Goal: Task Accomplishment & Management: Complete application form

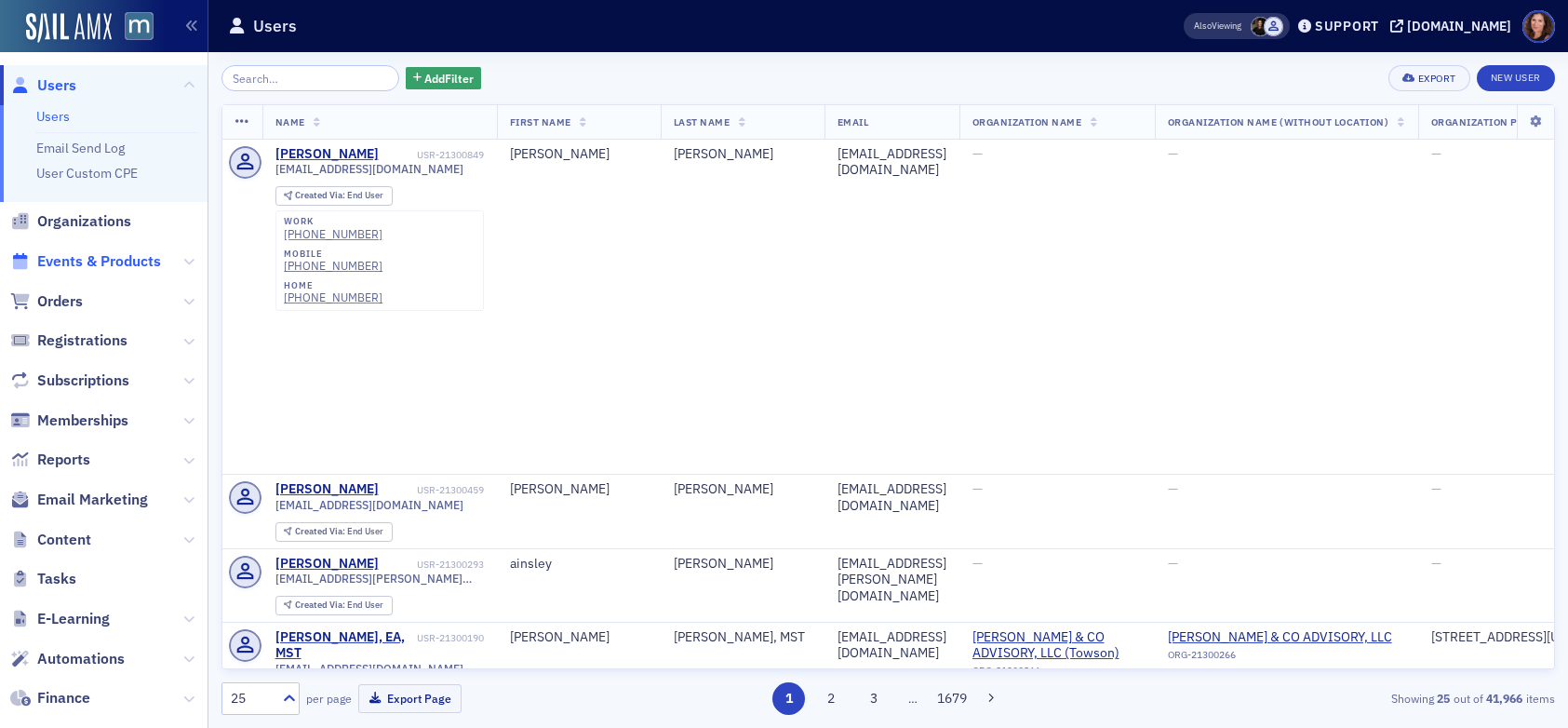
click at [90, 258] on span "Events & Products" at bounding box center [99, 261] width 123 height 20
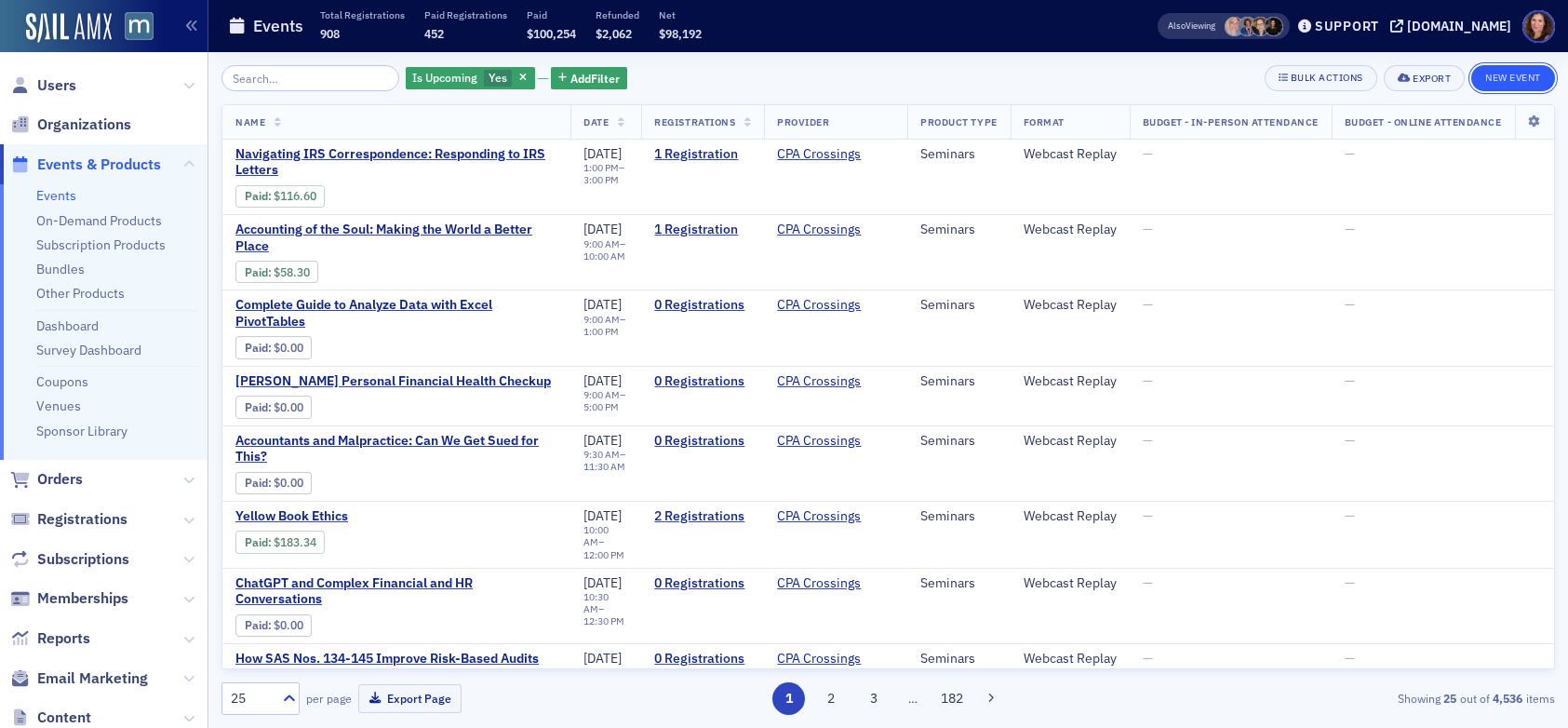
click at [1513, 74] on button "New Event" at bounding box center [1513, 77] width 84 height 26
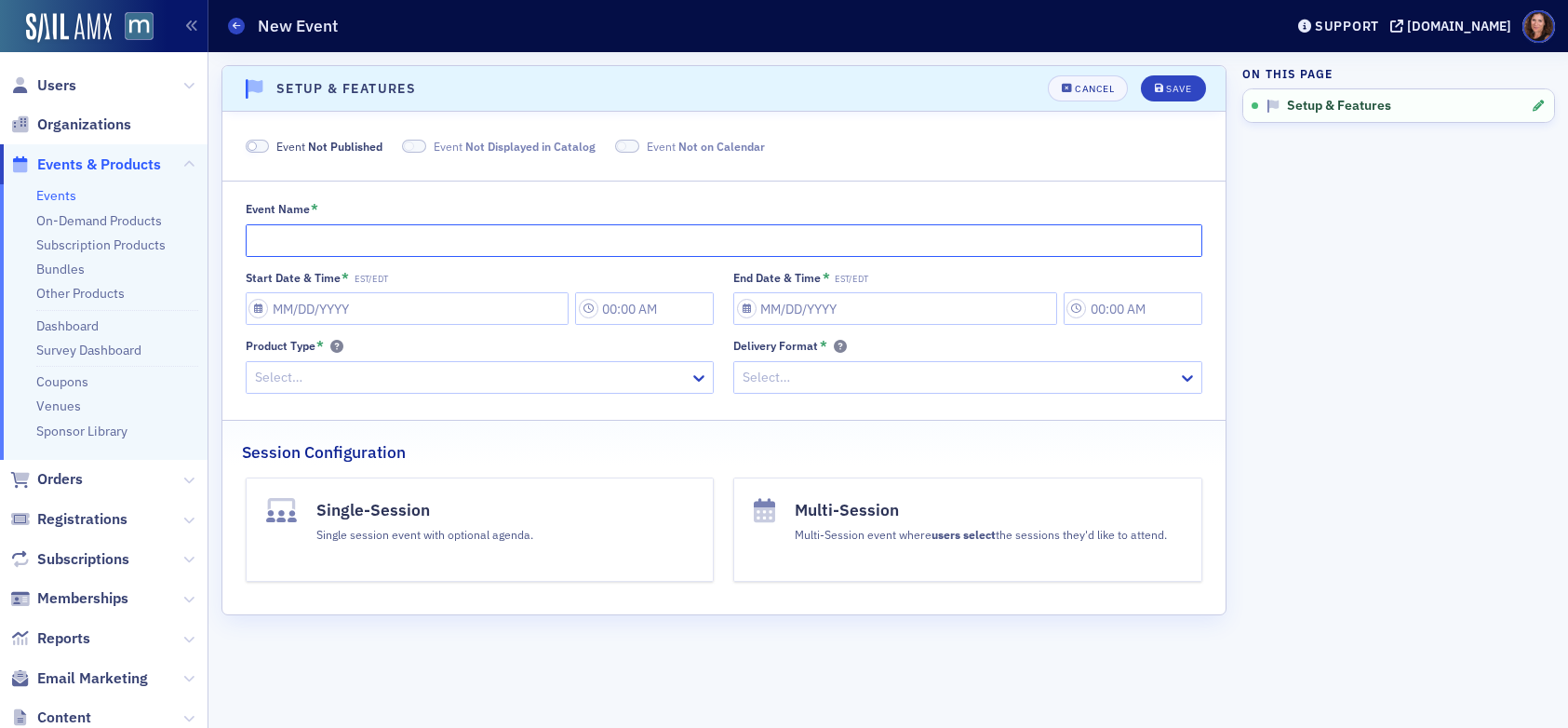
click at [405, 246] on input "Event Name *" at bounding box center [724, 240] width 958 height 33
type input "P"
click at [445, 239] on input "Personal Financial Planning - Roundtable" at bounding box center [724, 240] width 958 height 33
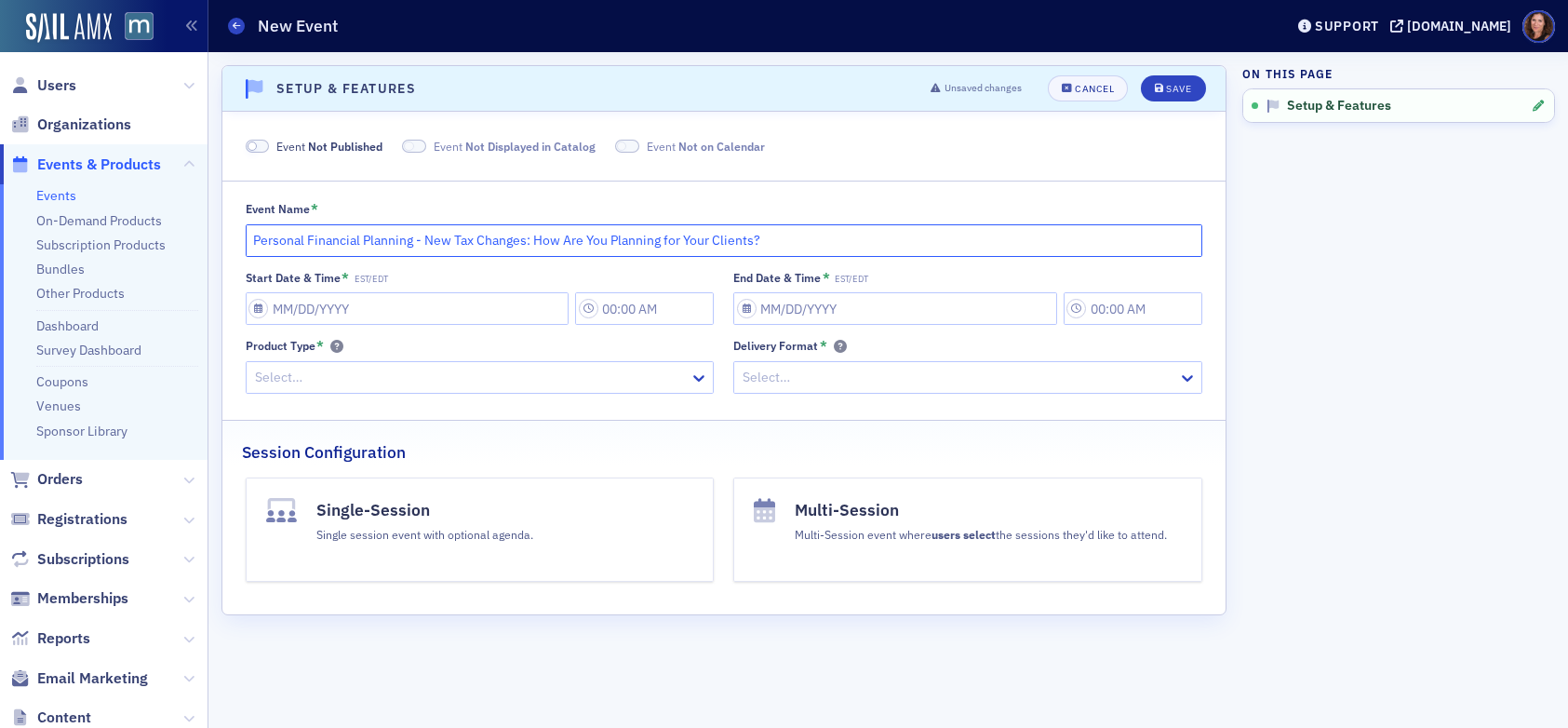
type input "Personal Financial Planning - New Tax Changes: How Are You Planning for Your Cl…"
click at [360, 306] on input "Start Date & Time * EST/EDT" at bounding box center [408, 309] width 324 height 33
select select "8"
select select "2025"
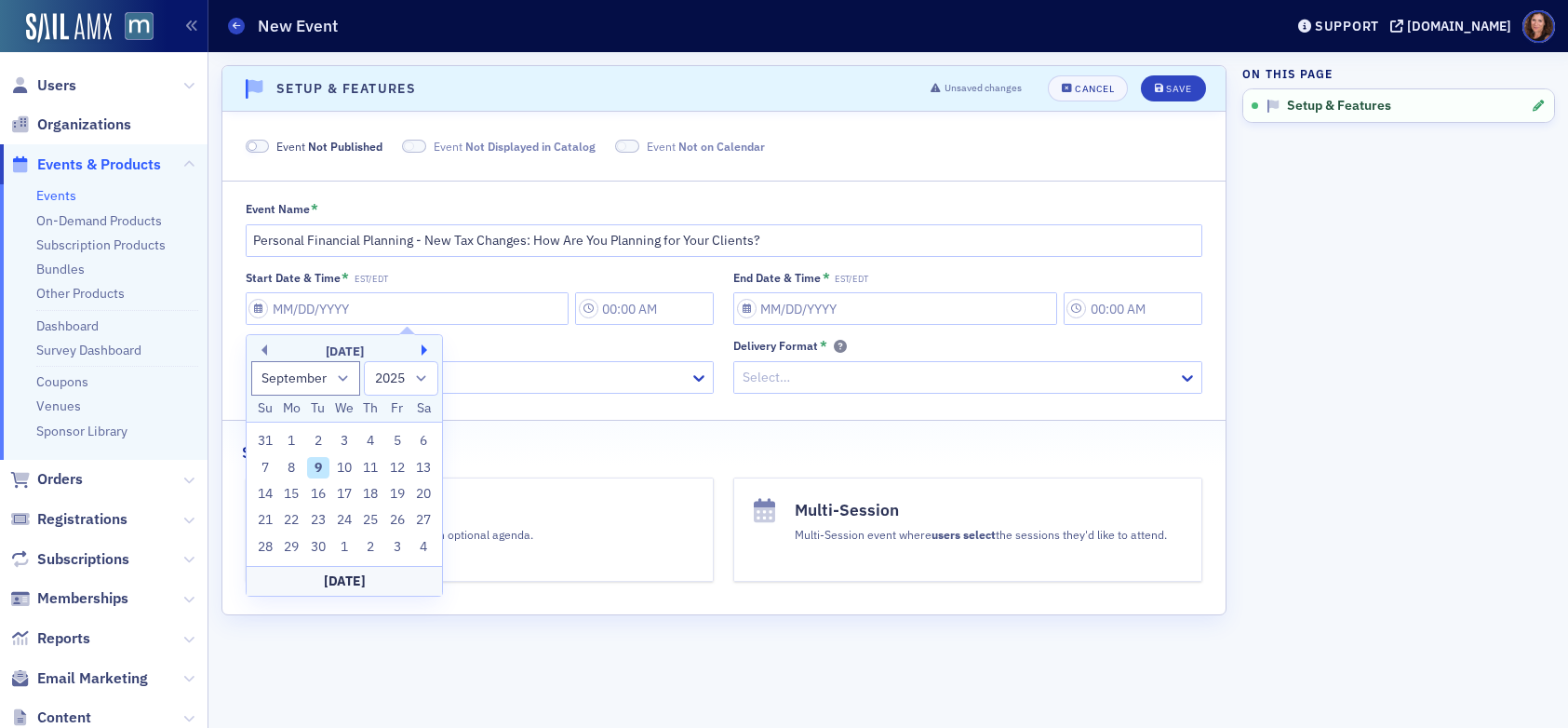
click at [428, 345] on button "Next Month" at bounding box center [428, 350] width 11 height 11
select select "10"
click at [321, 496] on div "11" at bounding box center [318, 494] width 22 height 22
type input "[DATE]"
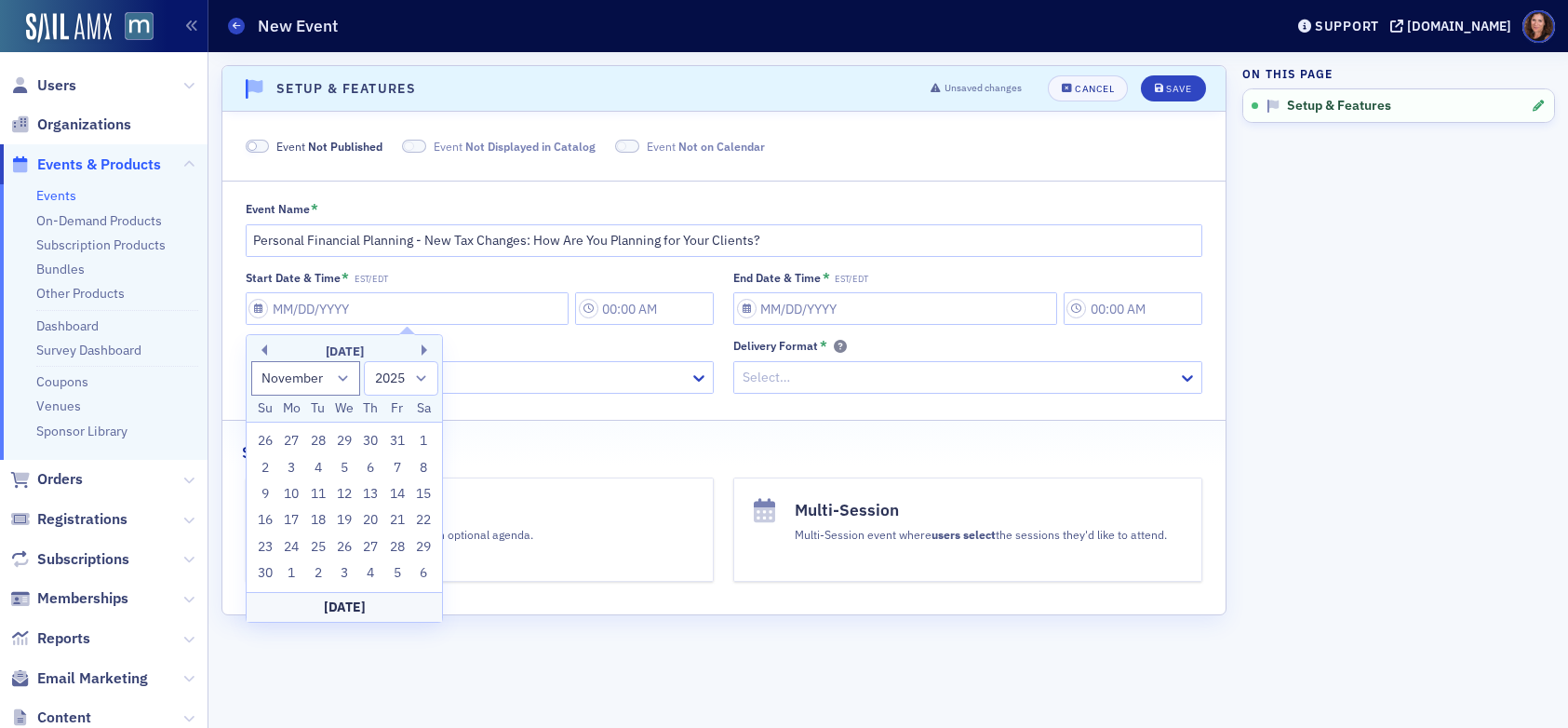
type input "9:00 AM"
type input "[DATE]"
type input "10:00 AM"
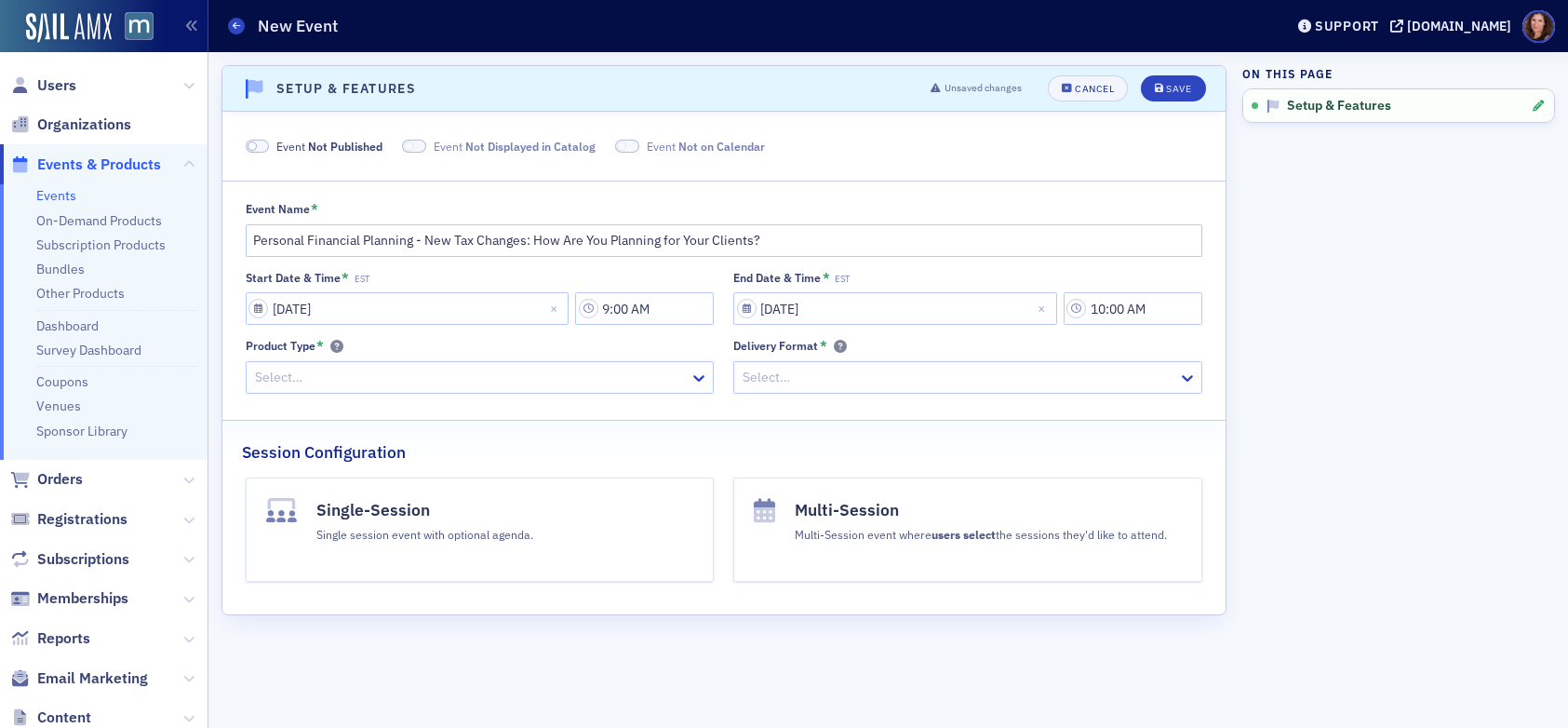
click at [407, 380] on div at bounding box center [471, 377] width 435 height 23
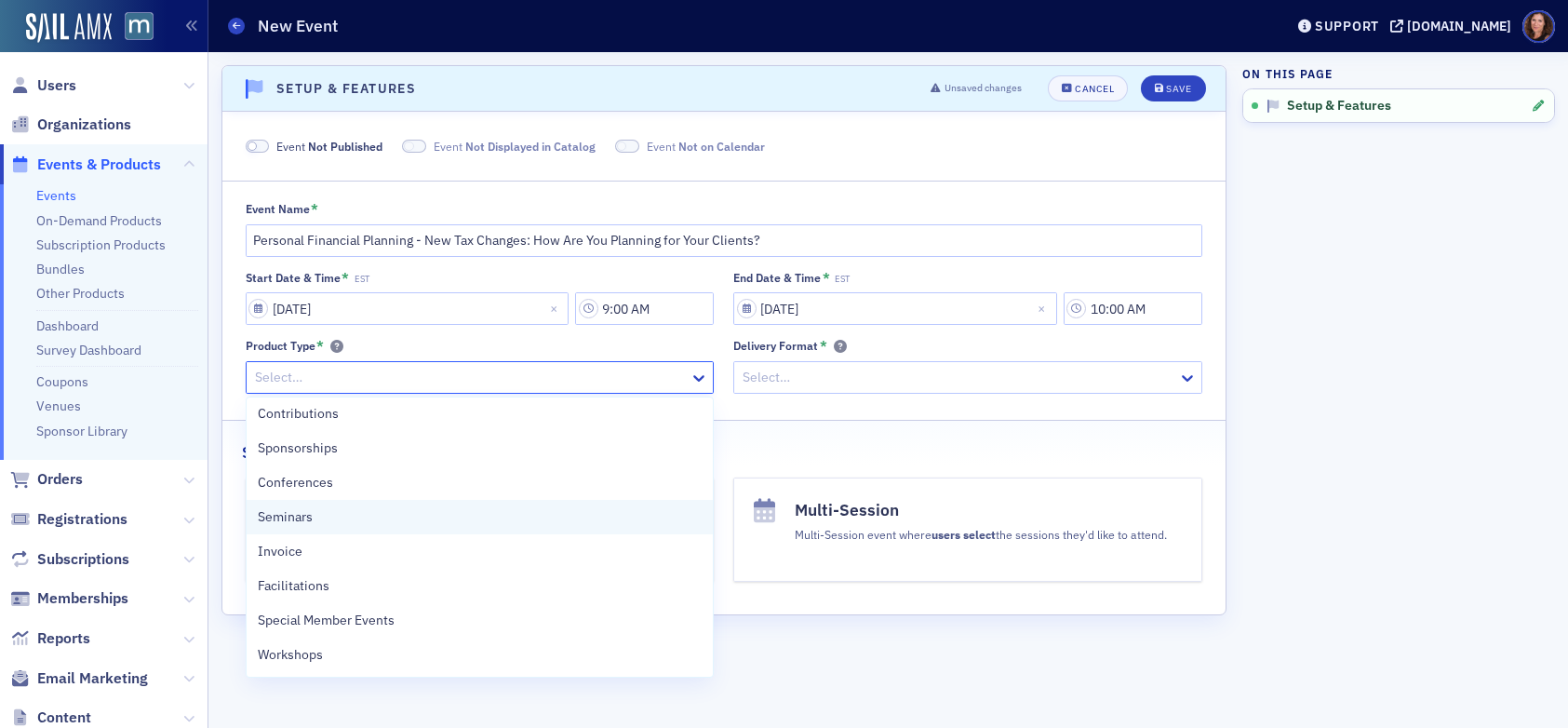
click at [399, 513] on div "Seminars" at bounding box center [480, 517] width 445 height 19
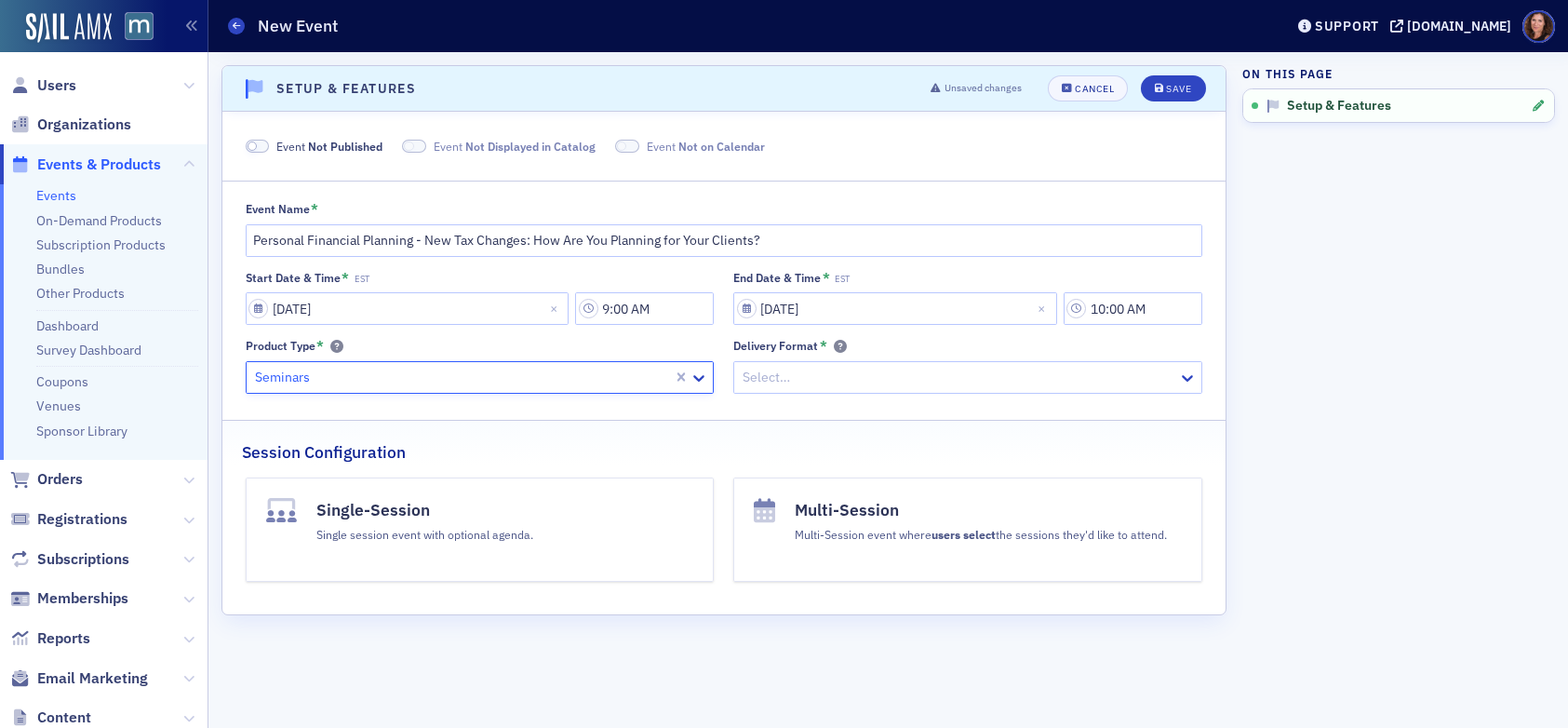
click at [884, 378] on div at bounding box center [958, 377] width 435 height 23
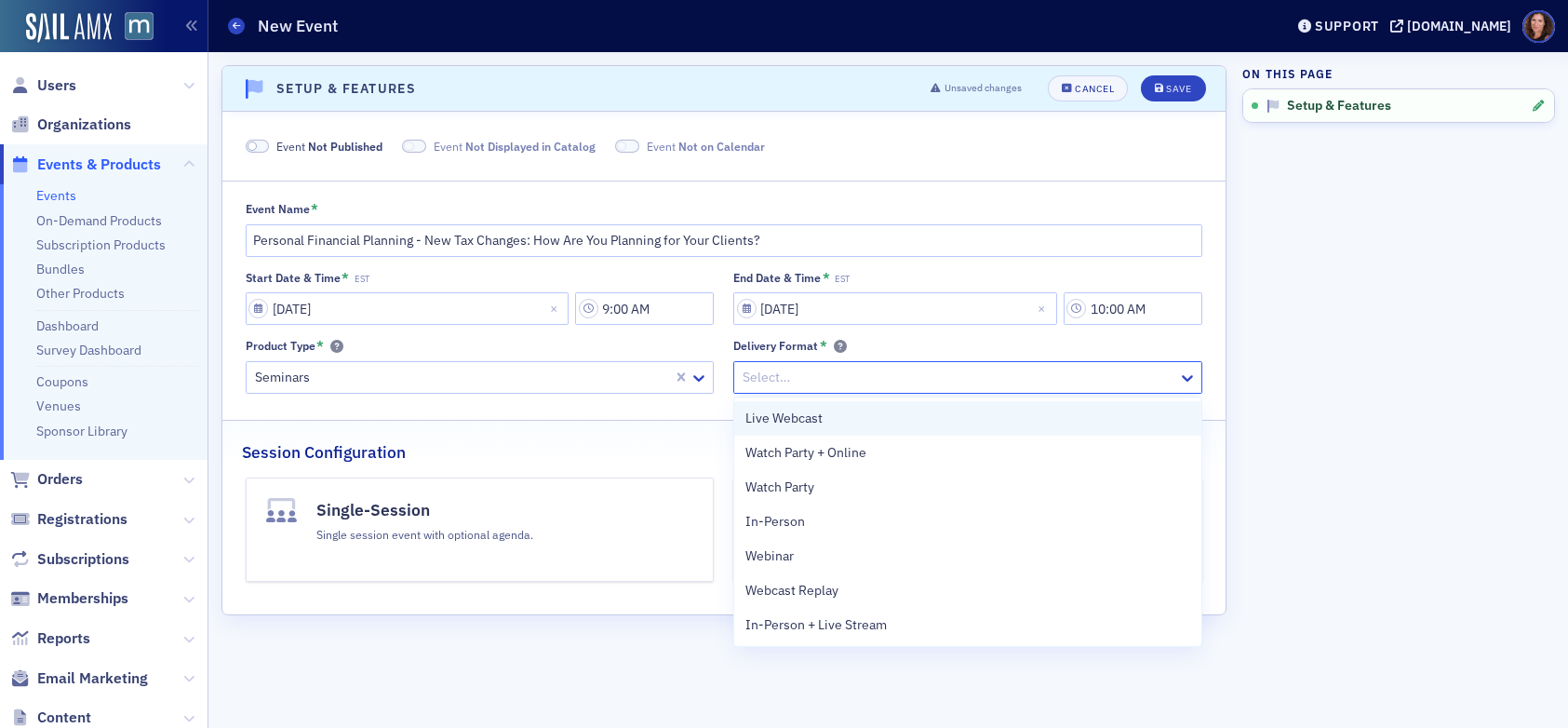
click at [870, 416] on div "Live Webcast" at bounding box center [967, 418] width 445 height 19
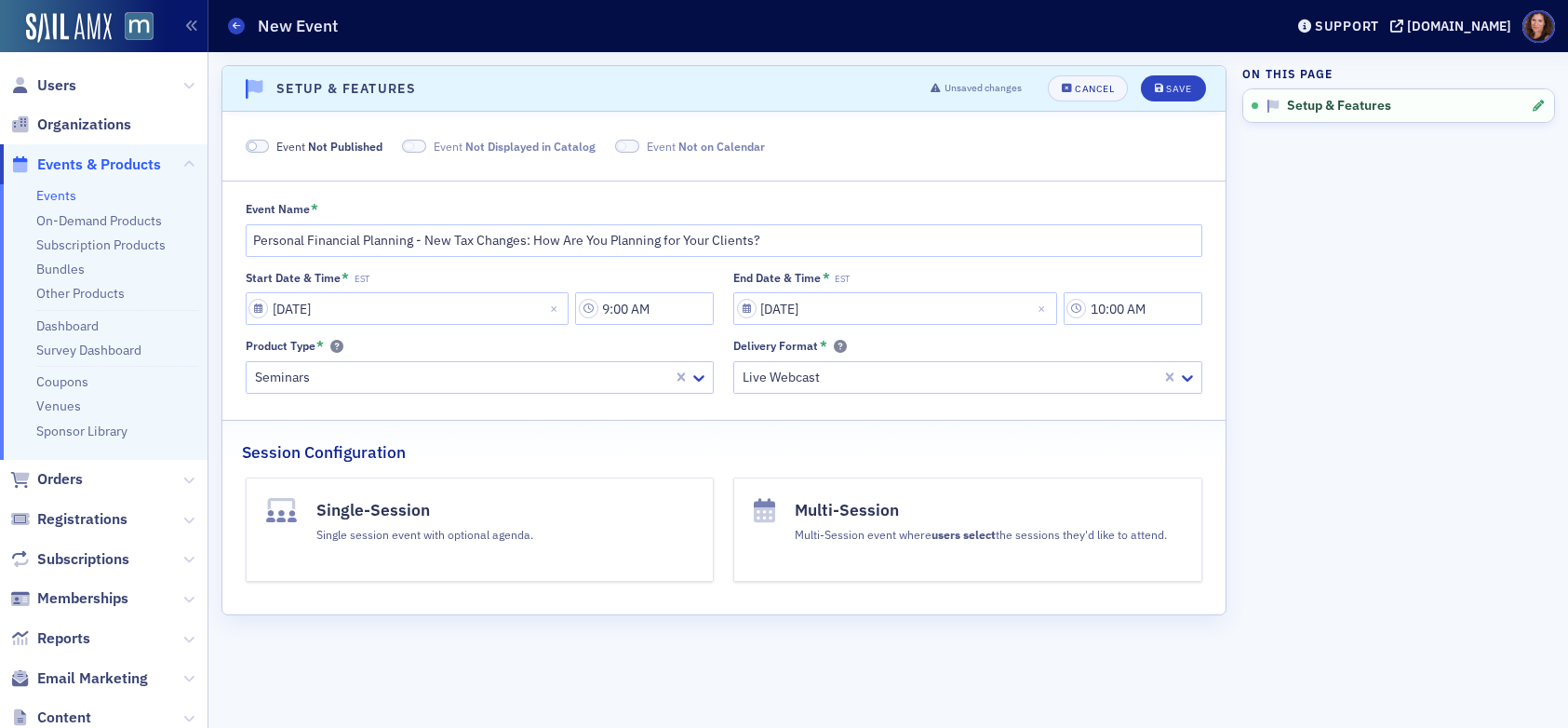
drag, startPoint x: 493, startPoint y: 531, endPoint x: 507, endPoint y: 530, distance: 14.0
click at [493, 531] on div "Single session event with optional agenda." at bounding box center [425, 532] width 217 height 20
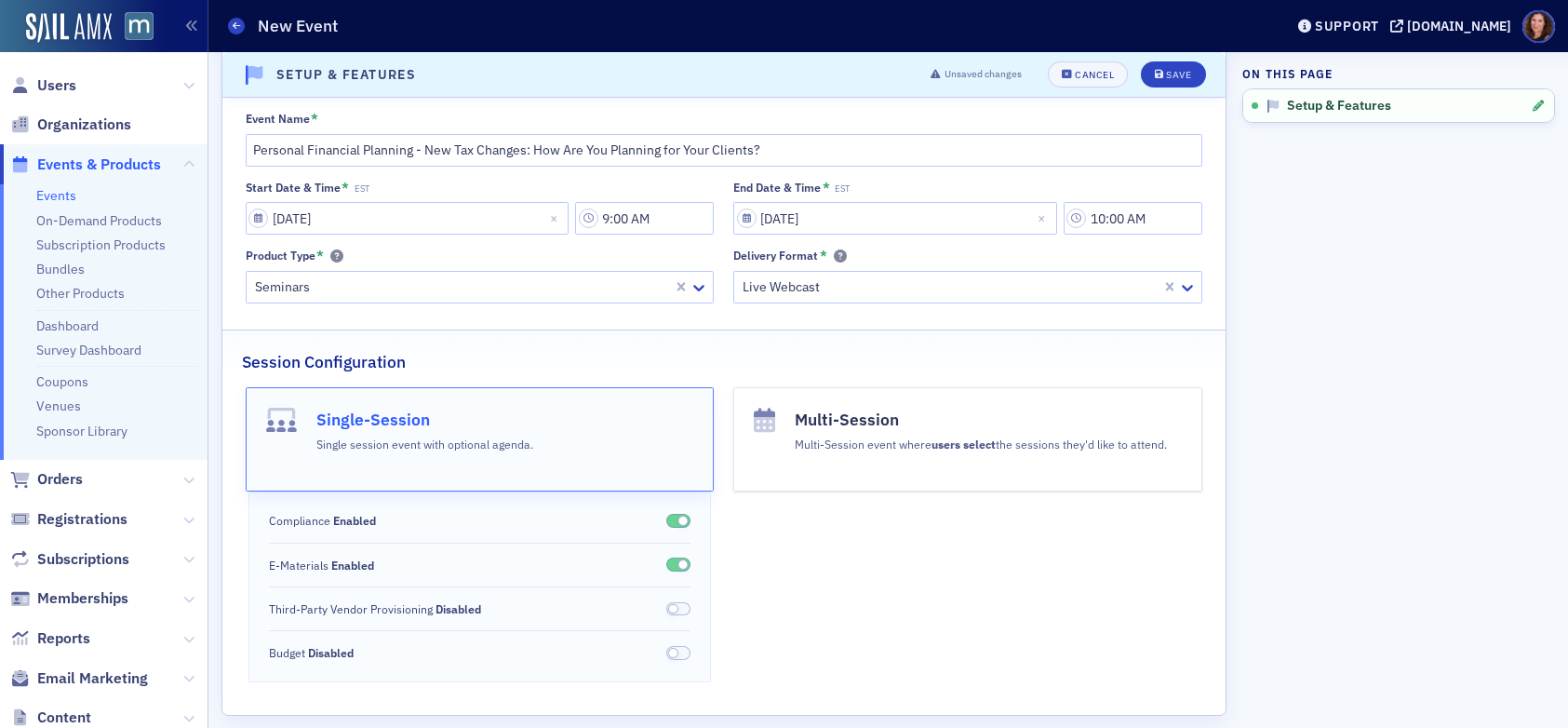
scroll to position [111, 0]
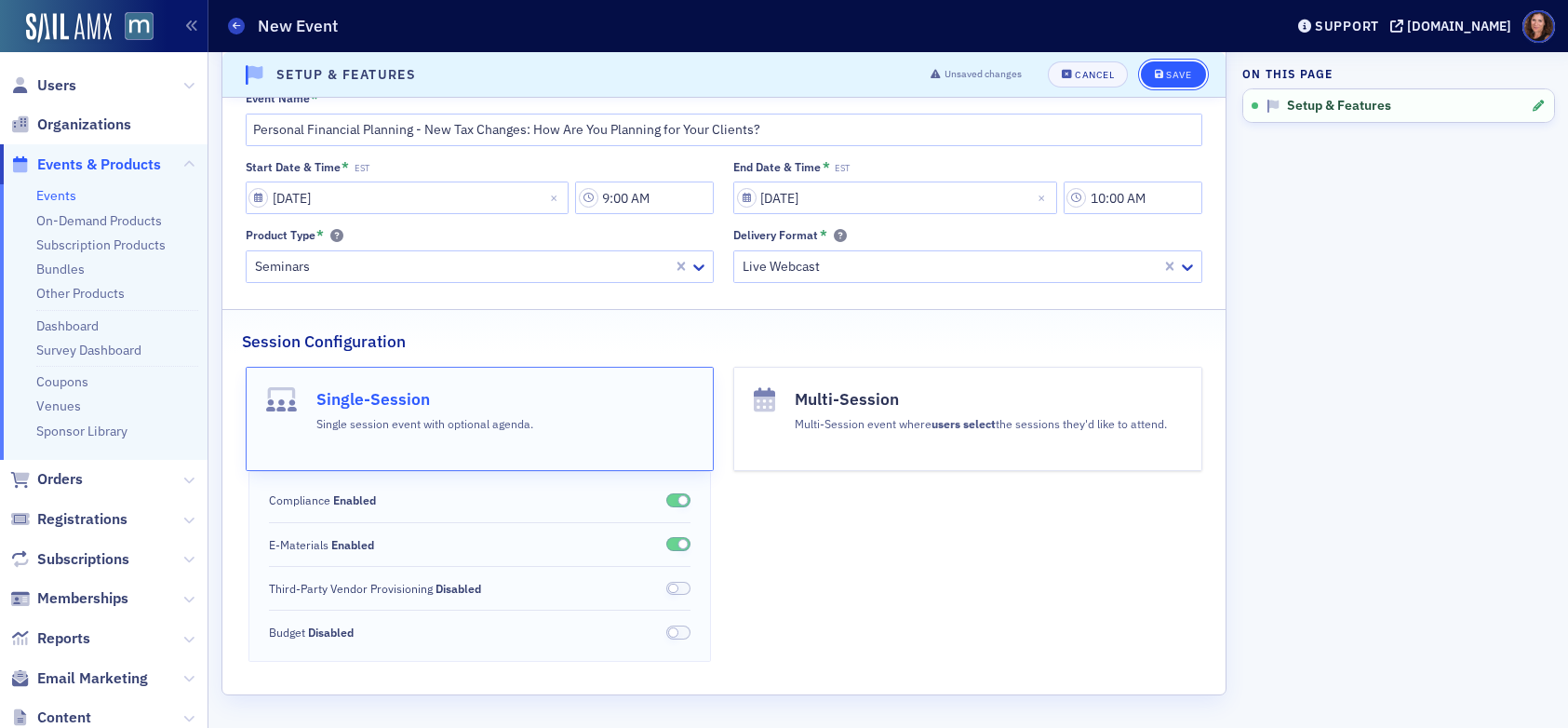
click at [1166, 76] on div "Save" at bounding box center [1179, 75] width 25 height 11
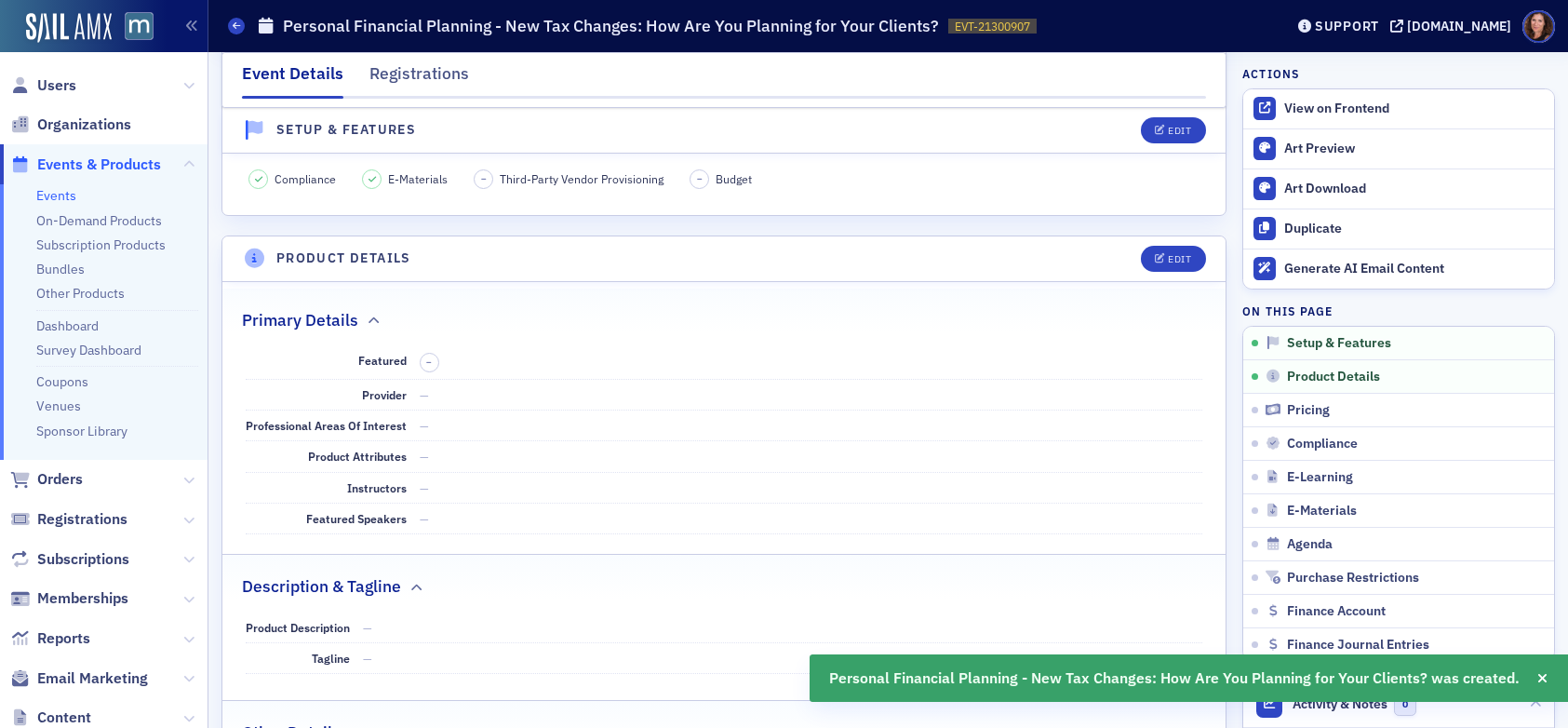
scroll to position [624, 0]
click at [1199, 260] on header "Product Details Edit" at bounding box center [724, 258] width 1004 height 46
click at [1168, 257] on div "Edit" at bounding box center [1180, 258] width 23 height 11
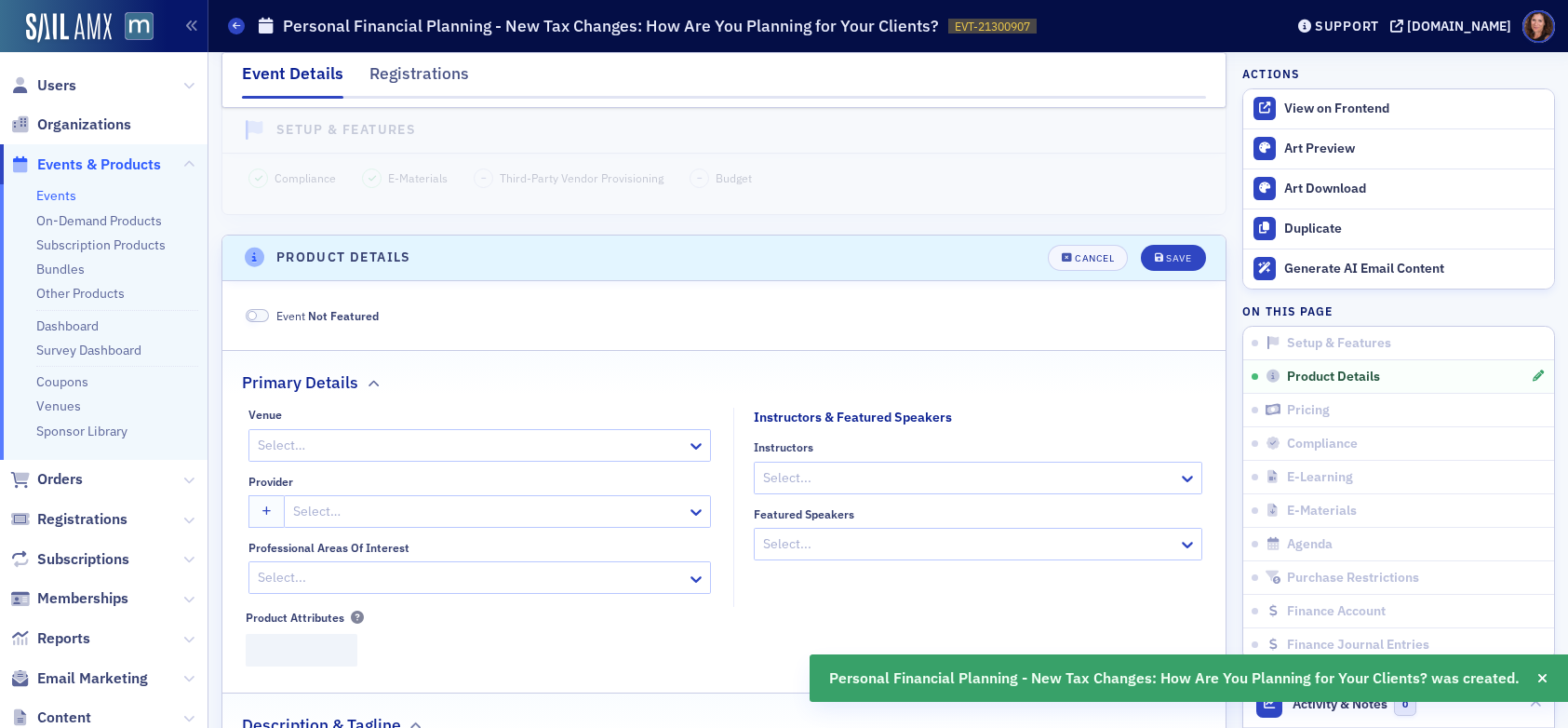
scroll to position [750, 0]
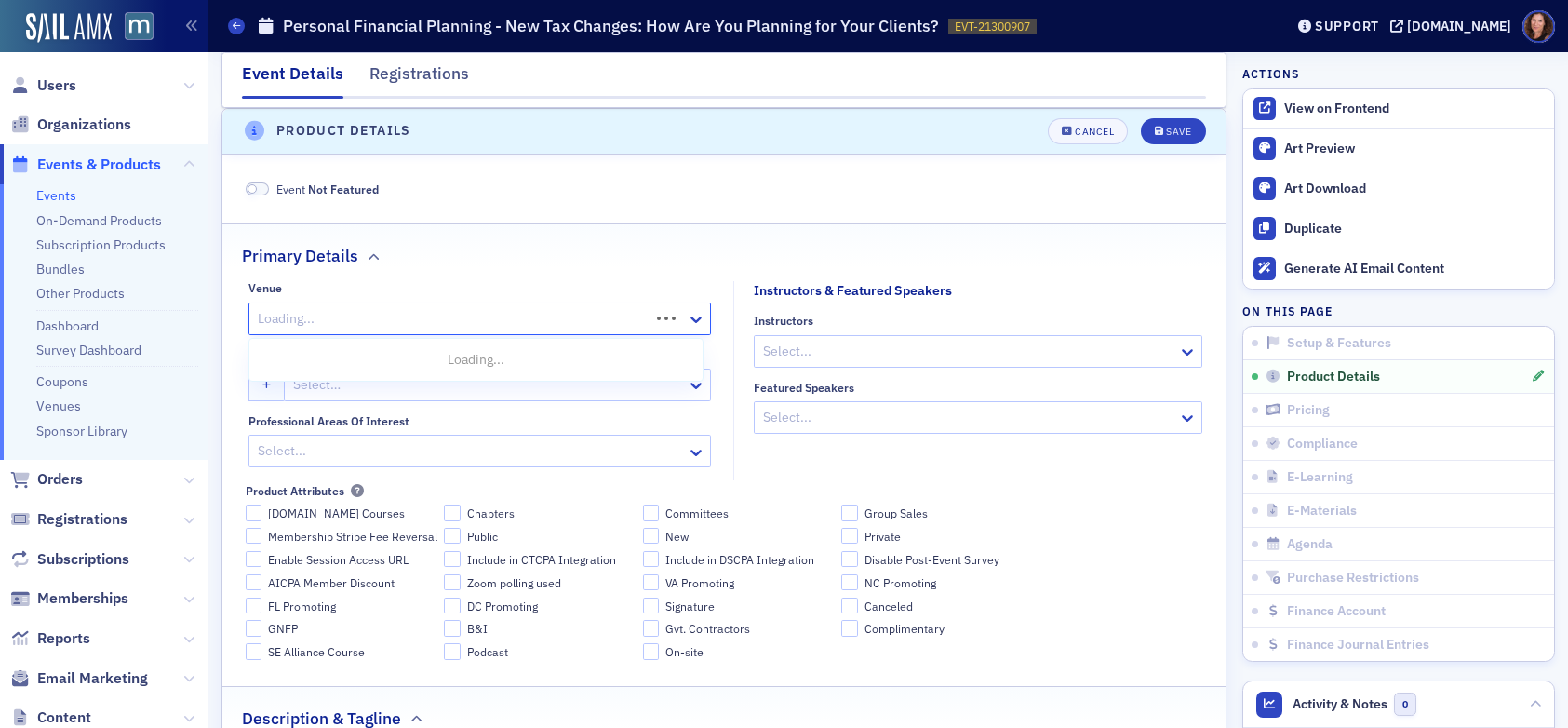
click at [449, 310] on div at bounding box center [453, 319] width 392 height 23
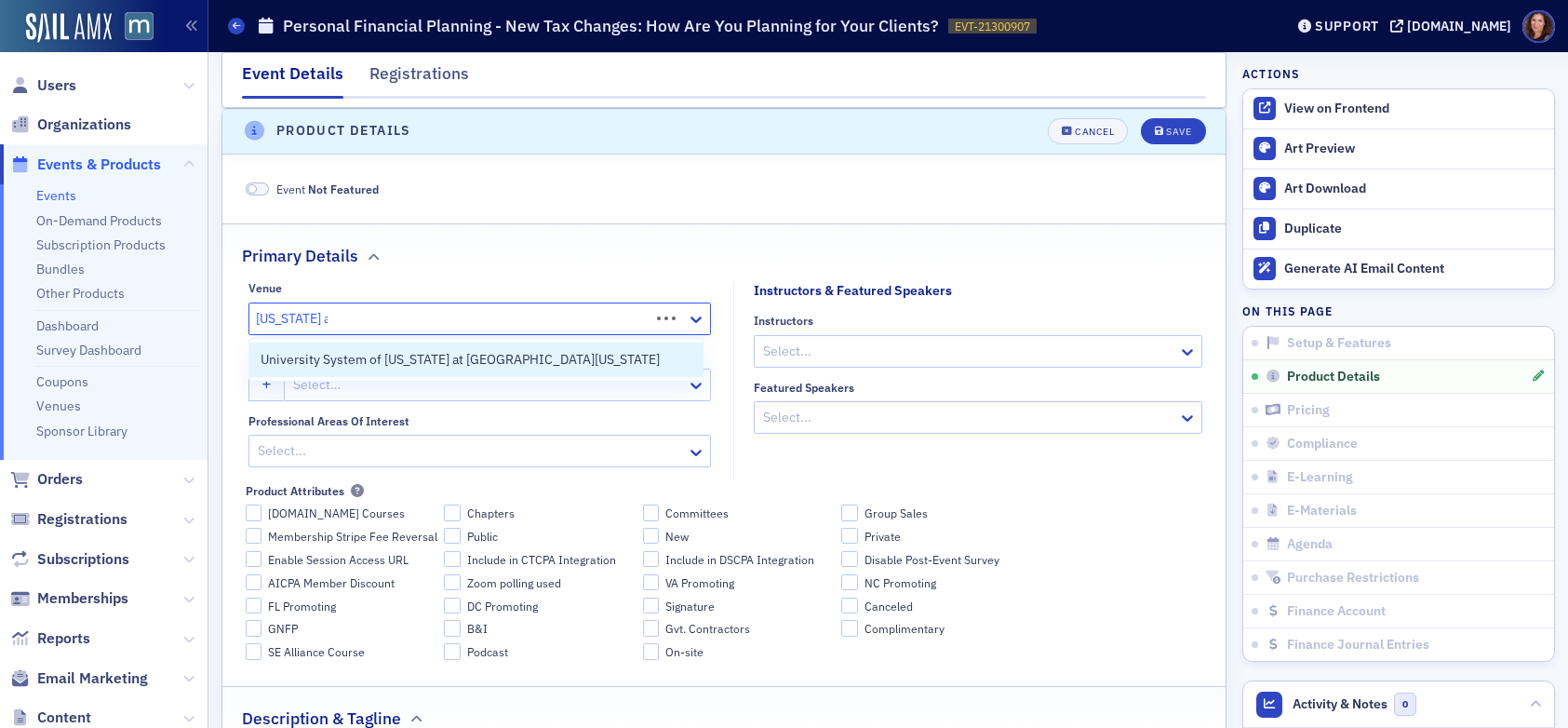
type input "[US_STATE] asso"
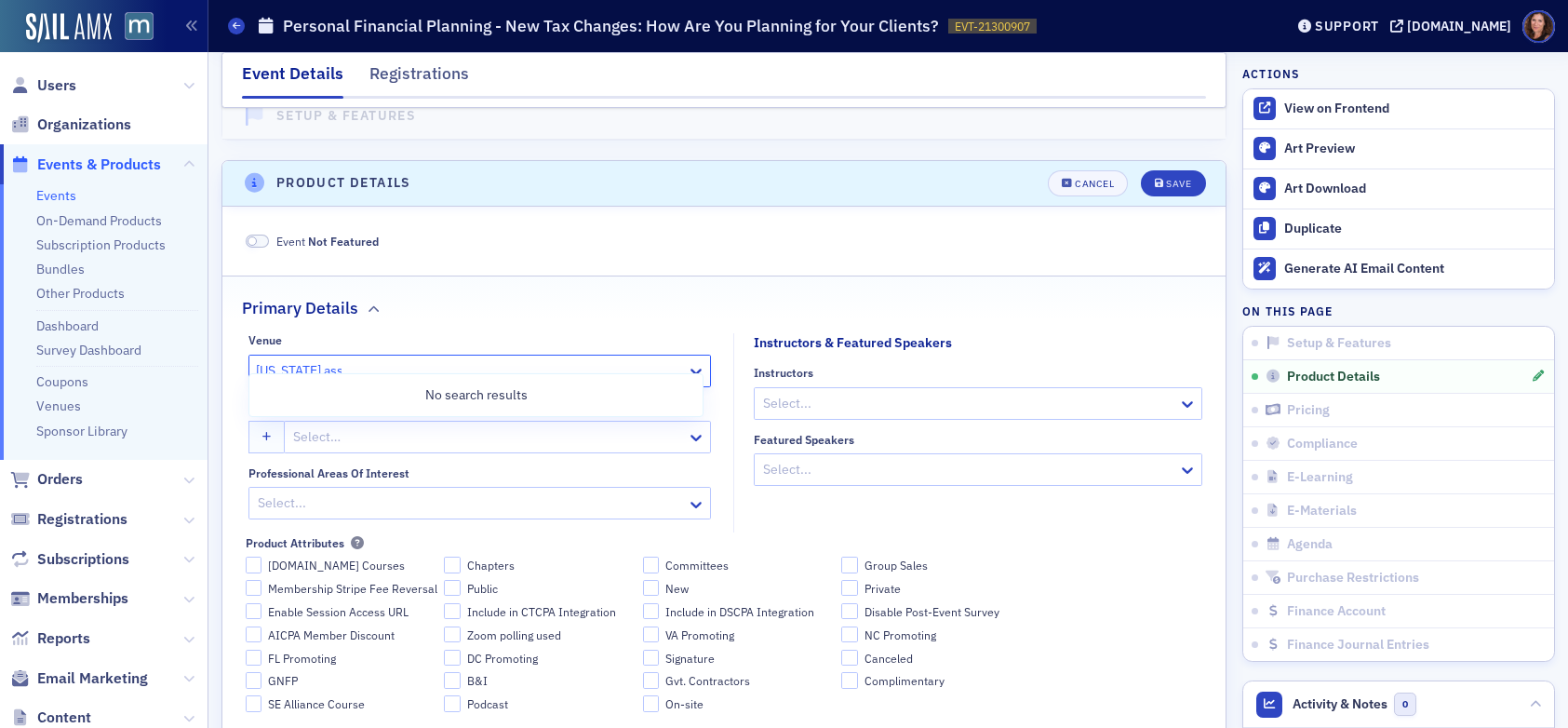
scroll to position [660, 0]
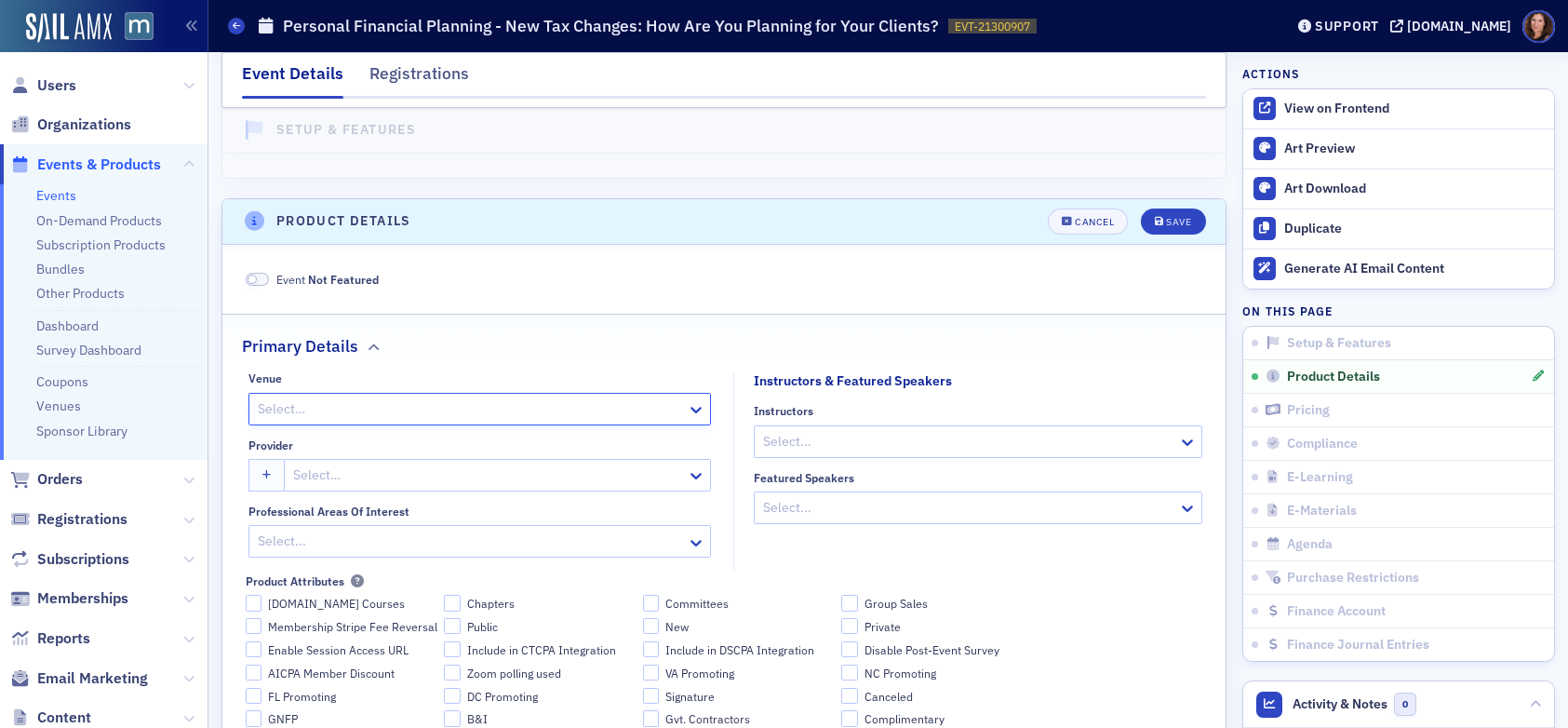
click at [565, 408] on div at bounding box center [471, 408] width 430 height 23
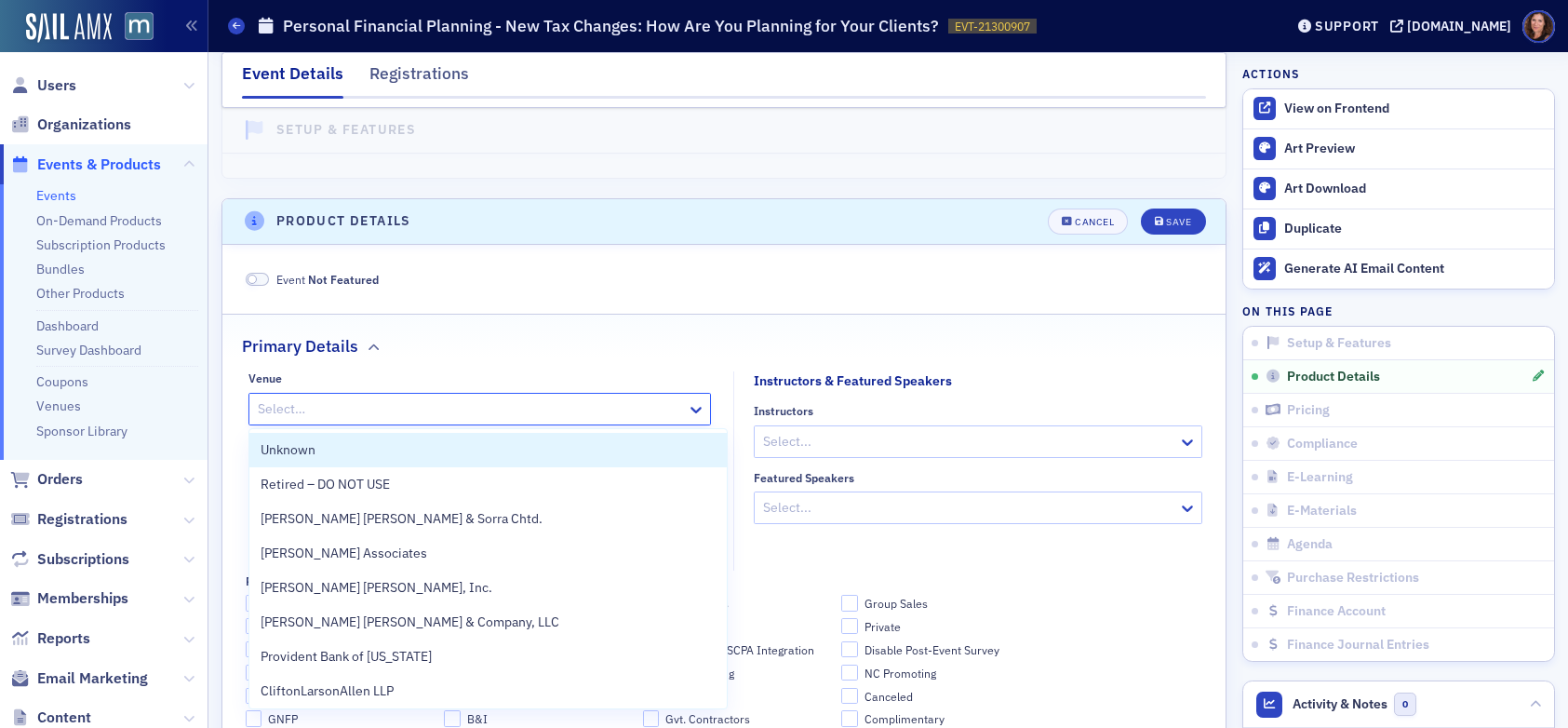
click at [565, 408] on div at bounding box center [471, 408] width 430 height 23
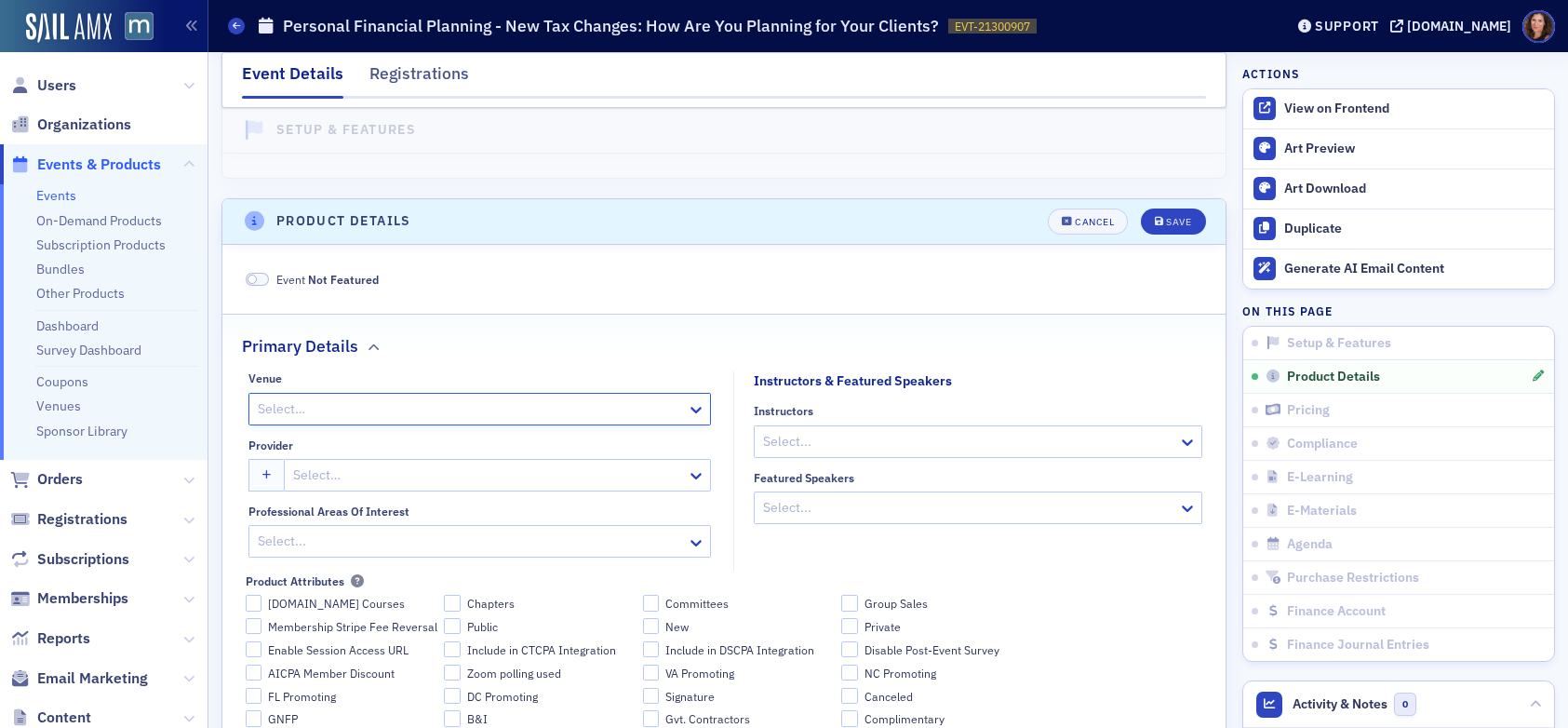
click at [565, 408] on div at bounding box center [471, 408] width 430 height 23
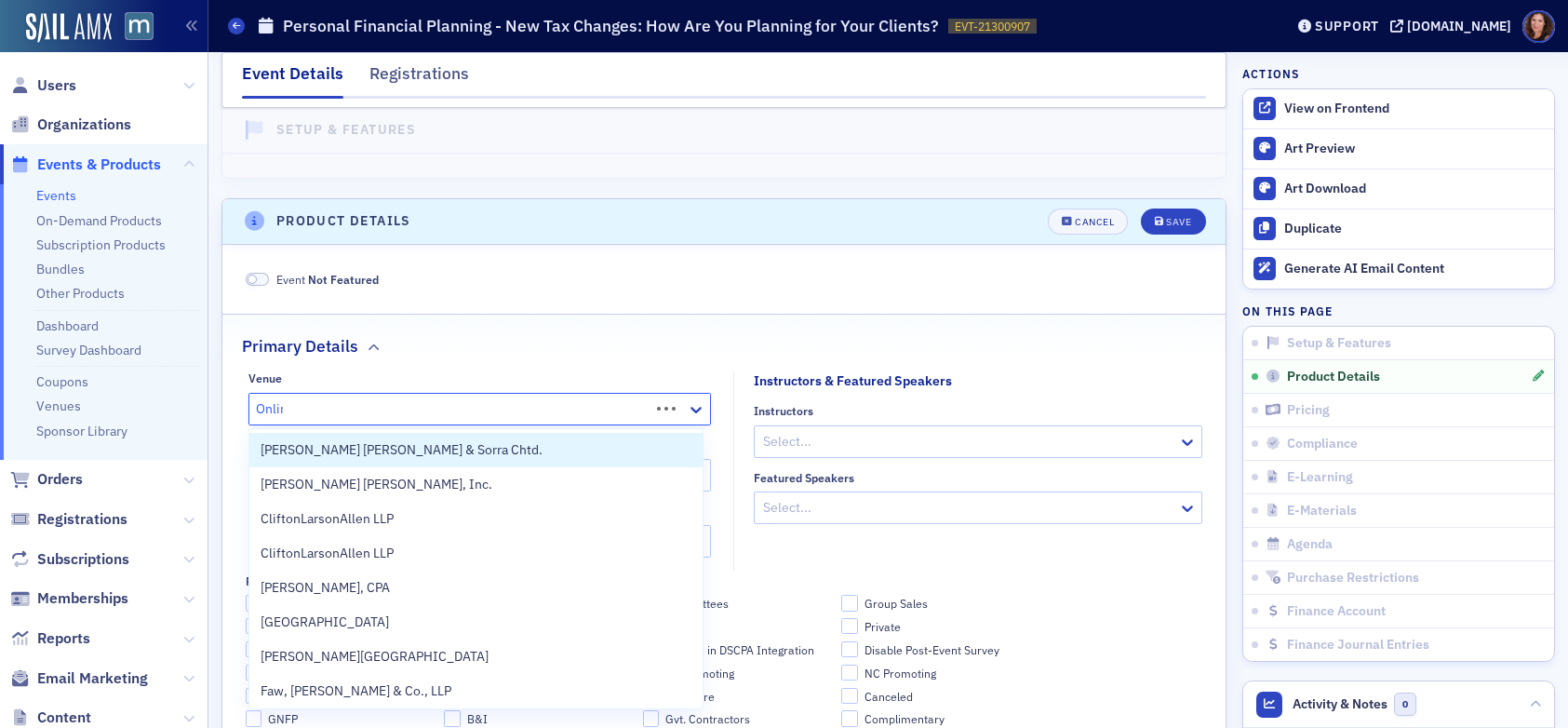
type input "Online"
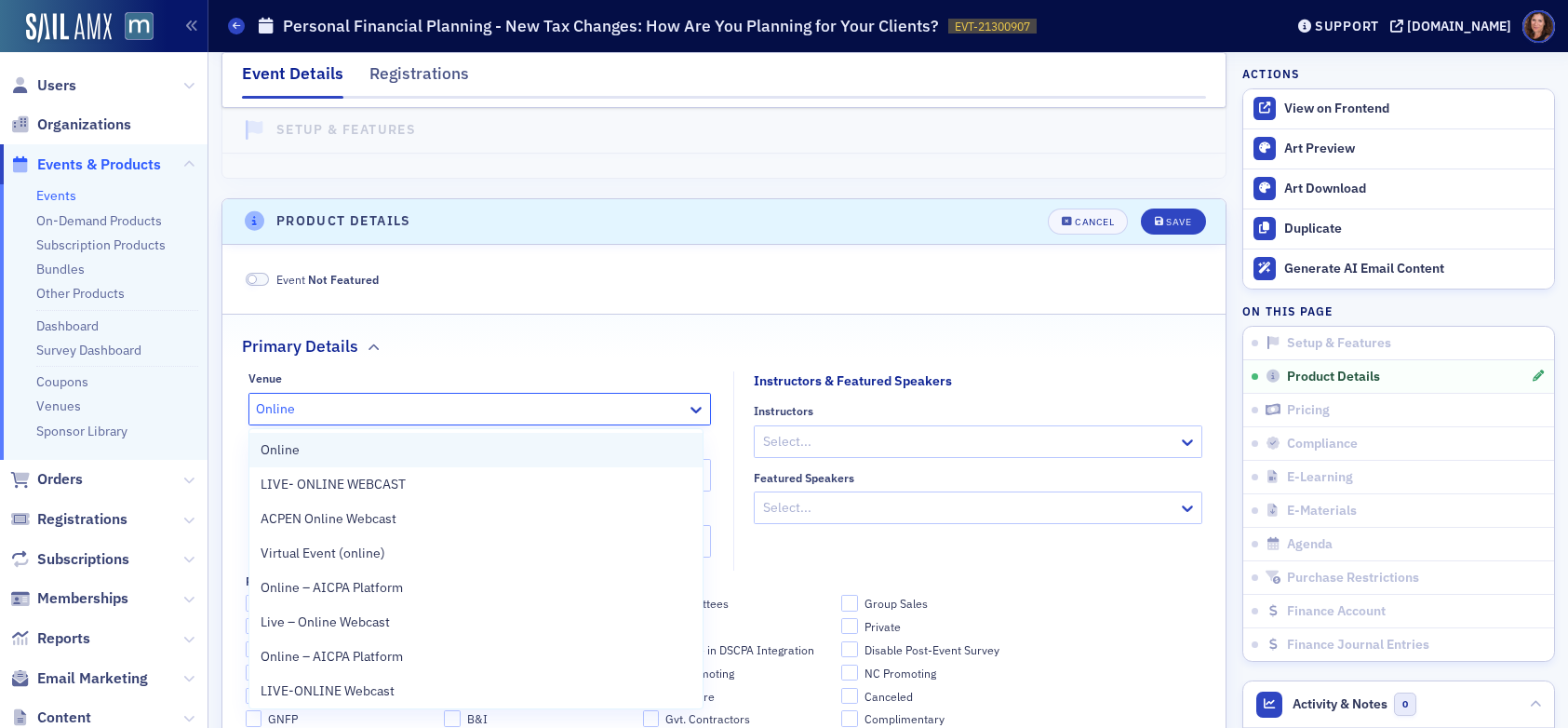
click at [540, 446] on div "Online" at bounding box center [475, 450] width 431 height 19
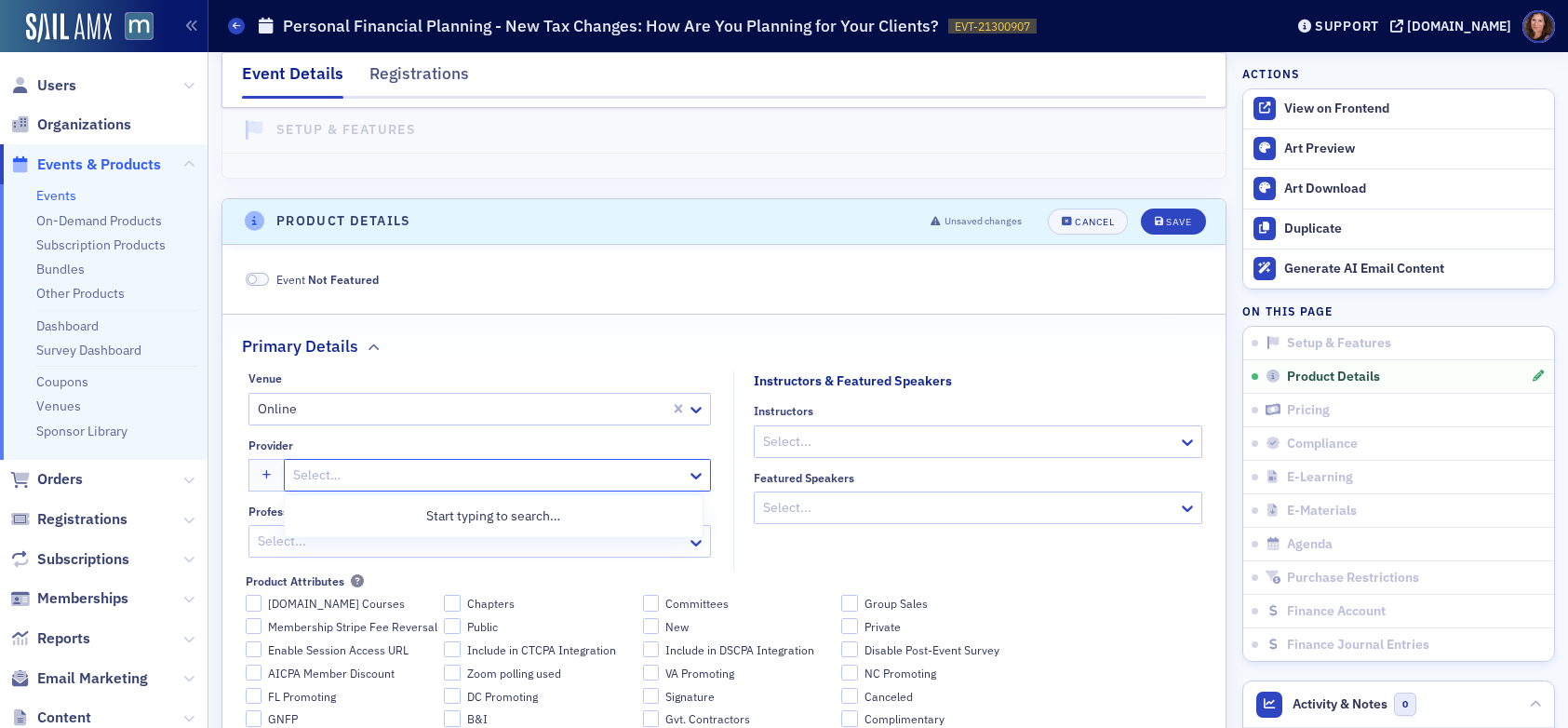
click at [477, 482] on div at bounding box center [489, 475] width 394 height 23
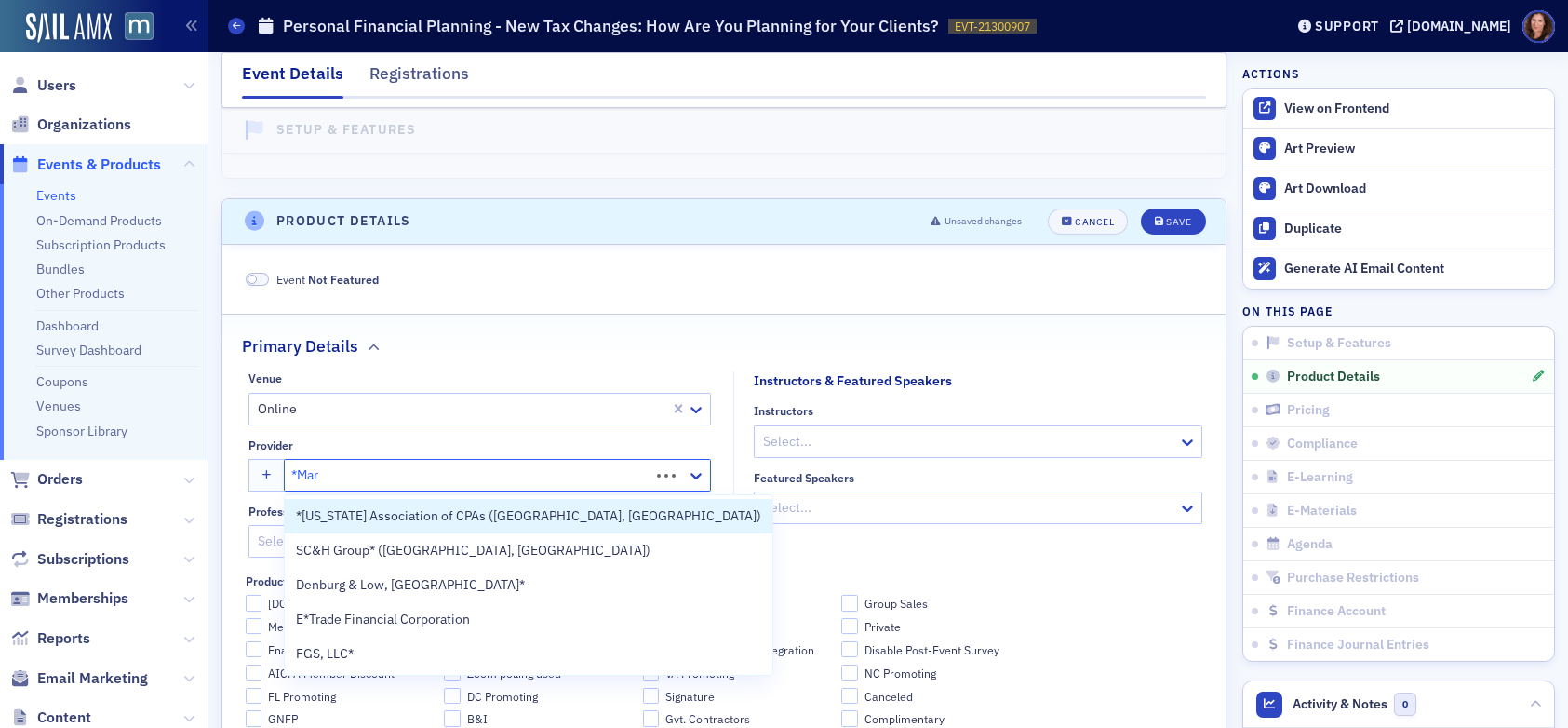
type input "*[PERSON_NAME]"
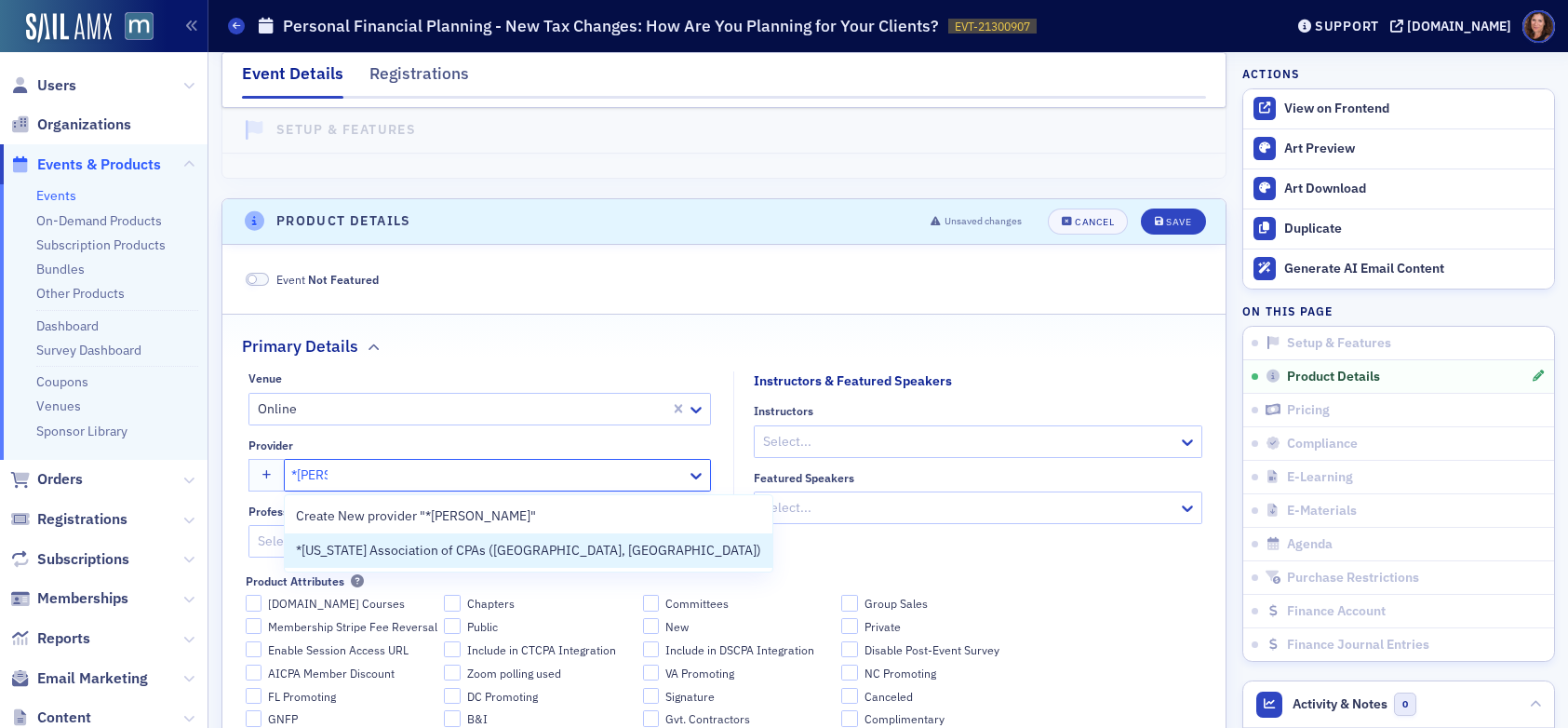
click at [631, 547] on div "*[US_STATE] Association of CPAs ([GEOGRAPHIC_DATA], [GEOGRAPHIC_DATA])" at bounding box center [528, 550] width 465 height 19
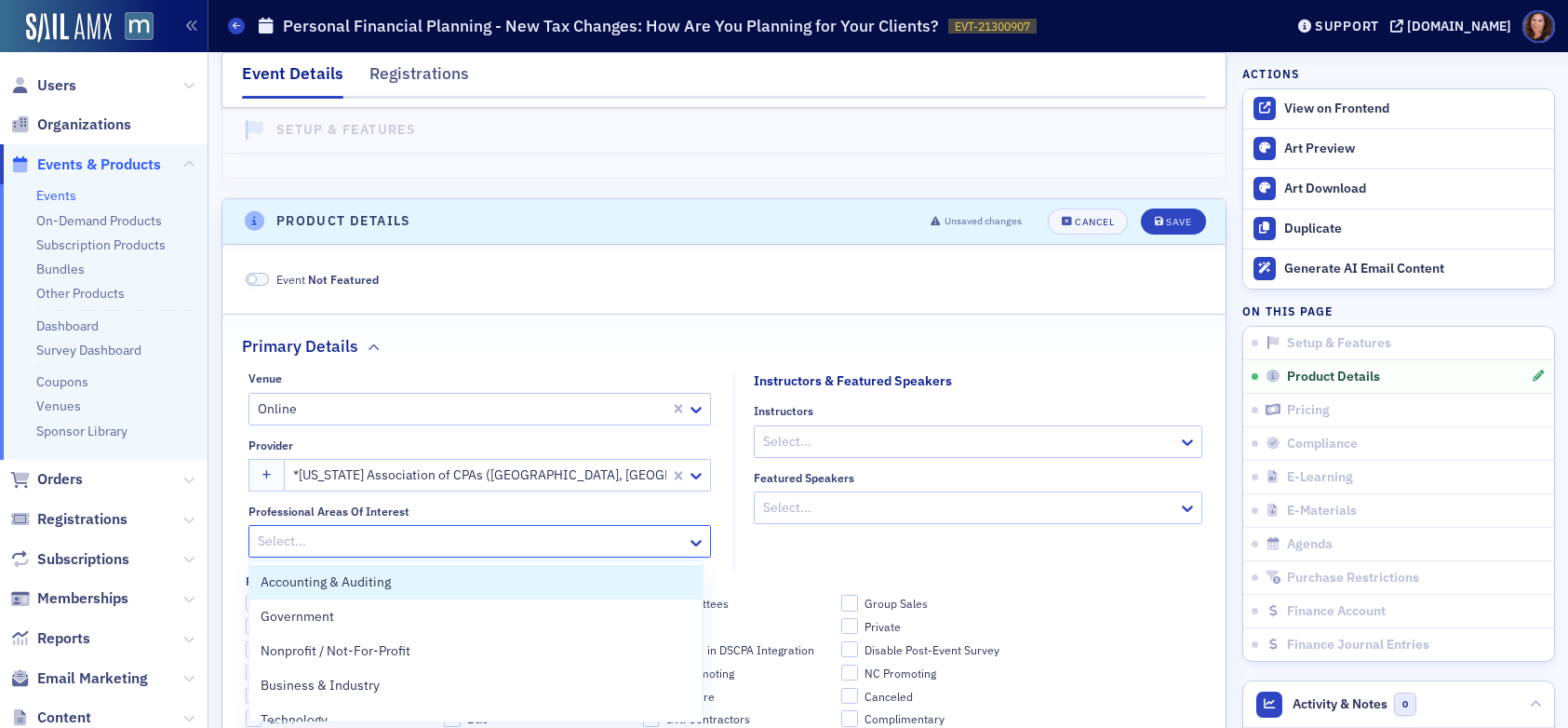
click at [493, 546] on div at bounding box center [471, 541] width 430 height 23
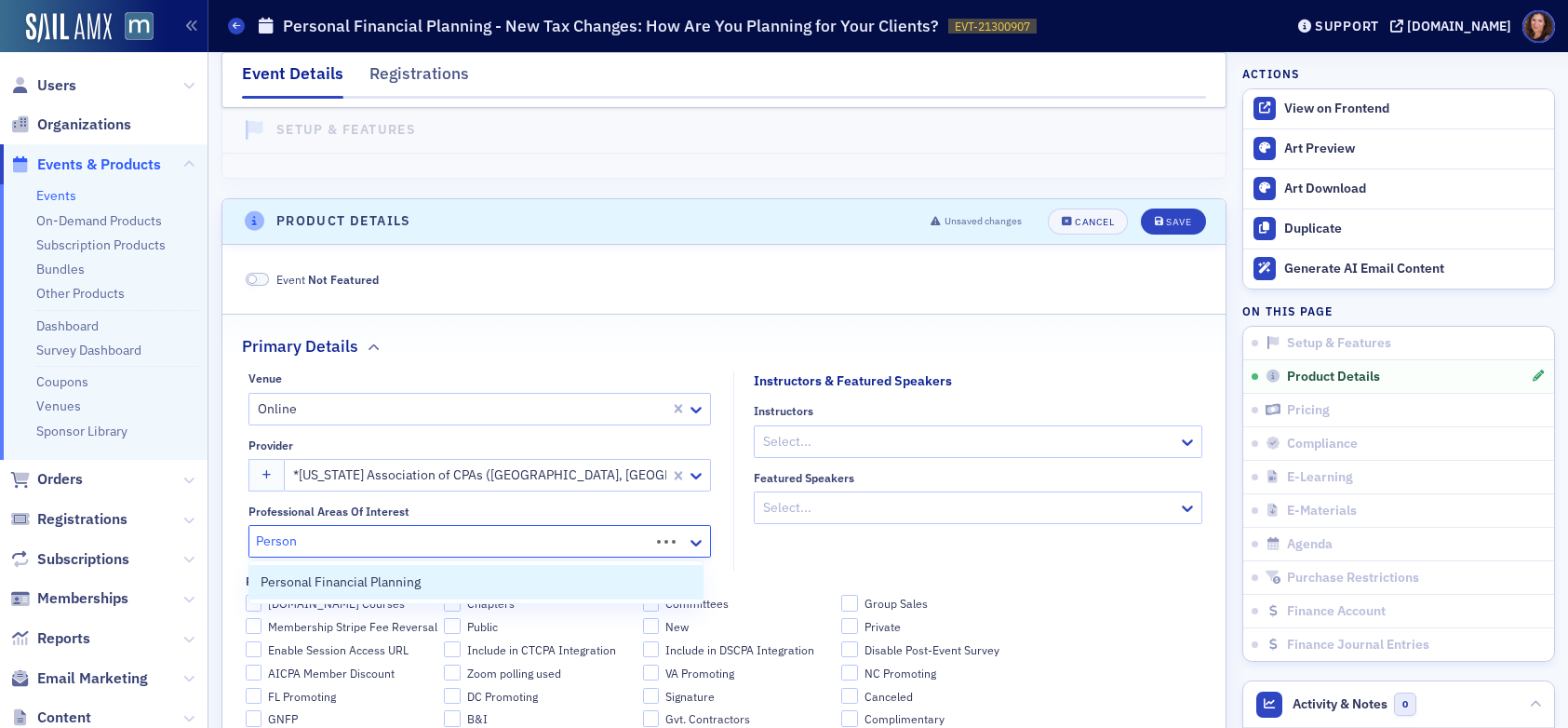
type input "Persona"
click at [509, 574] on div "Personal Financial Planning" at bounding box center [475, 582] width 431 height 19
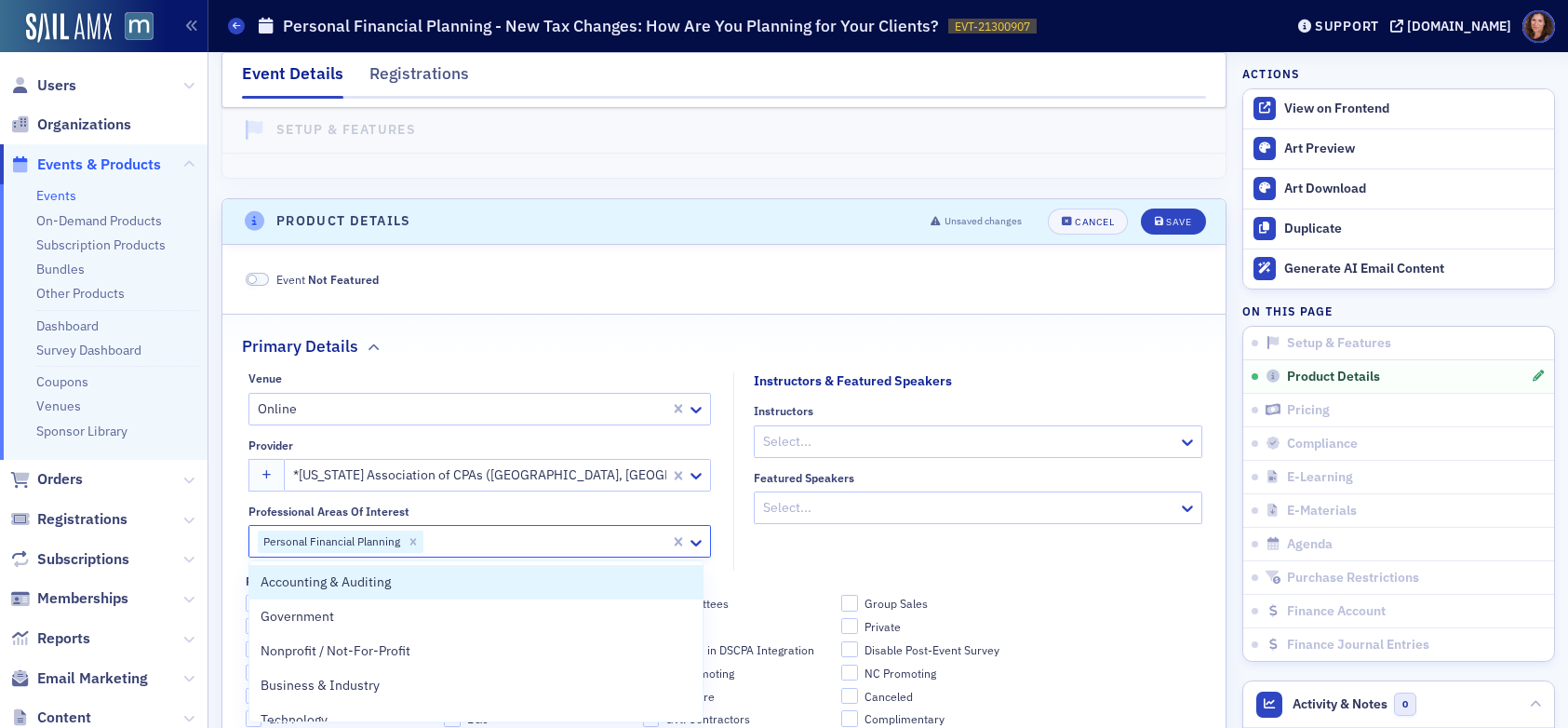
click at [1002, 567] on fieldset "Instructors & Featured Speakers Instructors Select... Featured Speakers Select.…" at bounding box center [973, 471] width 478 height 199
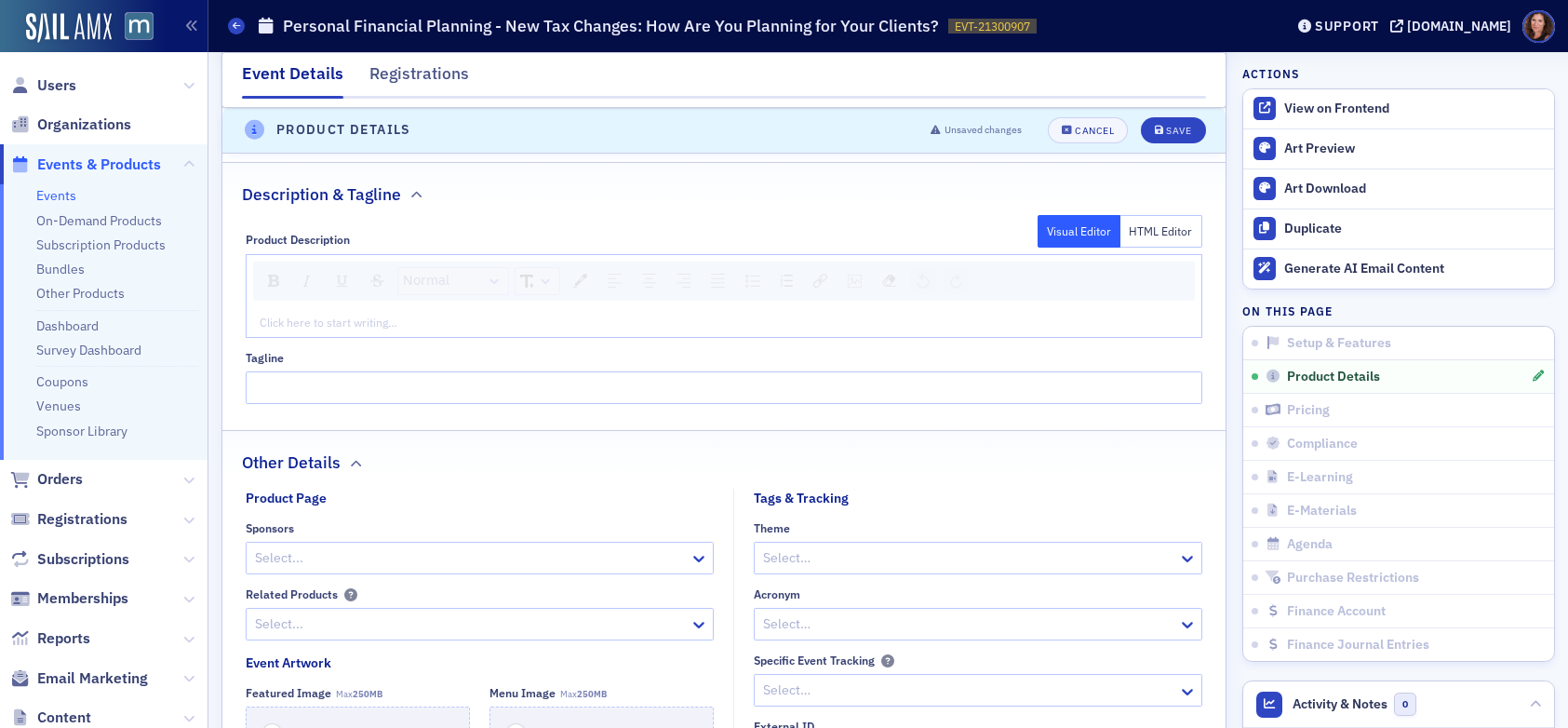
scroll to position [1292, 0]
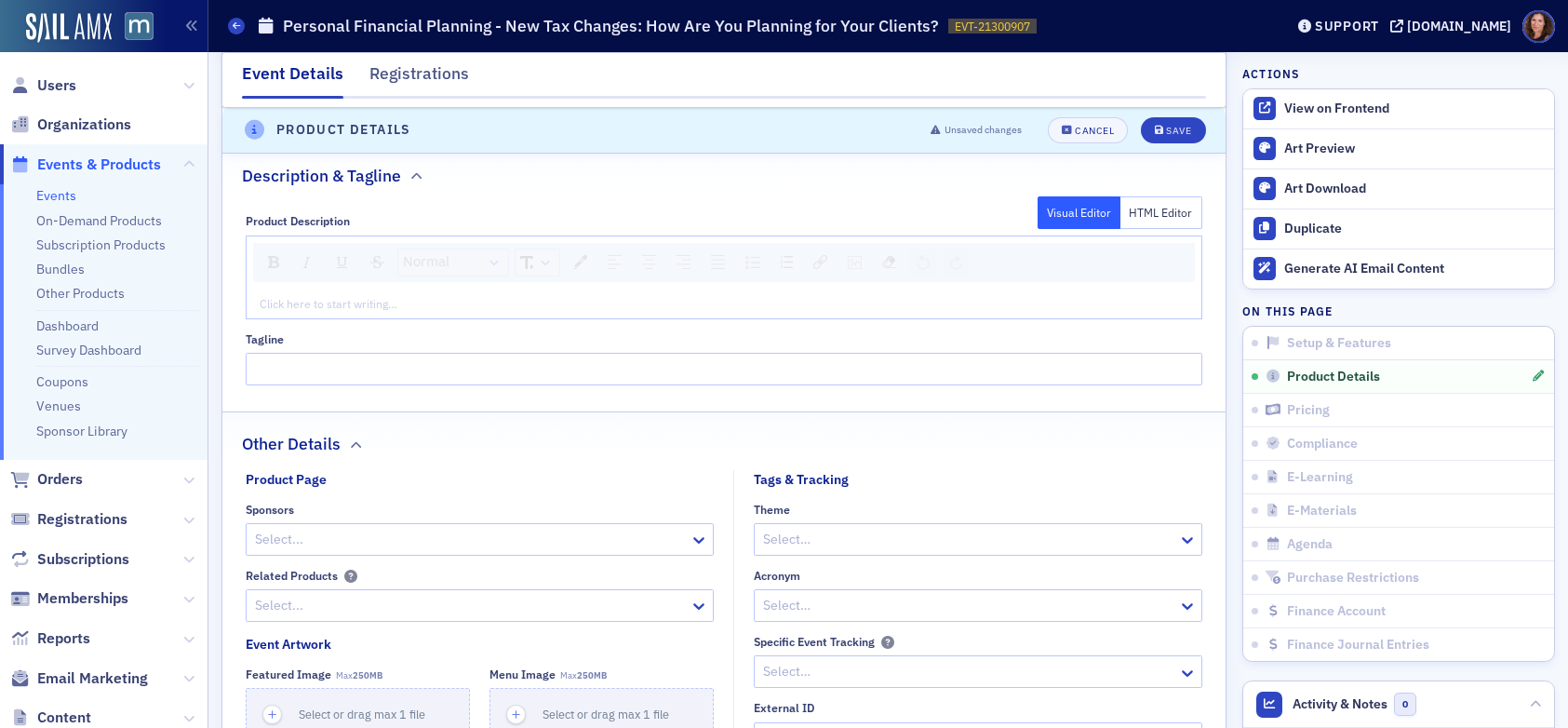
click at [498, 299] on div "rdw-editor" at bounding box center [724, 303] width 929 height 17
click at [1086, 132] on div "Cancel" at bounding box center [1094, 130] width 39 height 11
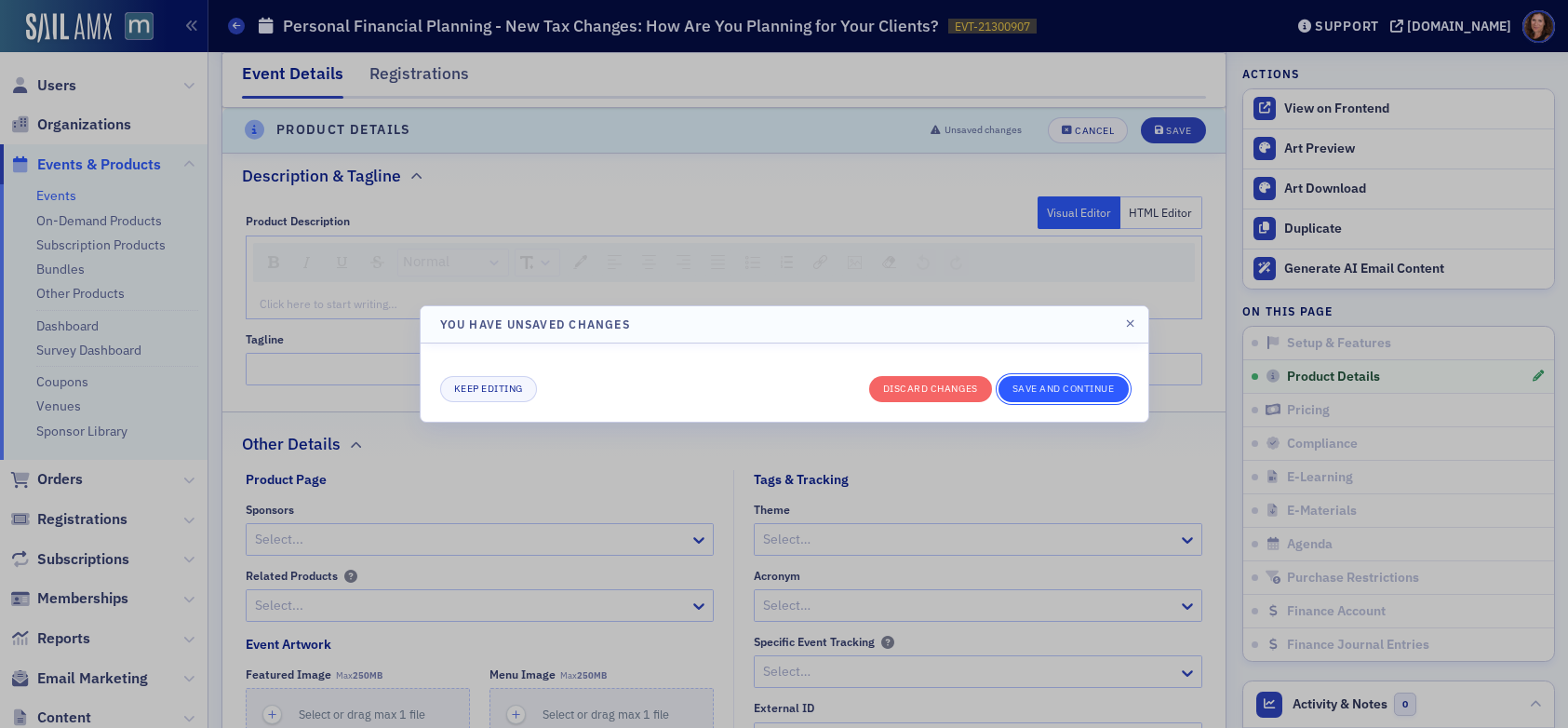
click at [1043, 388] on button "Save and continue" at bounding box center [1064, 388] width 130 height 26
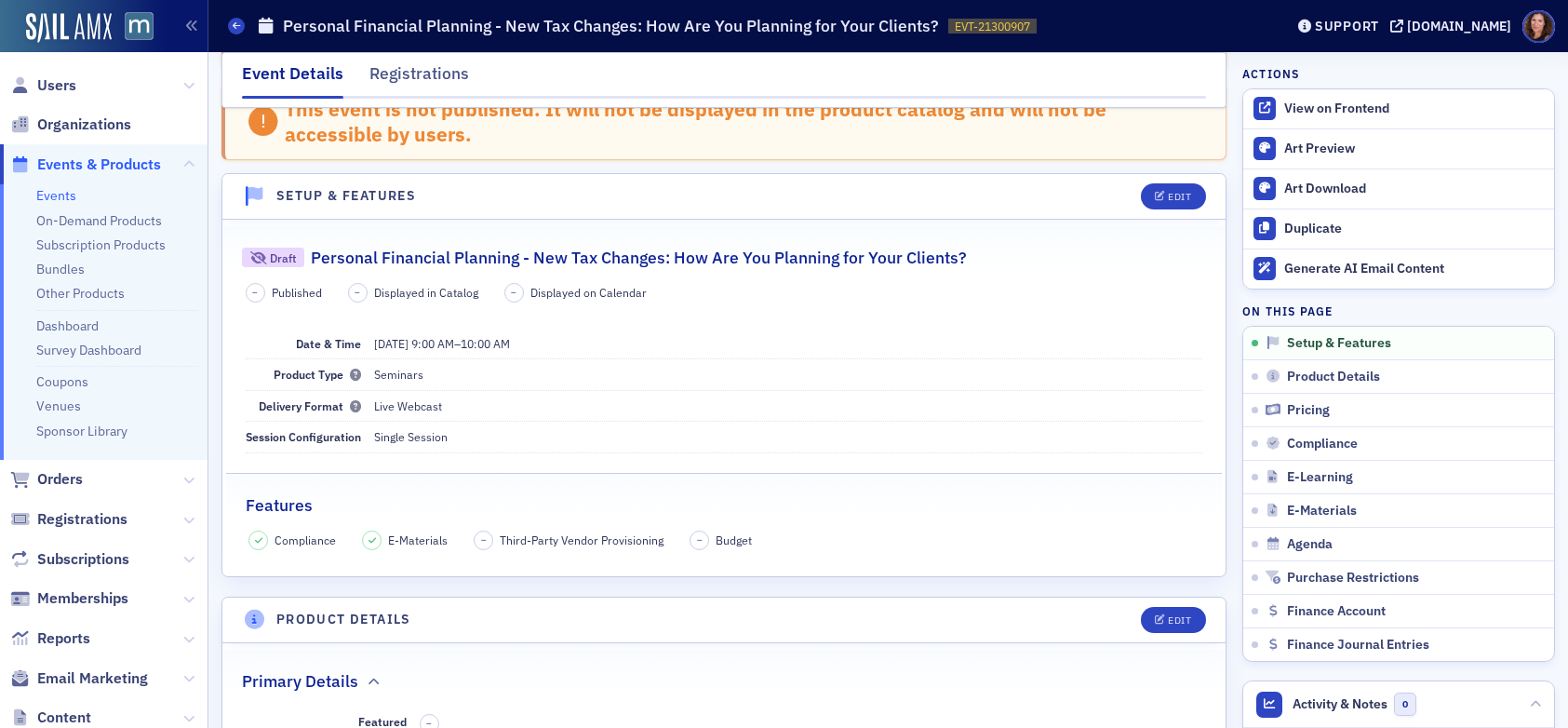
scroll to position [0, 0]
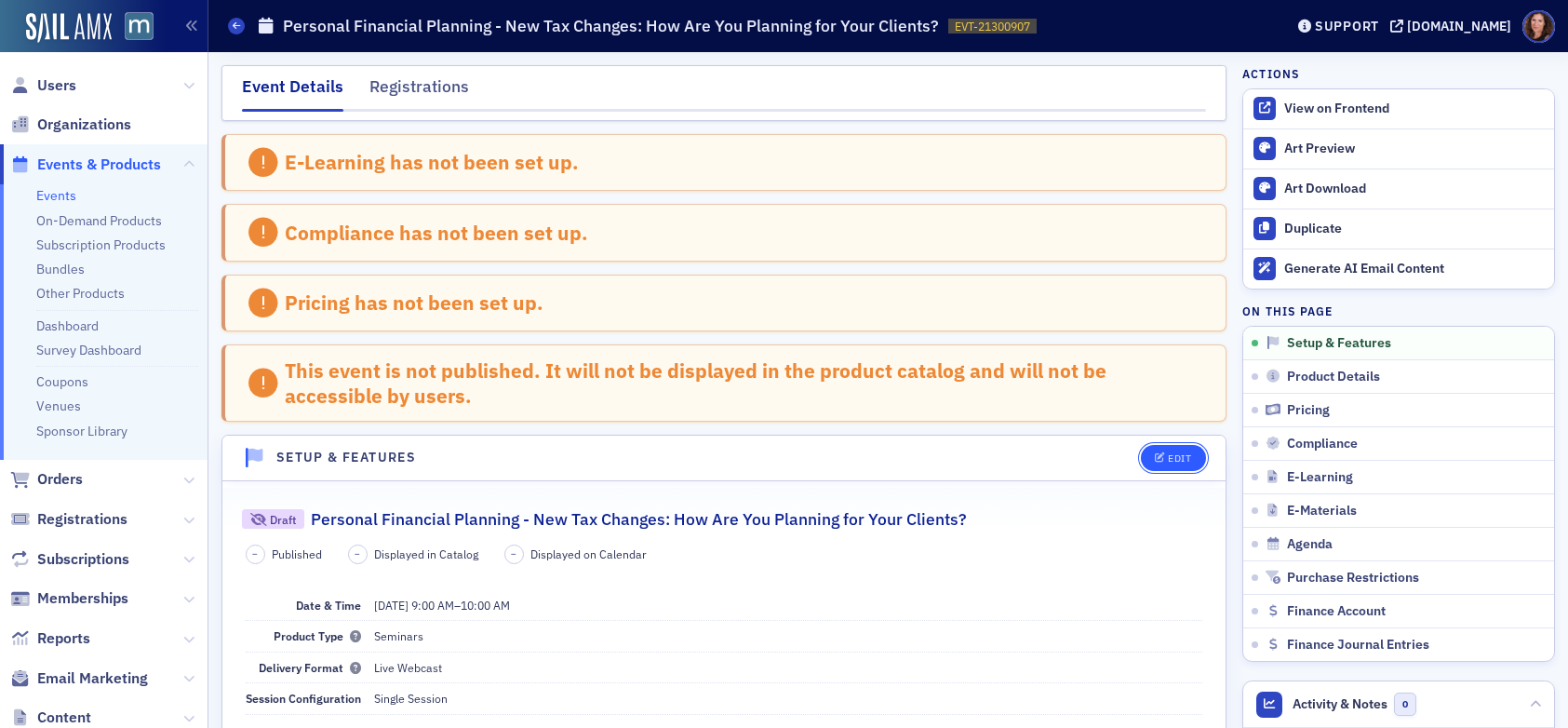
click at [1155, 456] on icon "button" at bounding box center [1160, 458] width 11 height 11
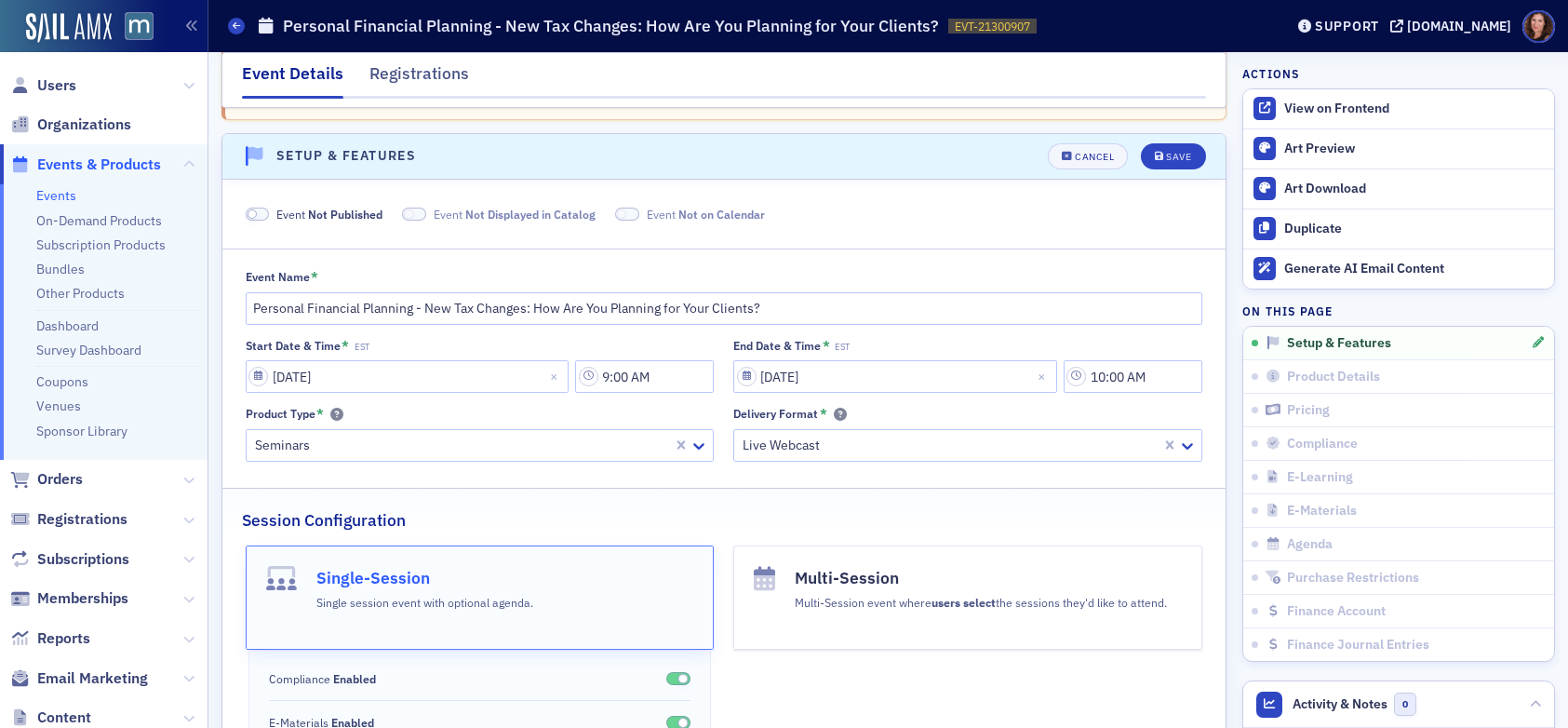
scroll to position [327, 0]
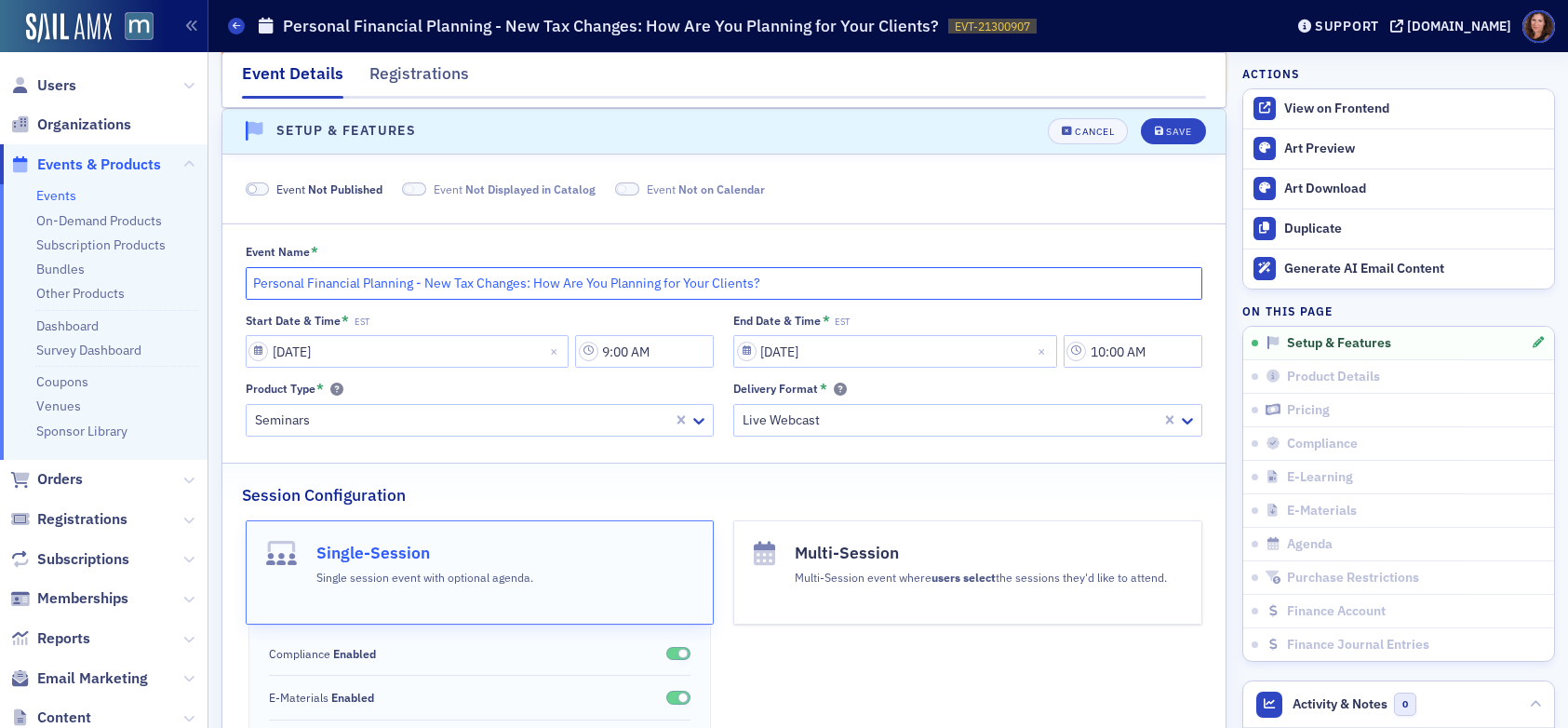
click at [485, 286] on input "Personal Financial Planning - New Tax Changes: How Are You Planning for Your Cl…" at bounding box center [724, 283] width 958 height 33
paste input "Navigating Tax Law Changes: Practical Insights for Planners"
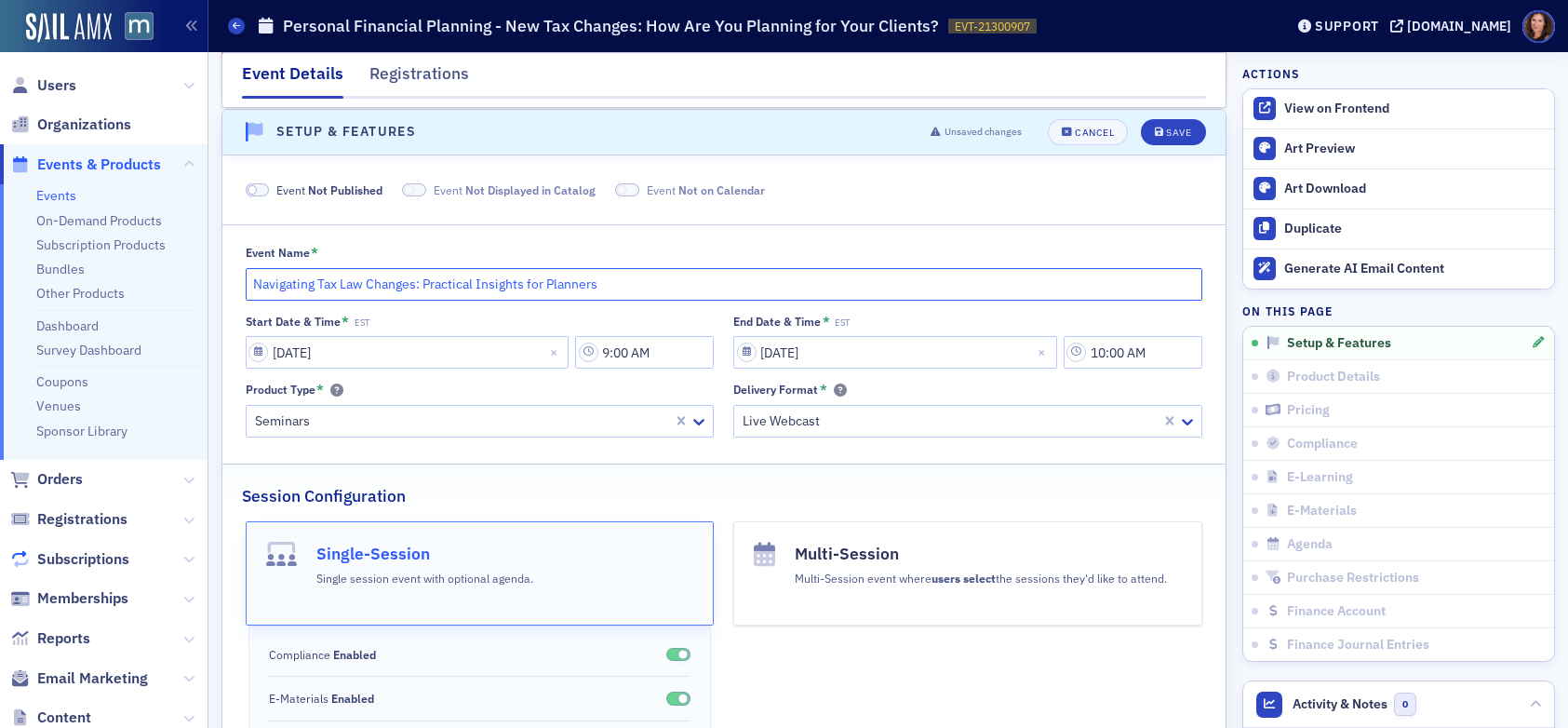
type input "Navigating Tax Law Changes: Practical Insights for Planners"
click at [1166, 135] on div "Save" at bounding box center [1179, 132] width 25 height 11
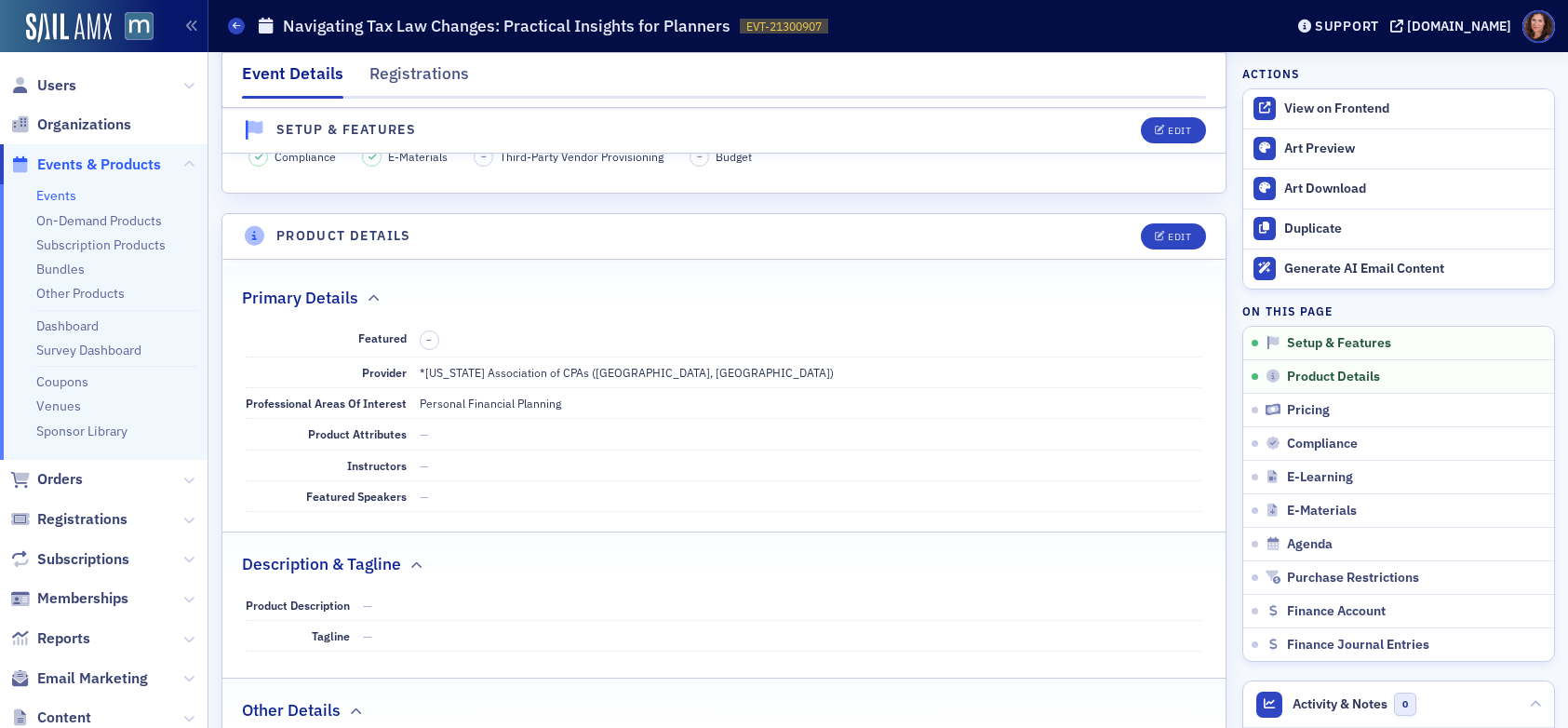
scroll to position [788, 0]
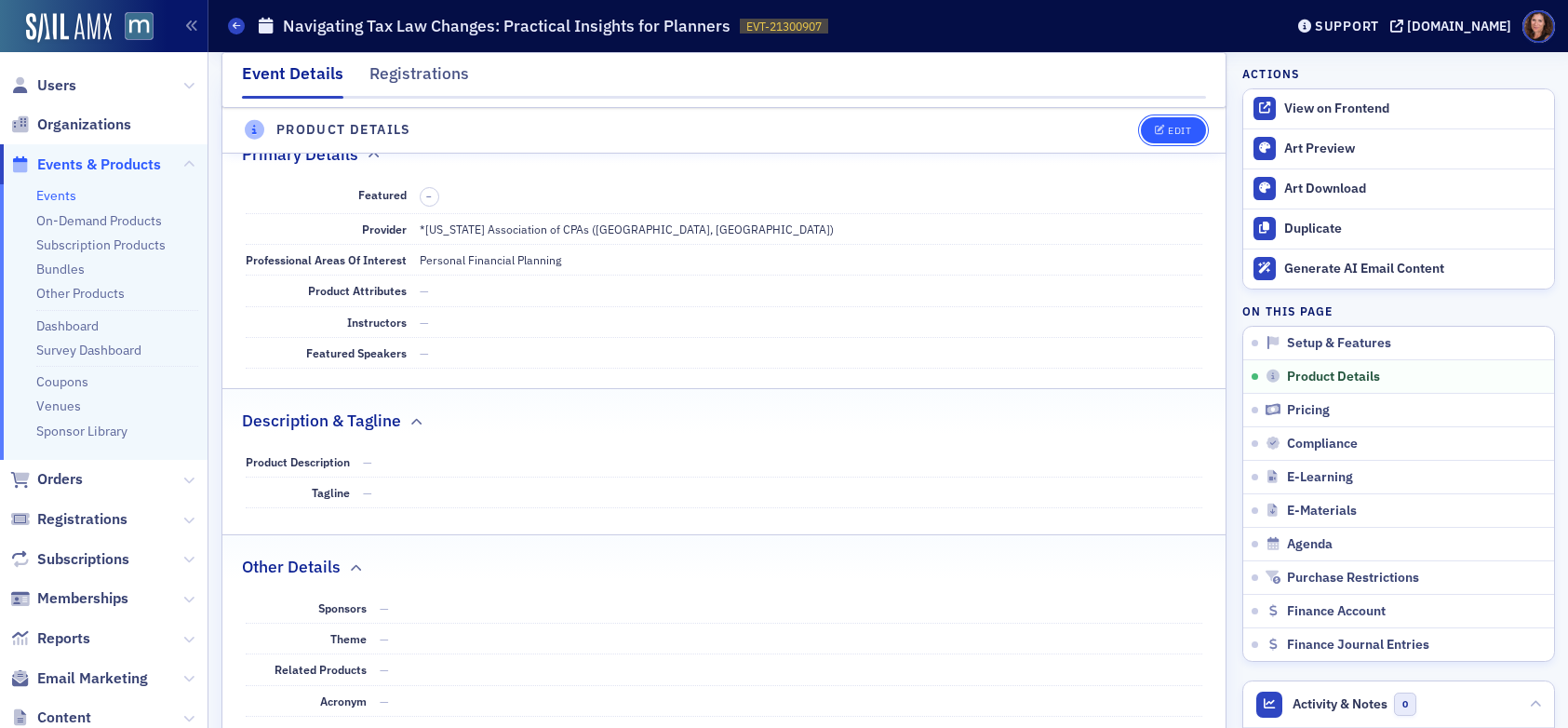
click at [1155, 127] on icon "button" at bounding box center [1160, 130] width 11 height 11
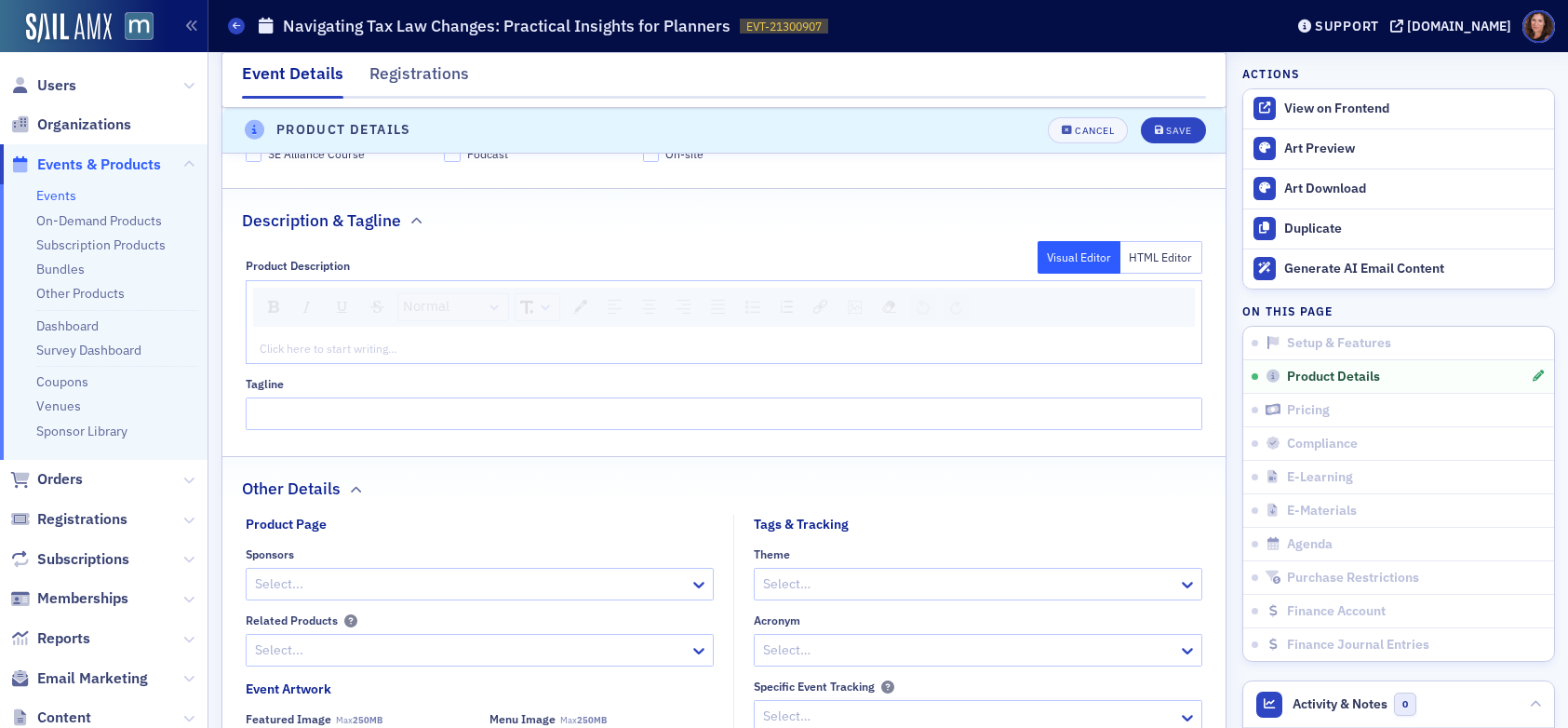
scroll to position [1198, 0]
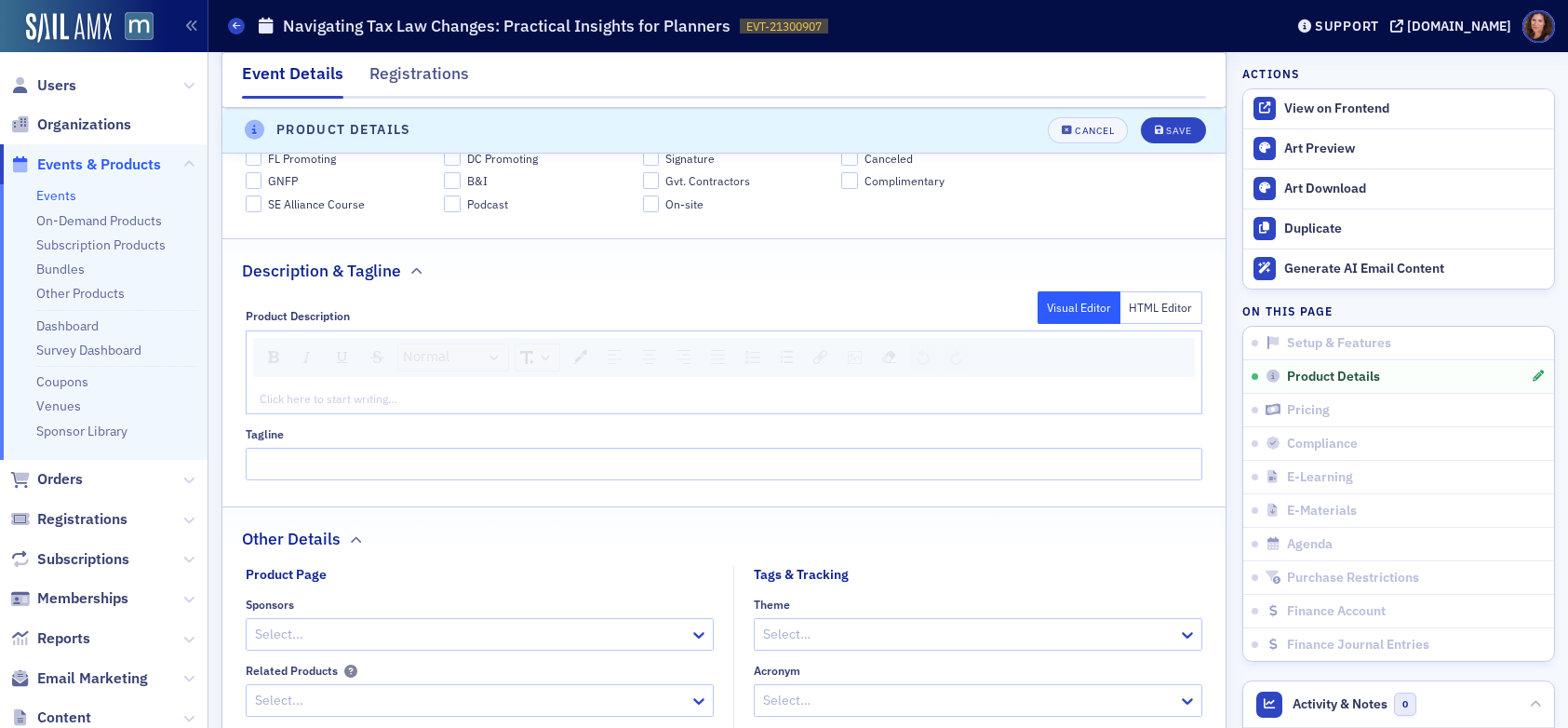
click at [444, 386] on div "Click here to start writing…" at bounding box center [724, 398] width 956 height 30
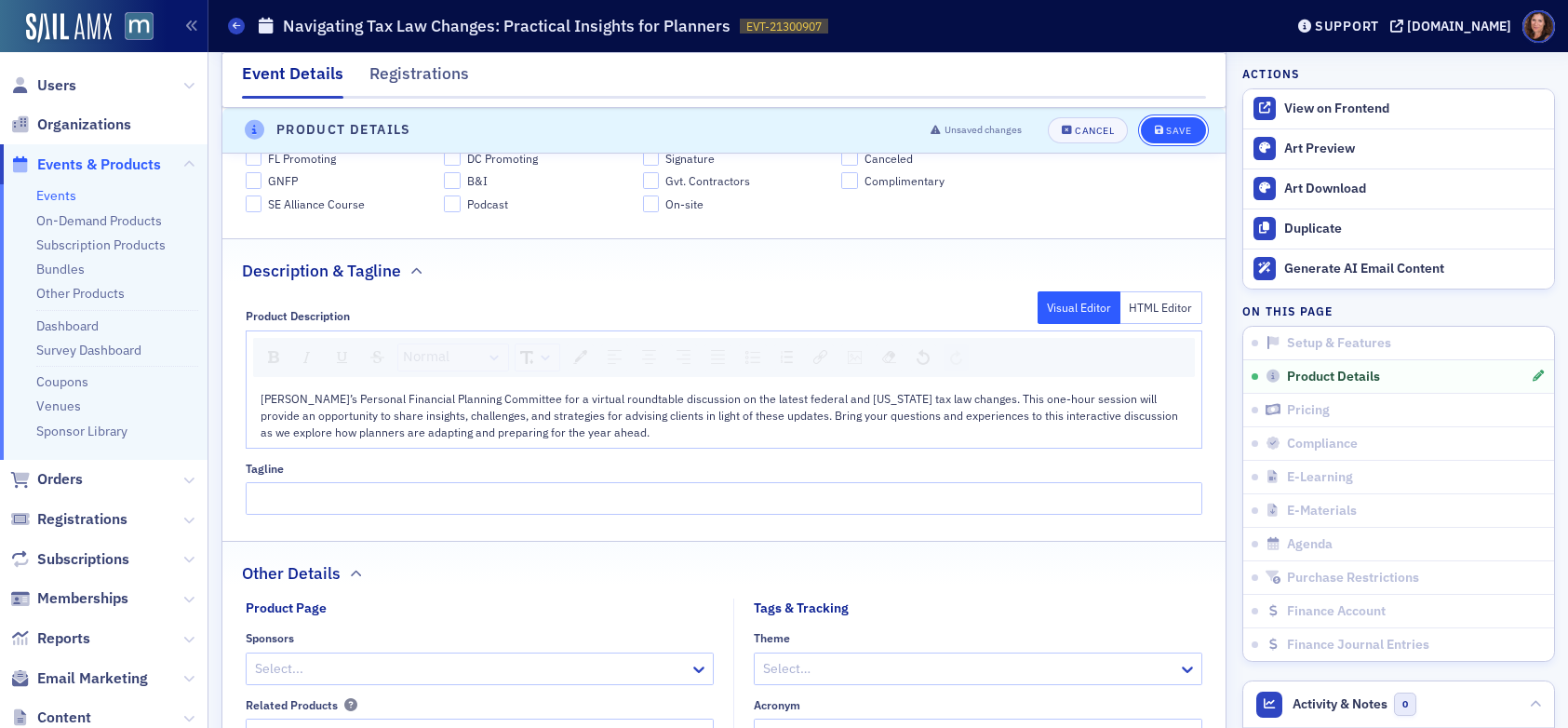
click at [1166, 127] on div "Save" at bounding box center [1179, 130] width 25 height 11
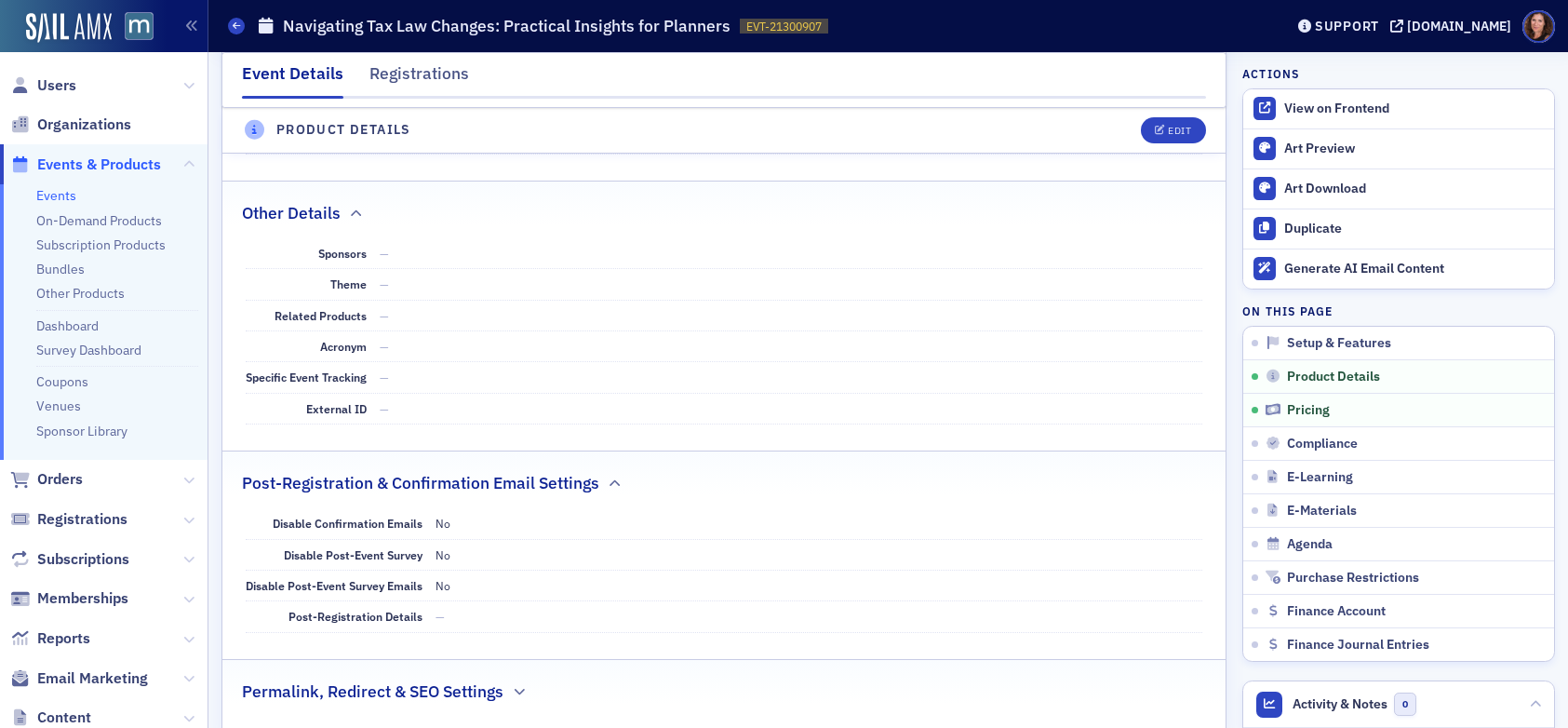
scroll to position [1192, 0]
click at [1168, 128] on div "Edit" at bounding box center [1180, 130] width 23 height 11
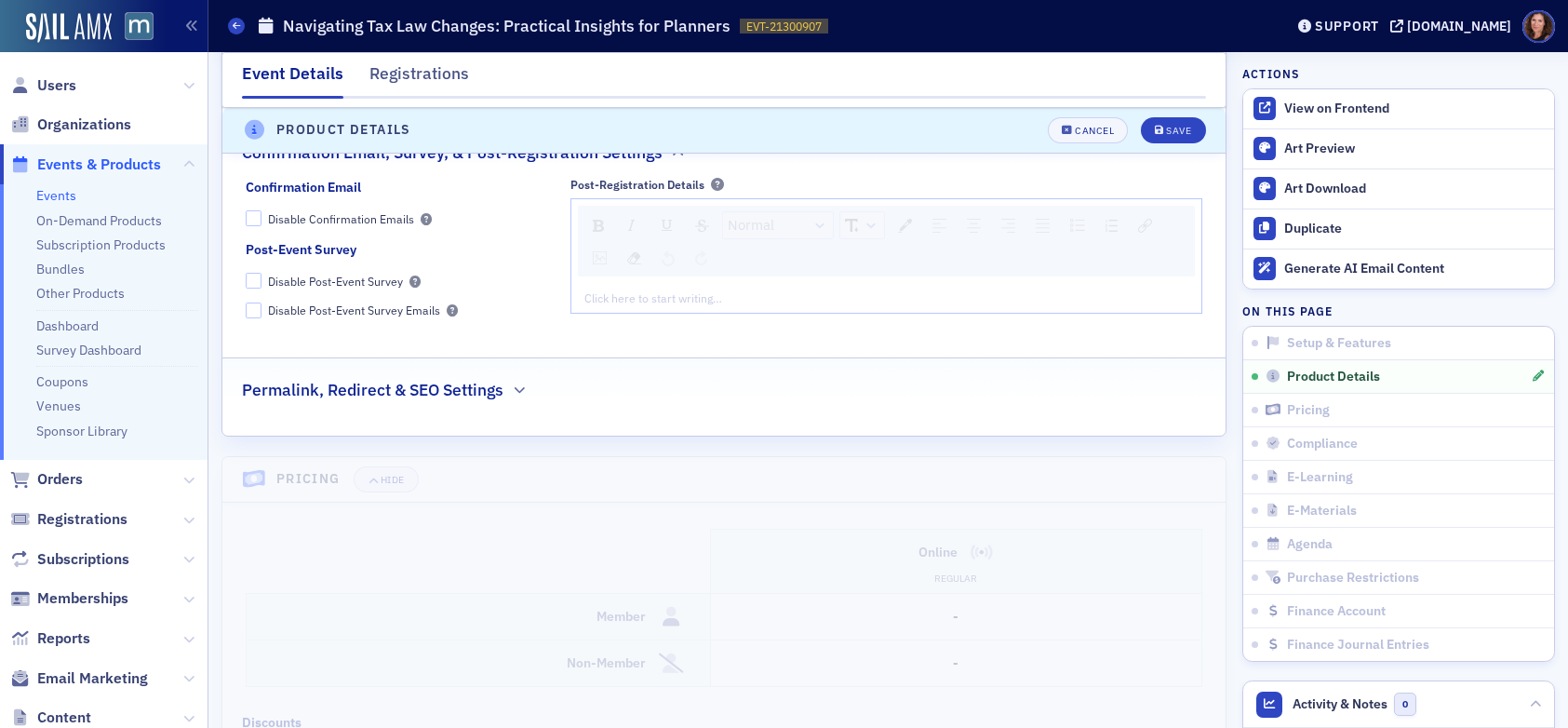
scroll to position [2095, 0]
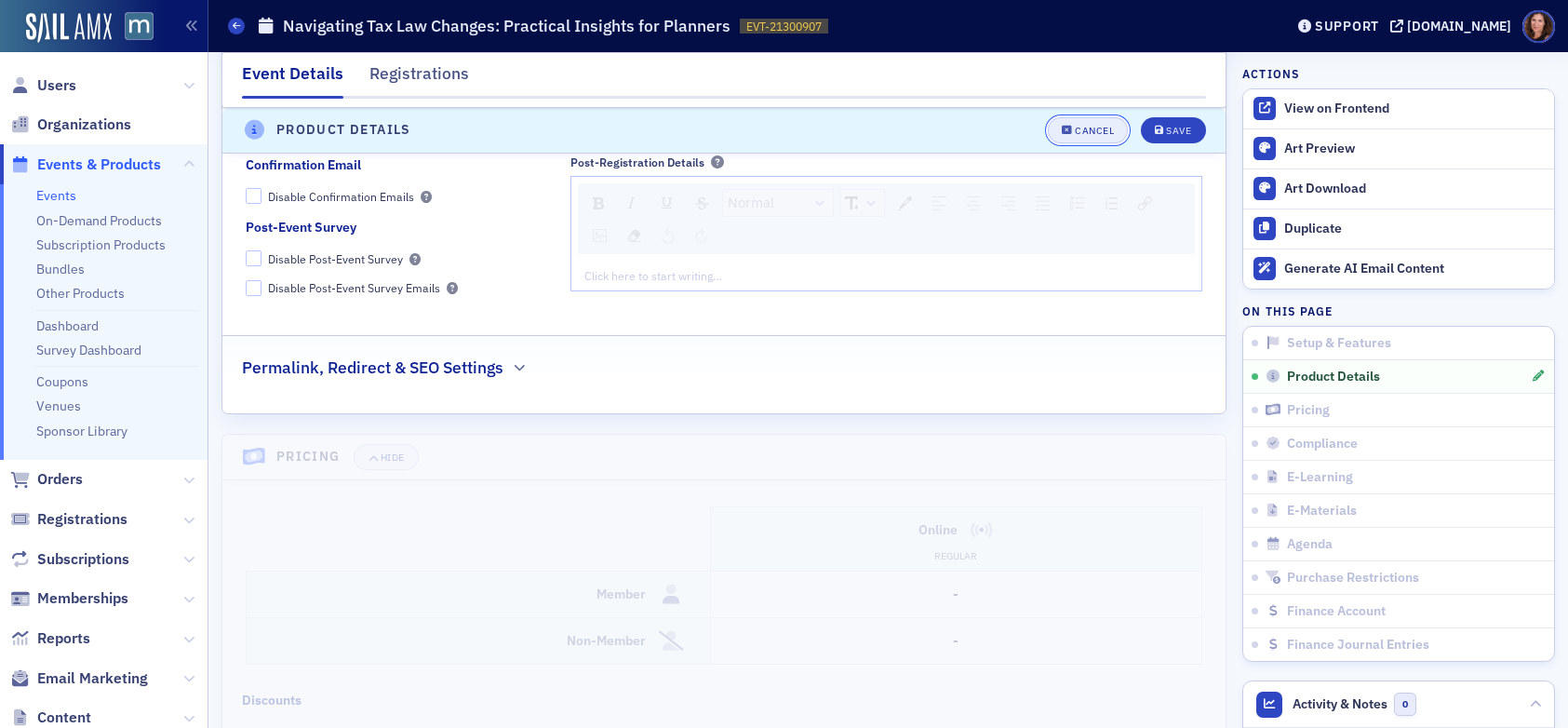
click at [1089, 129] on div "Cancel" at bounding box center [1094, 130] width 39 height 11
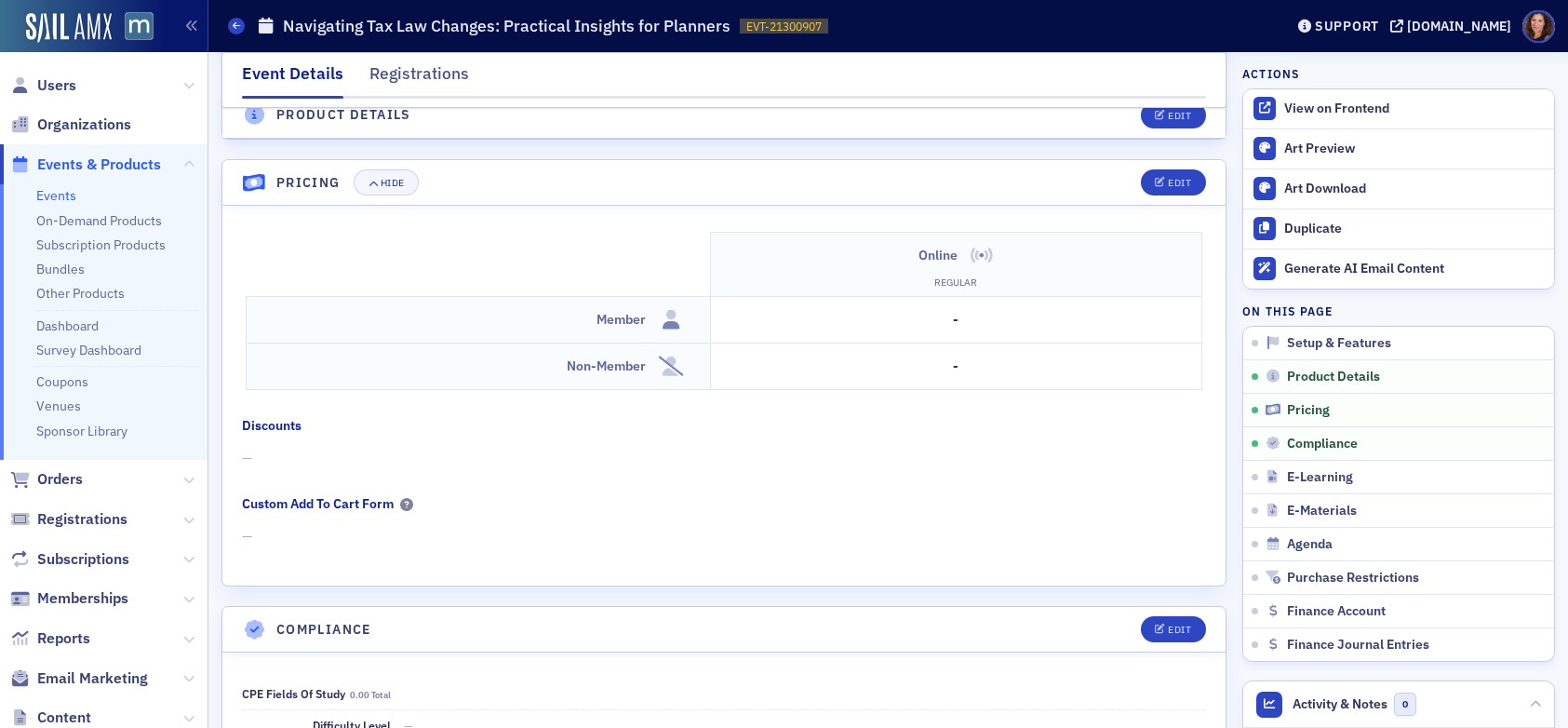
scroll to position [1809, 0]
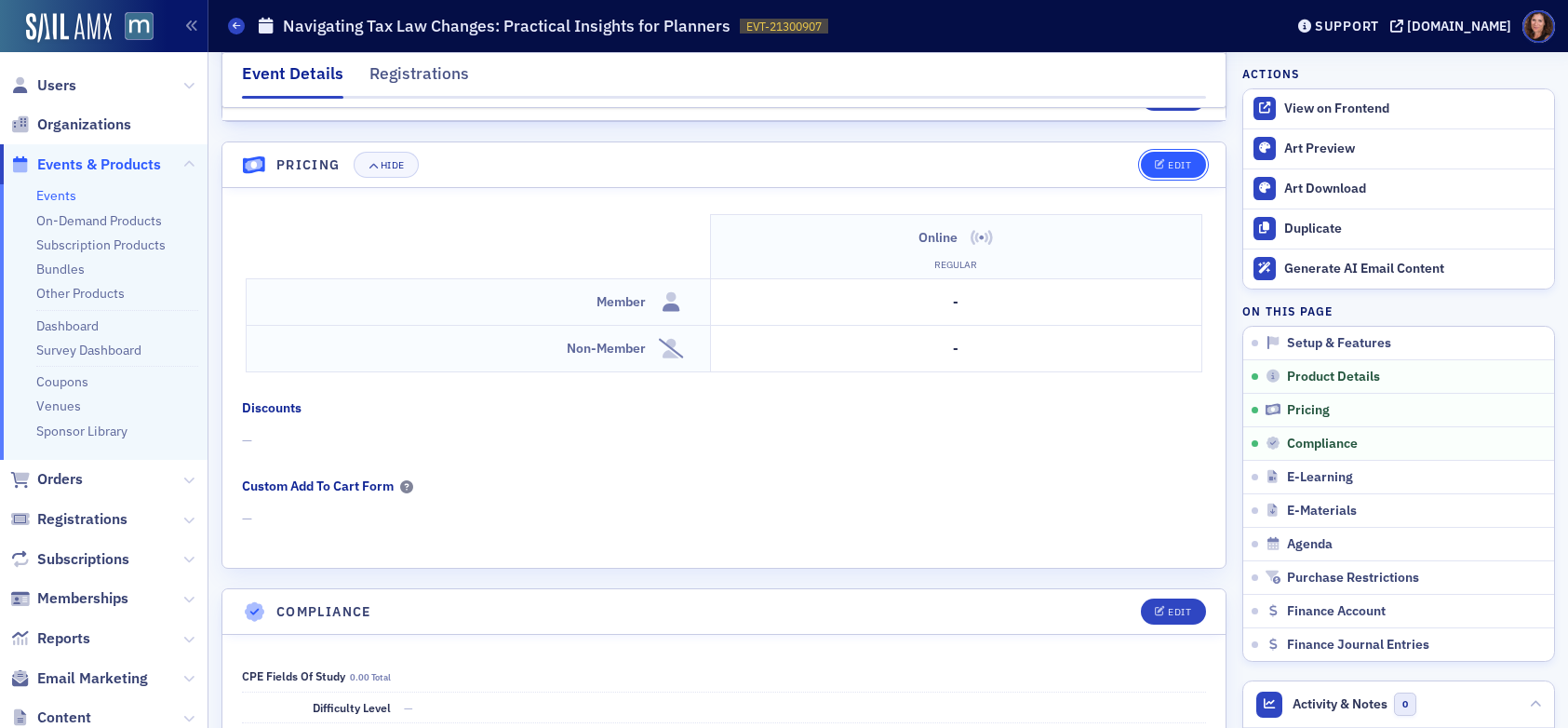
click at [1179, 163] on button "Edit" at bounding box center [1173, 165] width 64 height 26
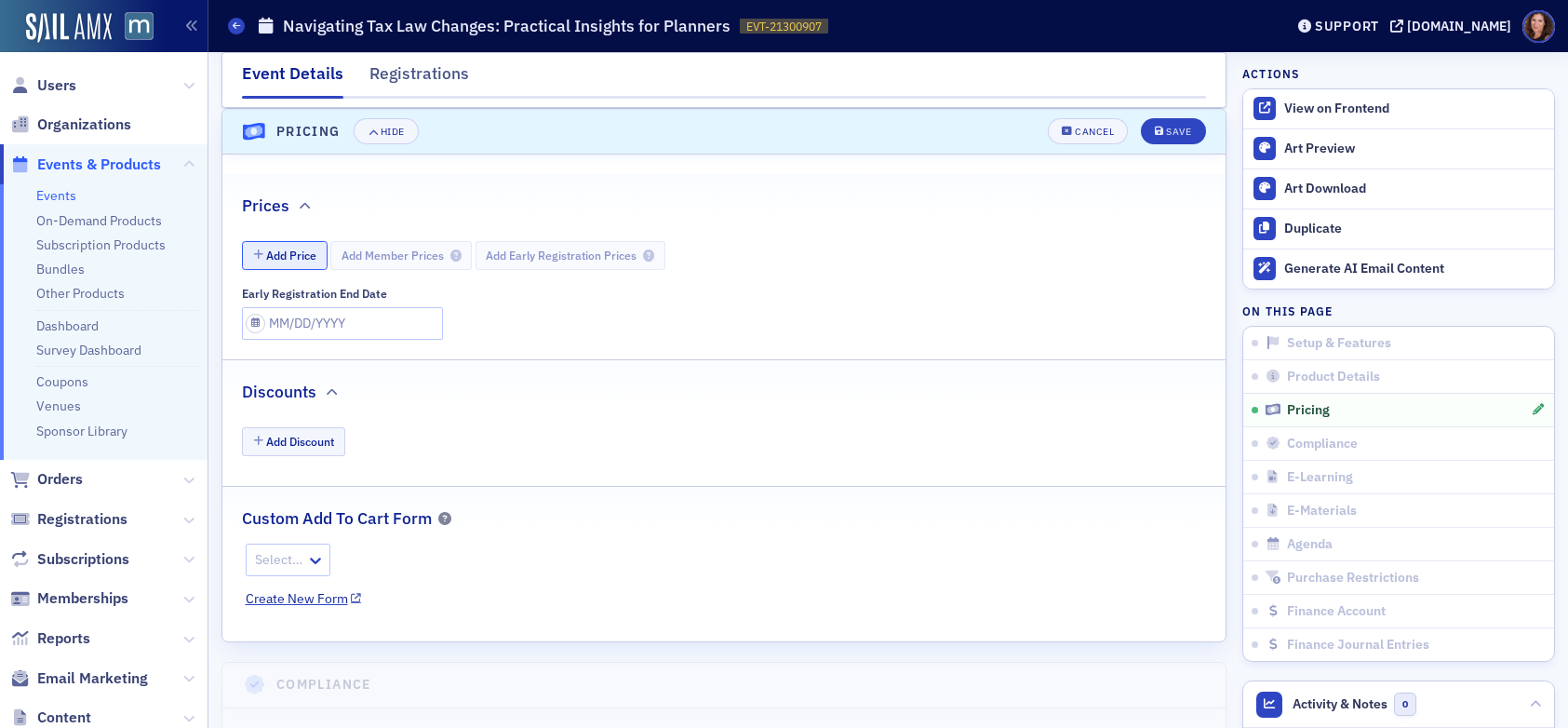
click at [304, 258] on button "Add Price" at bounding box center [285, 255] width 86 height 29
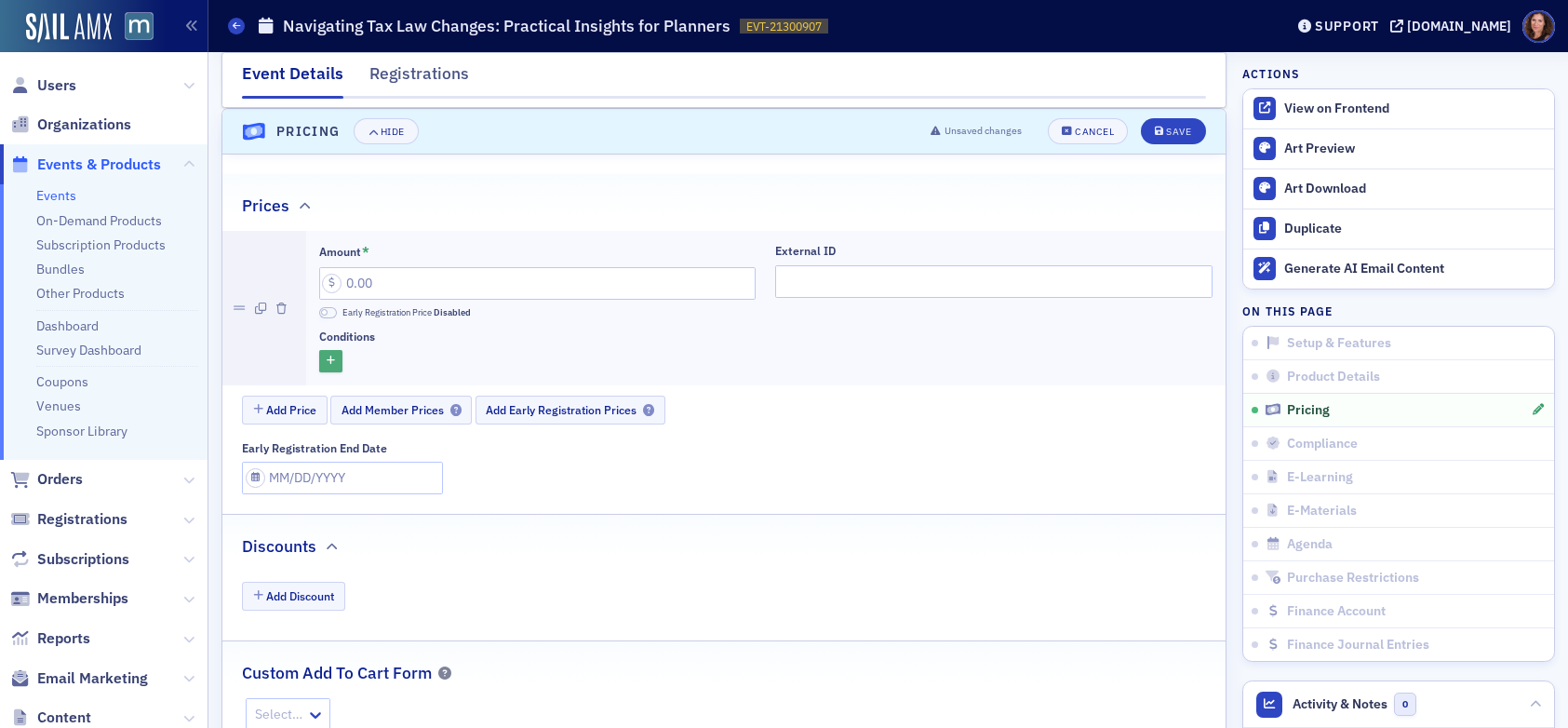
click at [328, 362] on icon "button" at bounding box center [331, 362] width 9 height 11
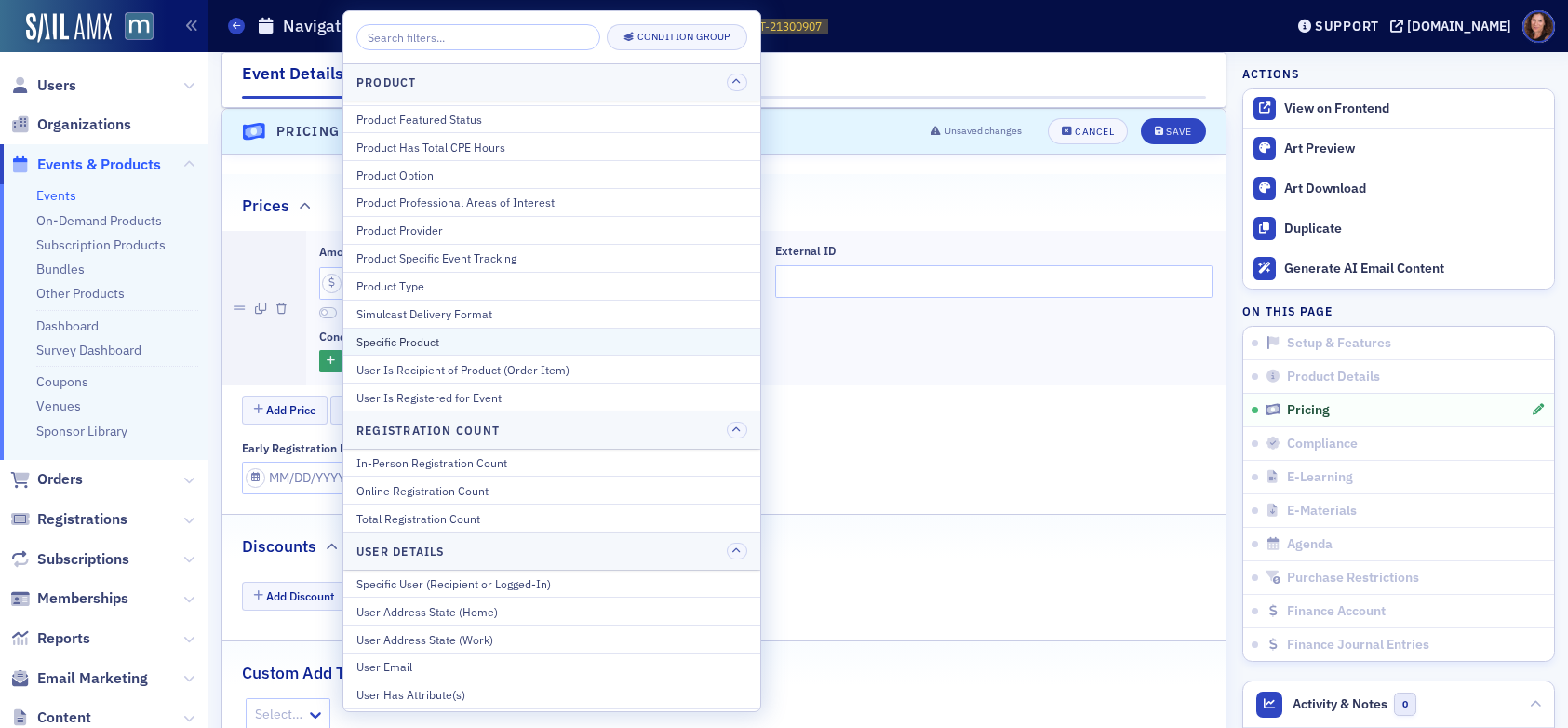
scroll to position [803, 0]
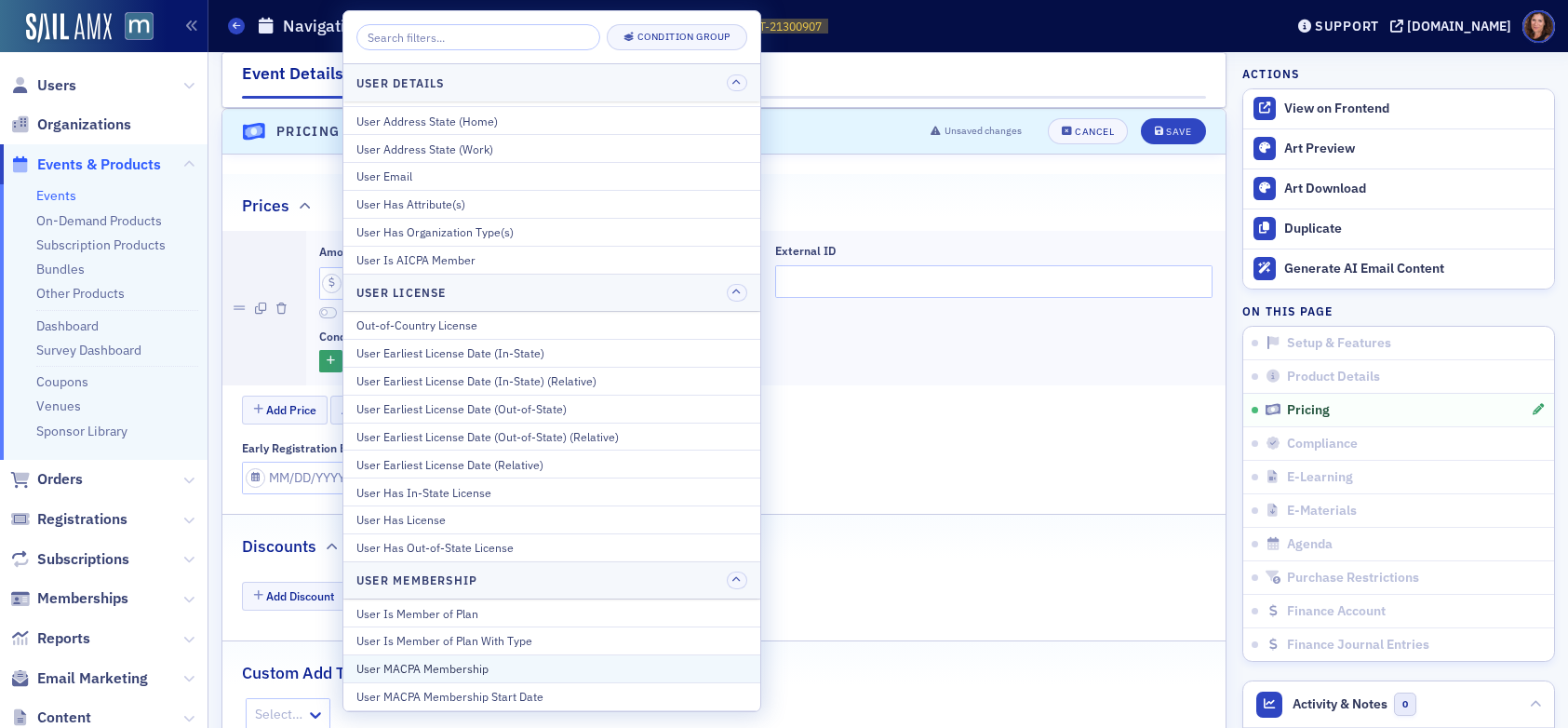
click at [558, 676] on div "User MACPA Membership" at bounding box center [552, 669] width 391 height 17
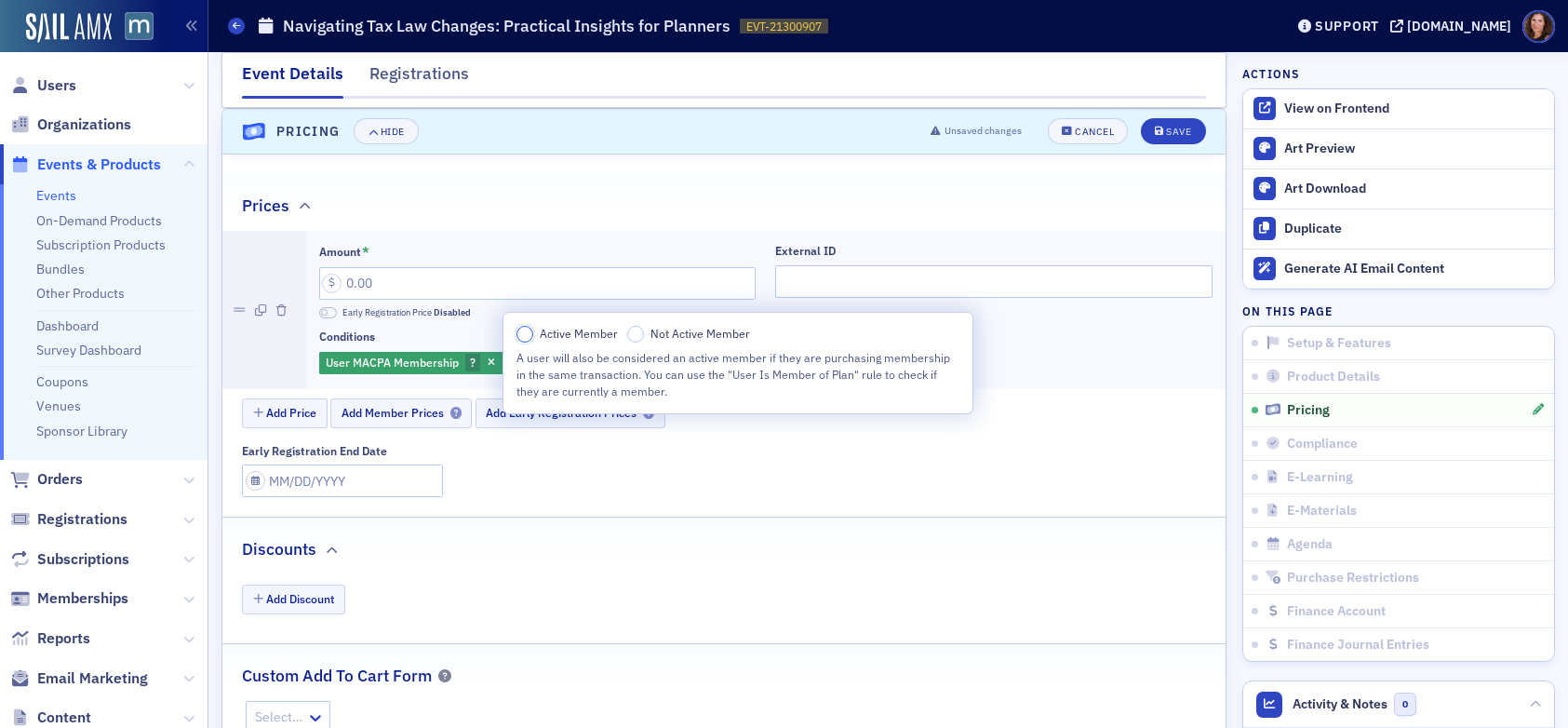
click at [524, 332] on input "Active Member" at bounding box center [525, 335] width 17 height 17
drag, startPoint x: 445, startPoint y: 290, endPoint x: 293, endPoint y: 282, distance: 152.2
click at [293, 282] on li "Amount * Early Registration Price Disabled External ID Conditions User MACPA Me…" at bounding box center [724, 309] width 1004 height 157
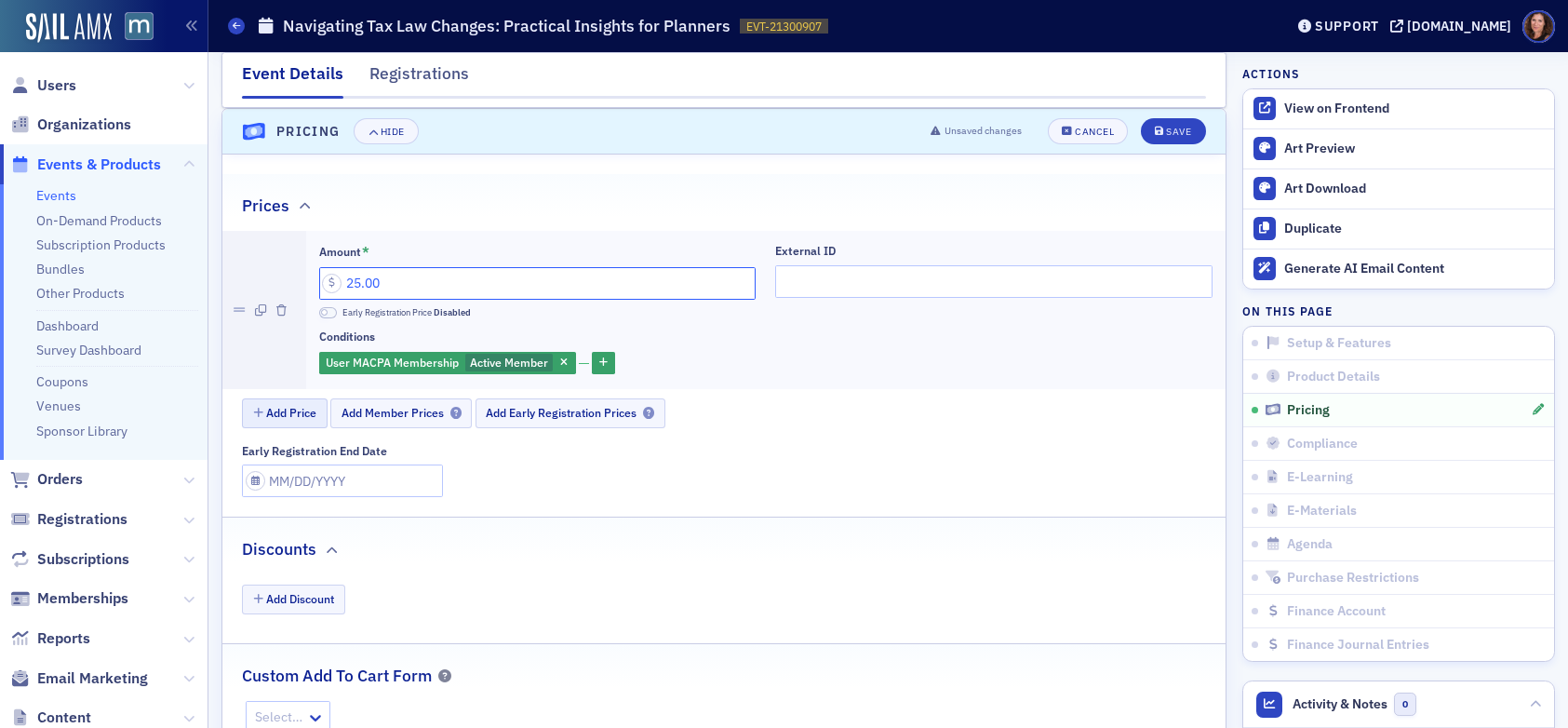
type input "25.00"
click at [299, 418] on button "Add Price" at bounding box center [285, 412] width 86 height 29
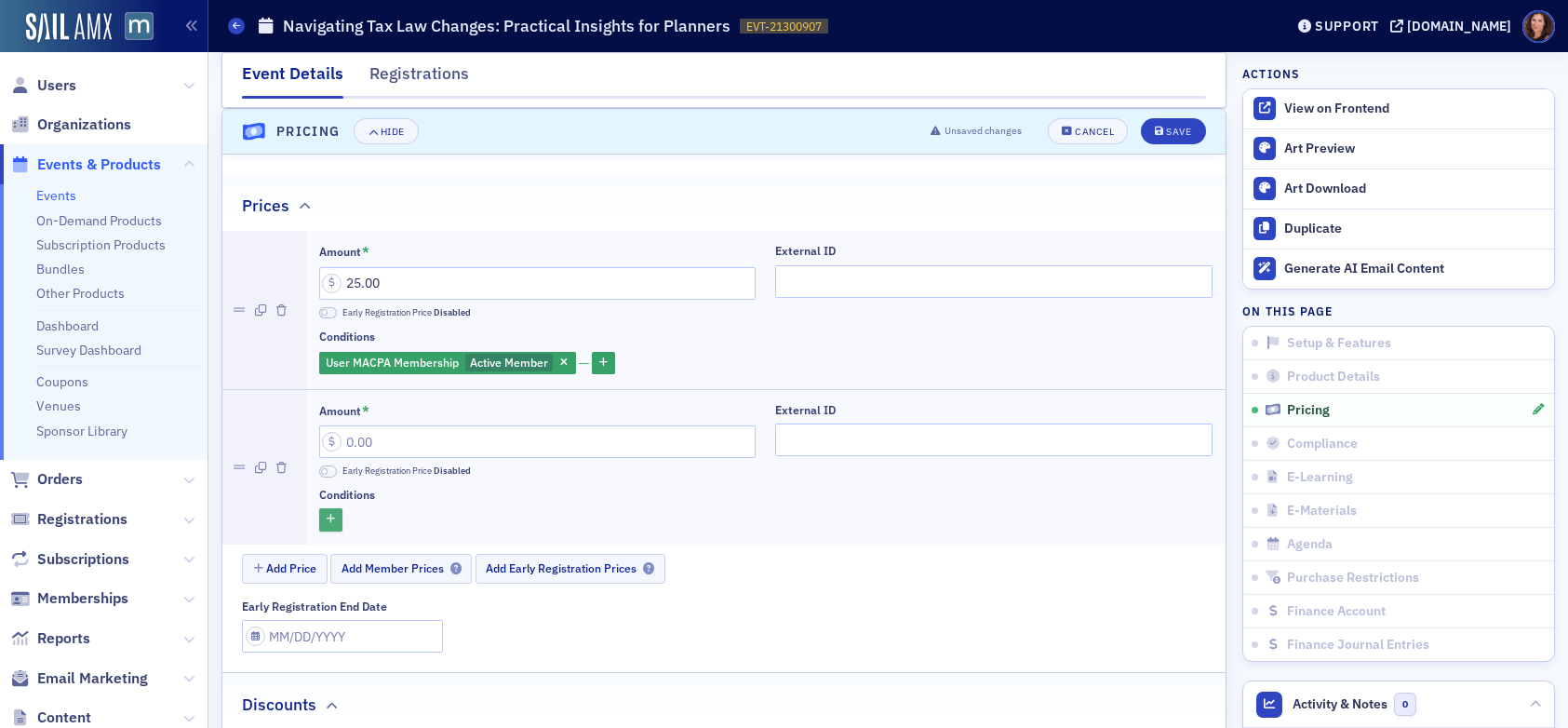
click at [330, 522] on icon "button" at bounding box center [331, 519] width 9 height 11
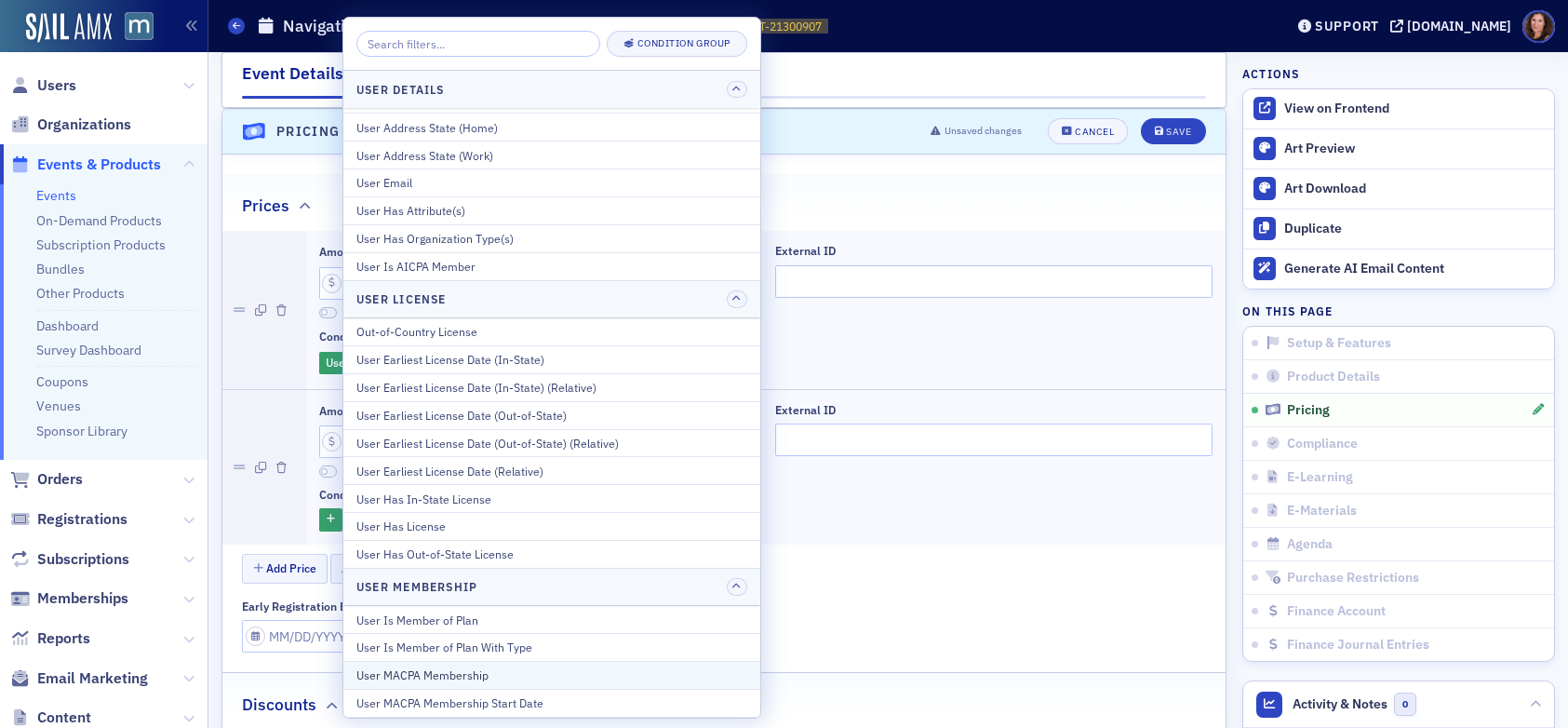
click at [523, 664] on button "User MACPA Membership" at bounding box center [552, 674] width 417 height 28
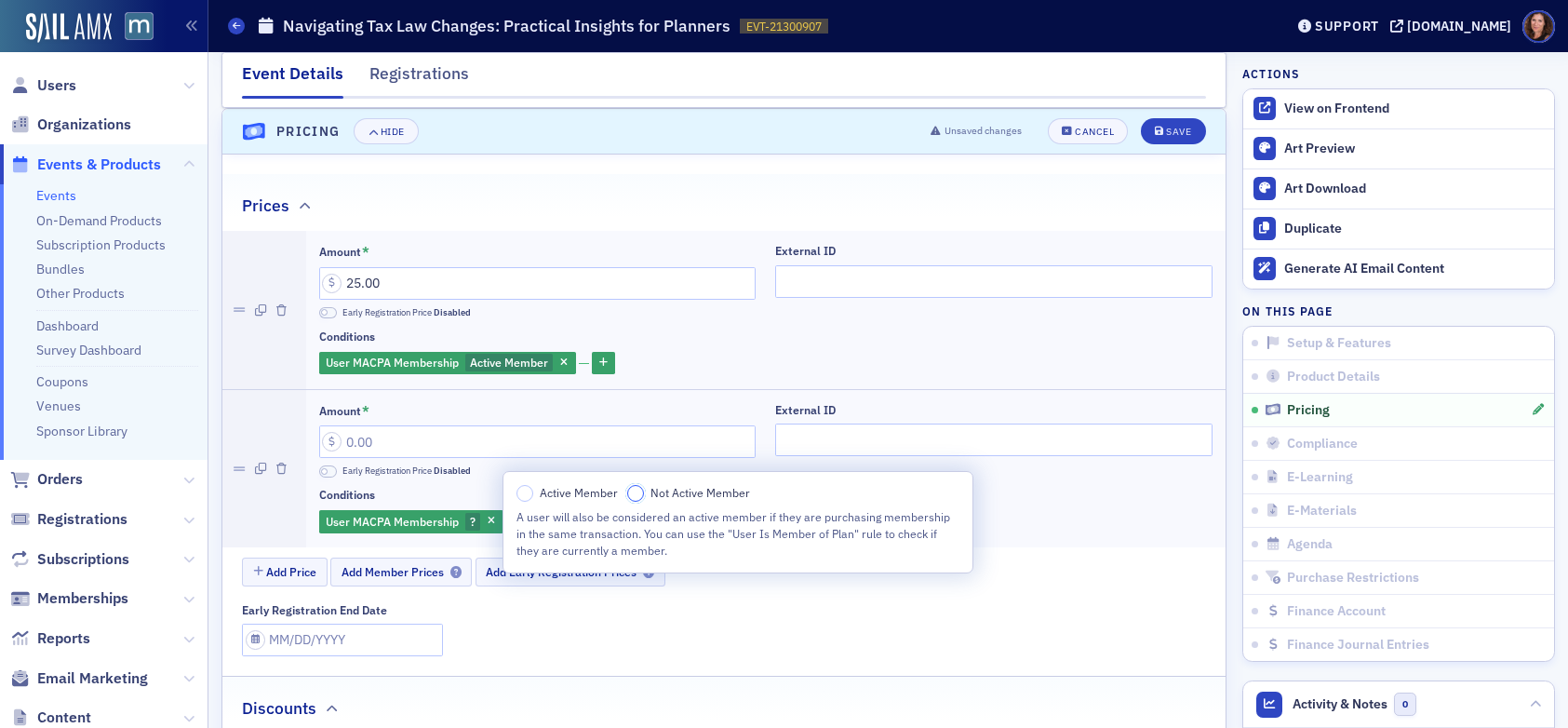
click at [635, 496] on input "Not Active Member" at bounding box center [636, 494] width 17 height 17
click at [425, 441] on input "Amount *" at bounding box center [538, 442] width 437 height 33
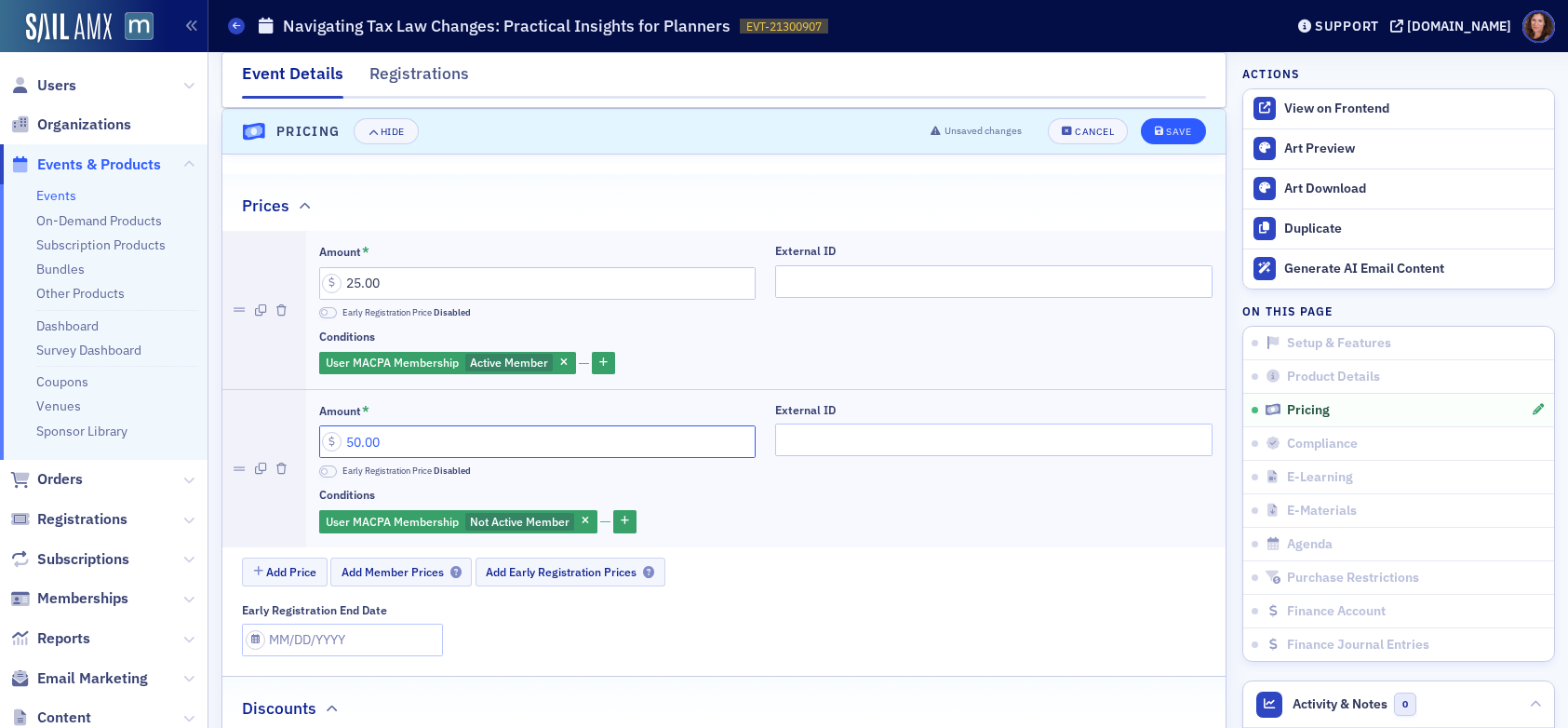
type input "50.00"
click at [1170, 129] on div "Save" at bounding box center [1179, 131] width 25 height 11
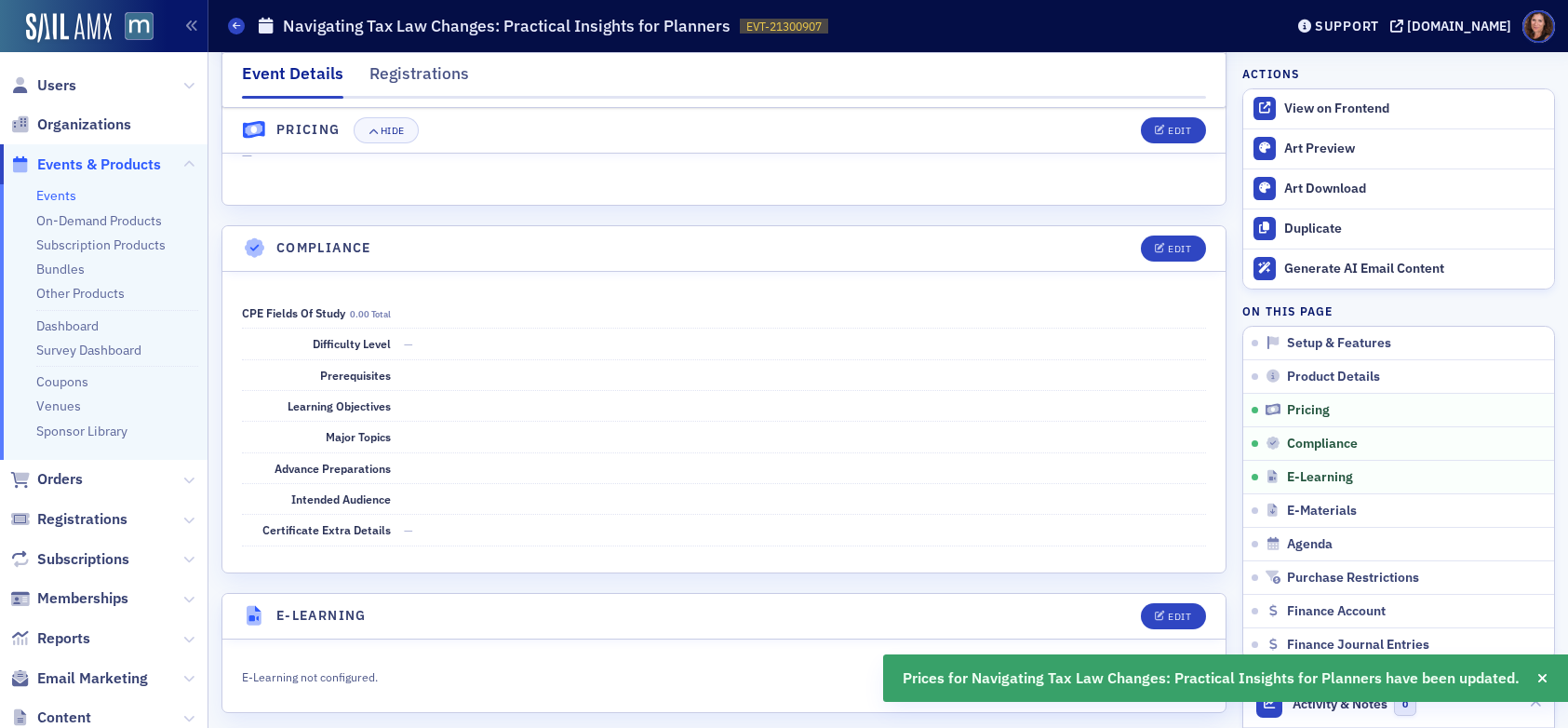
scroll to position [2105, 0]
click at [1152, 237] on button "Edit" at bounding box center [1173, 246] width 64 height 26
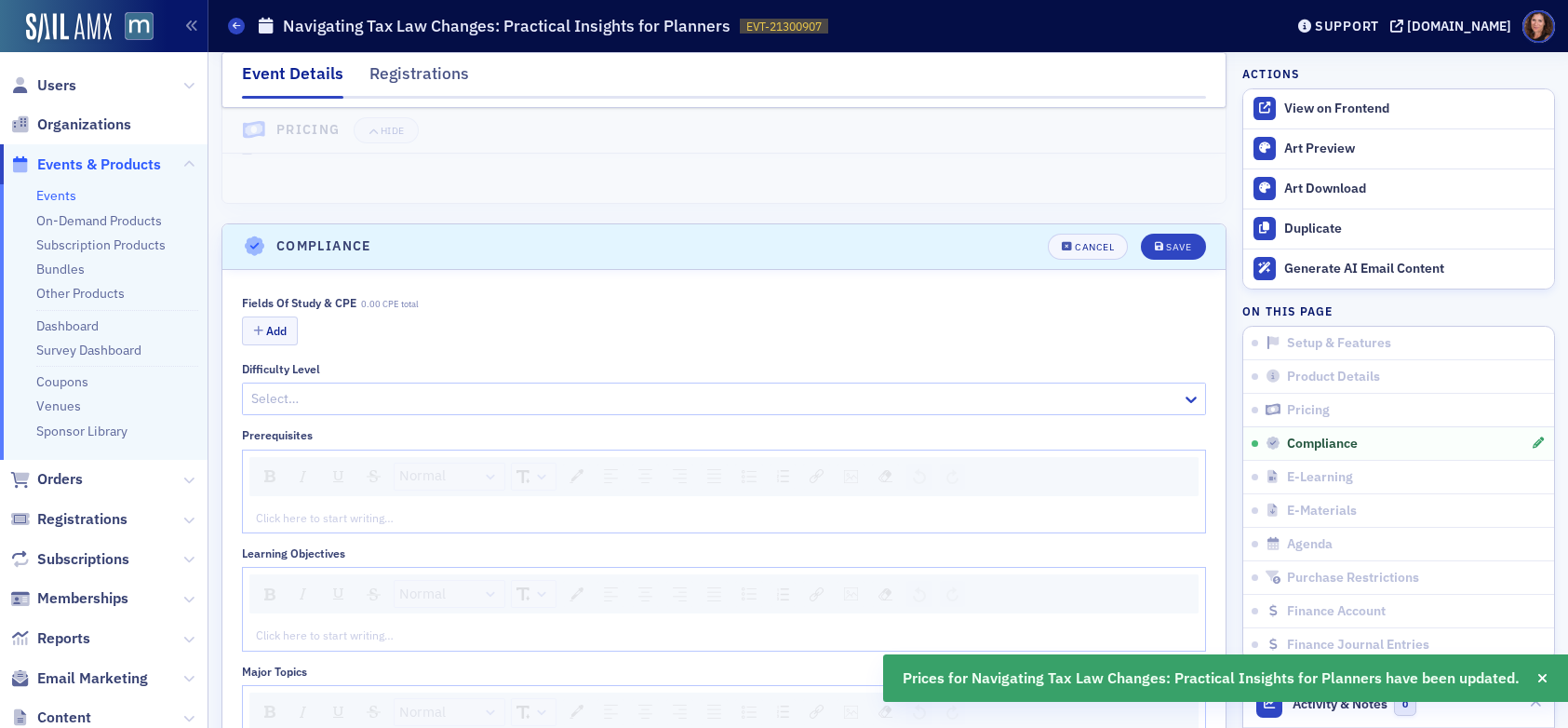
scroll to position [2219, 0]
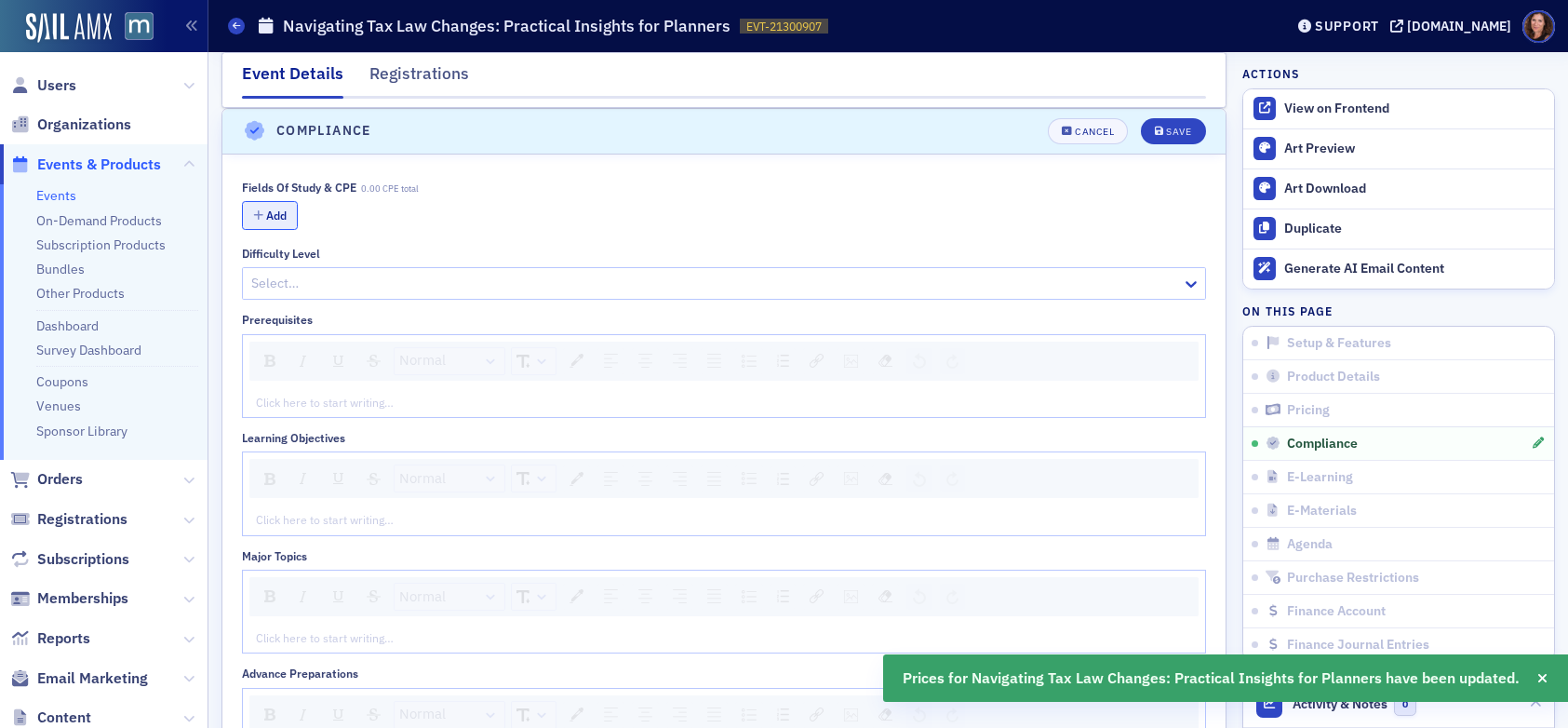
click at [280, 225] on button "Add" at bounding box center [270, 215] width 55 height 29
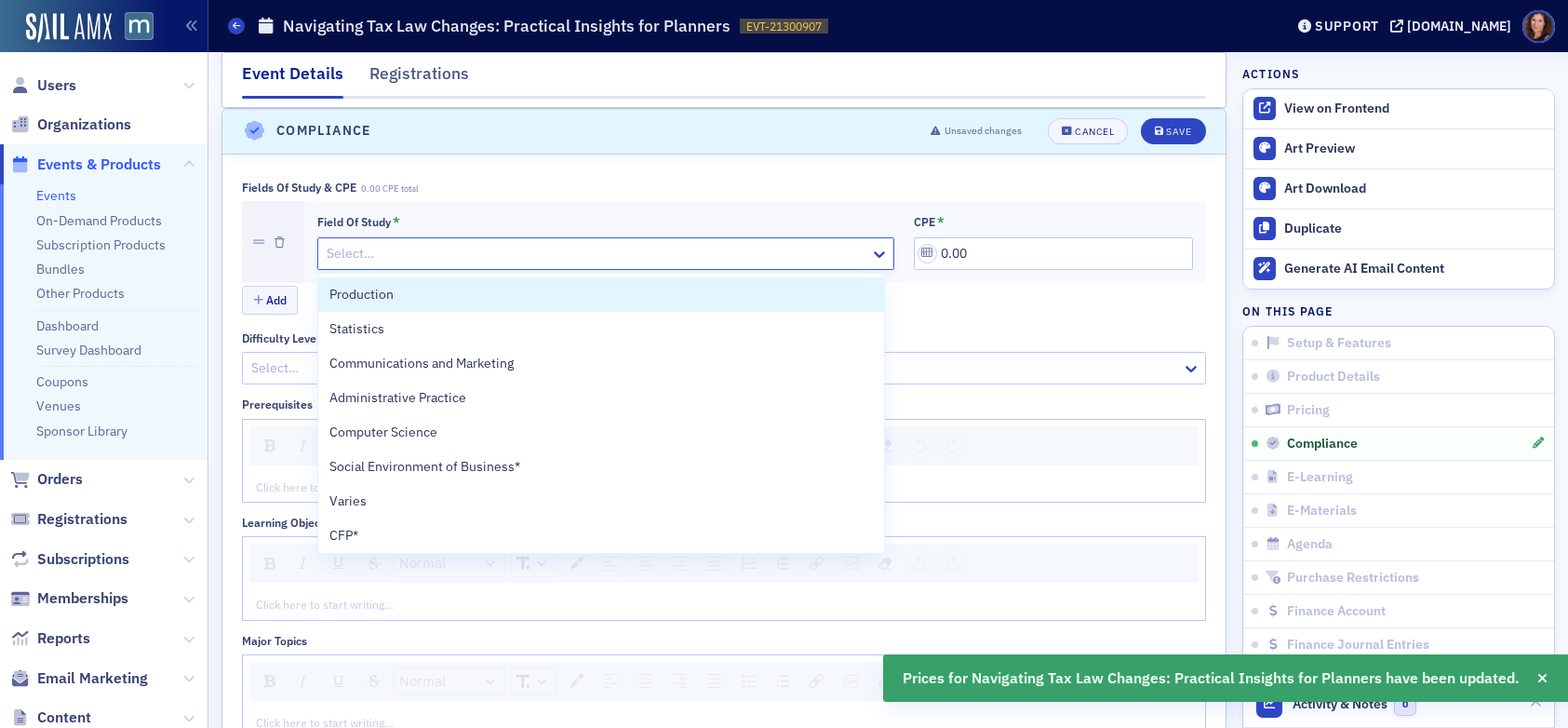
click at [428, 254] on div at bounding box center [597, 254] width 543 height 23
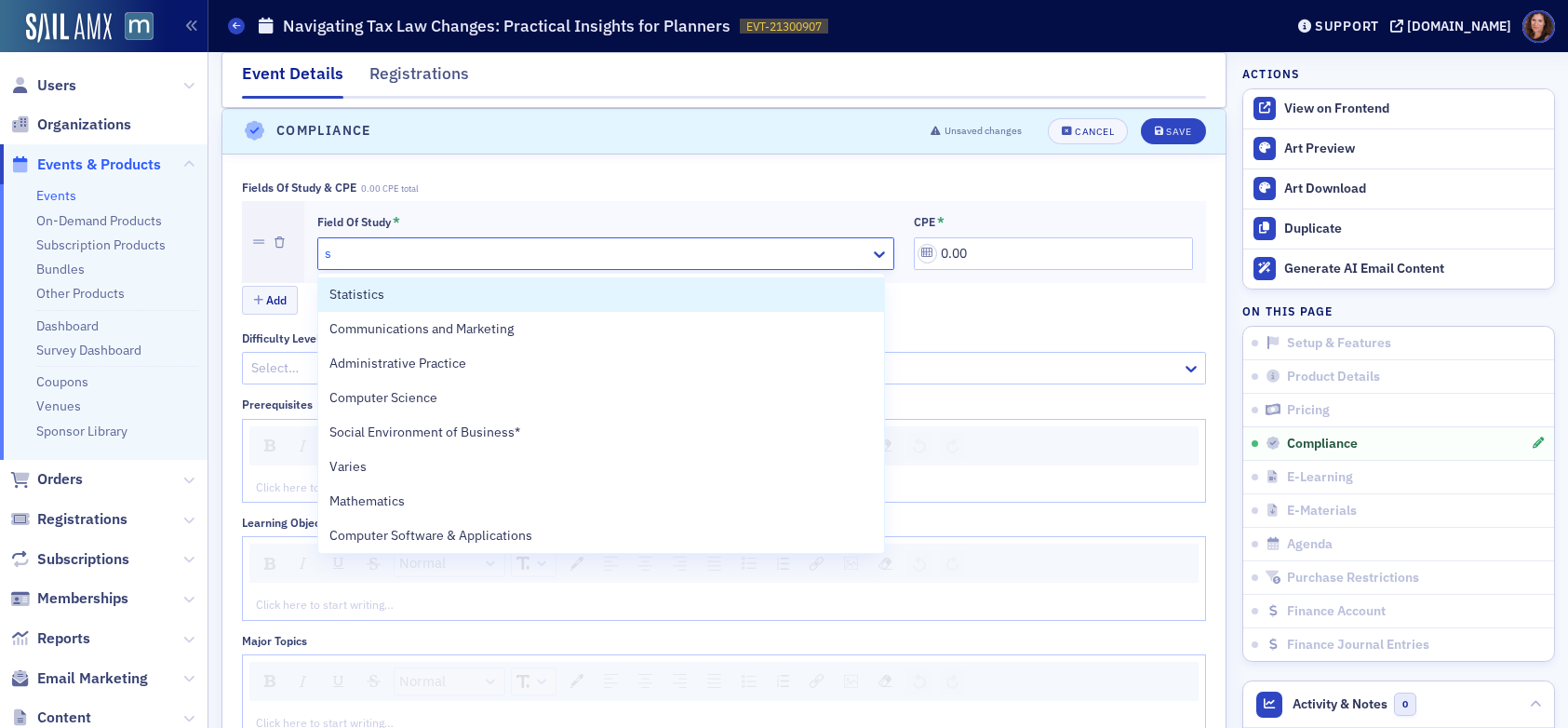
type input "sp"
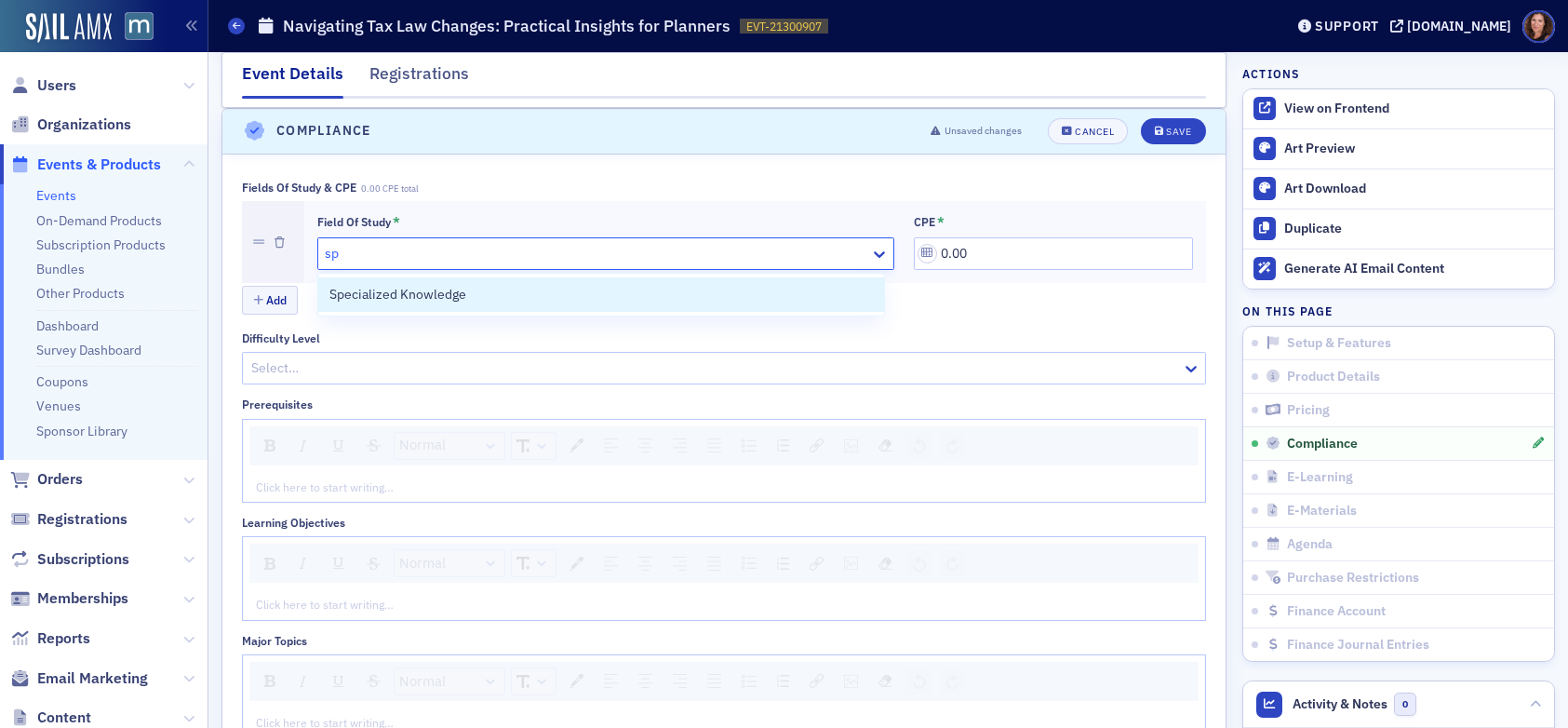
drag, startPoint x: 432, startPoint y: 292, endPoint x: 698, endPoint y: 290, distance: 266.0
click at [432, 292] on span "Specialized Knowledge" at bounding box center [397, 295] width 137 height 19
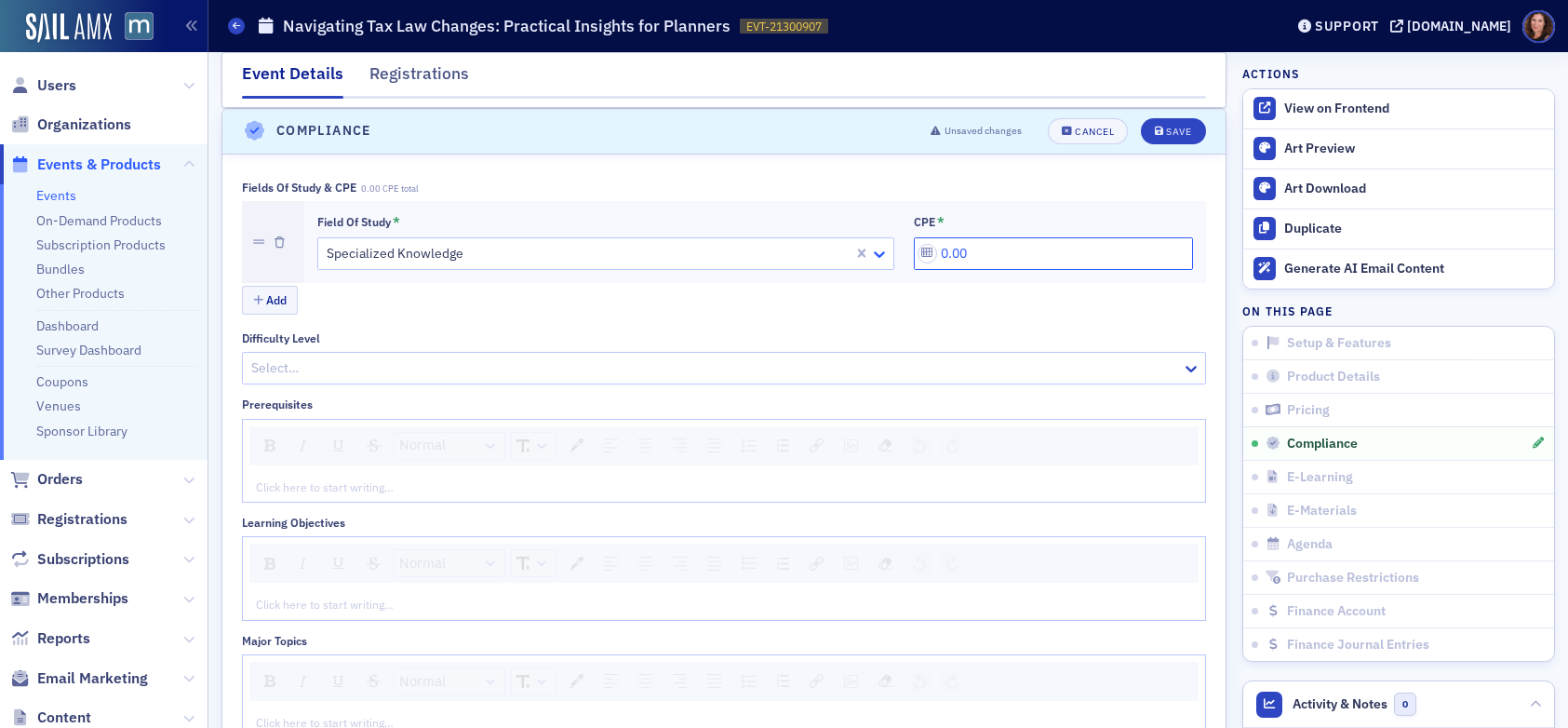
drag, startPoint x: 1067, startPoint y: 260, endPoint x: 862, endPoint y: 256, distance: 205.0
click at [862, 256] on div "Field of Study * Specialized Knowledge CPE * 0.00" at bounding box center [756, 242] width 876 height 55
type input "1.00"
click at [1168, 135] on div "Save" at bounding box center [1179, 131] width 25 height 11
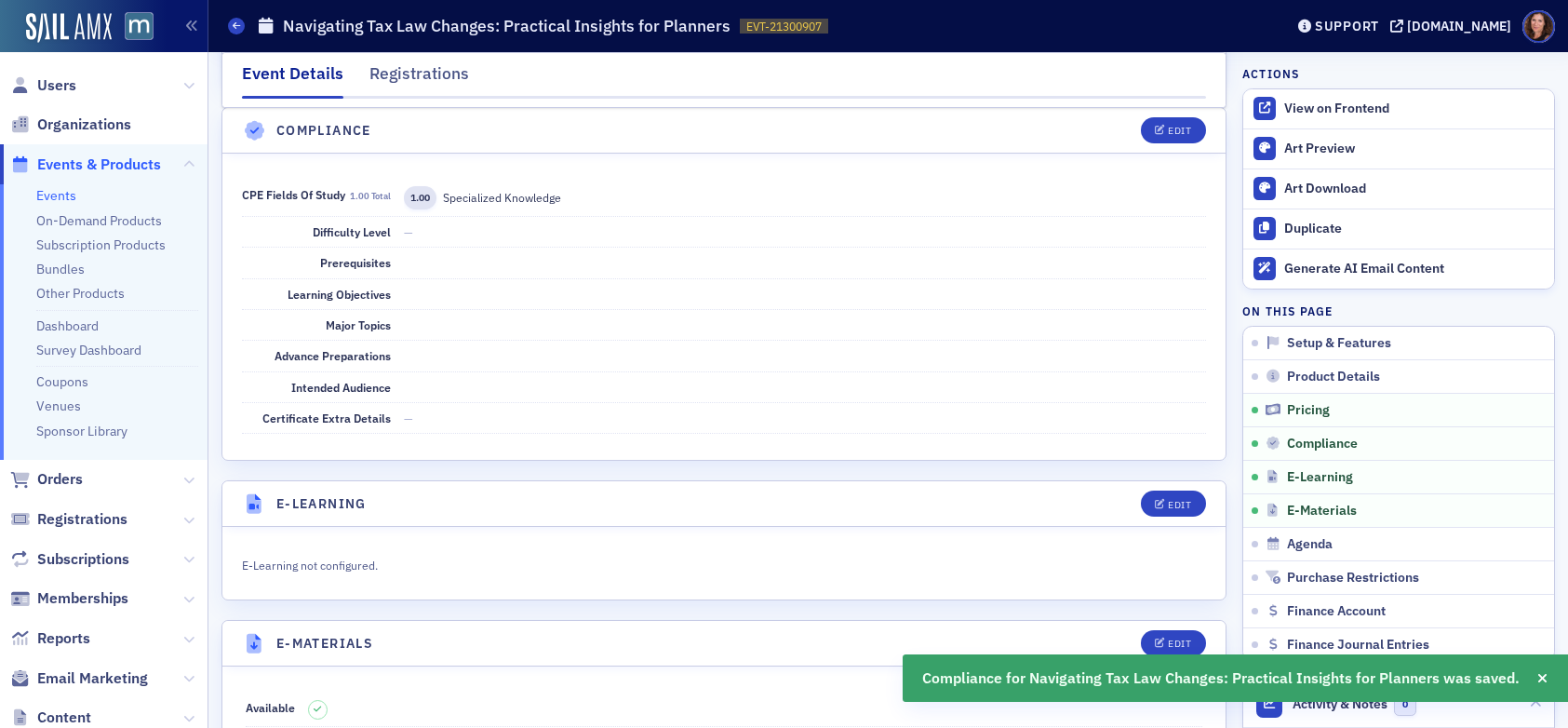
scroll to position [2150, 0]
click at [1358, 120] on link "View on Frontend" at bounding box center [1399, 108] width 311 height 39
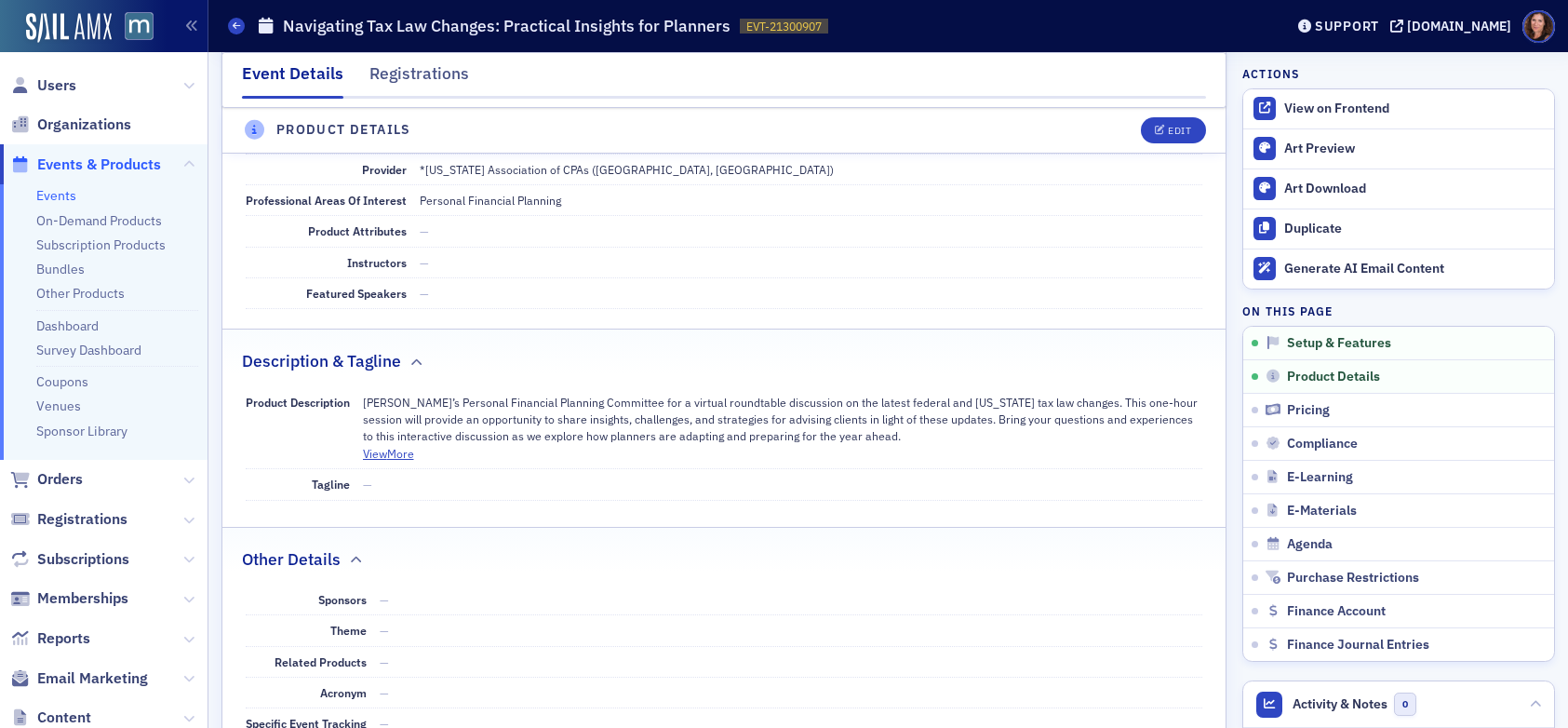
scroll to position [0, 0]
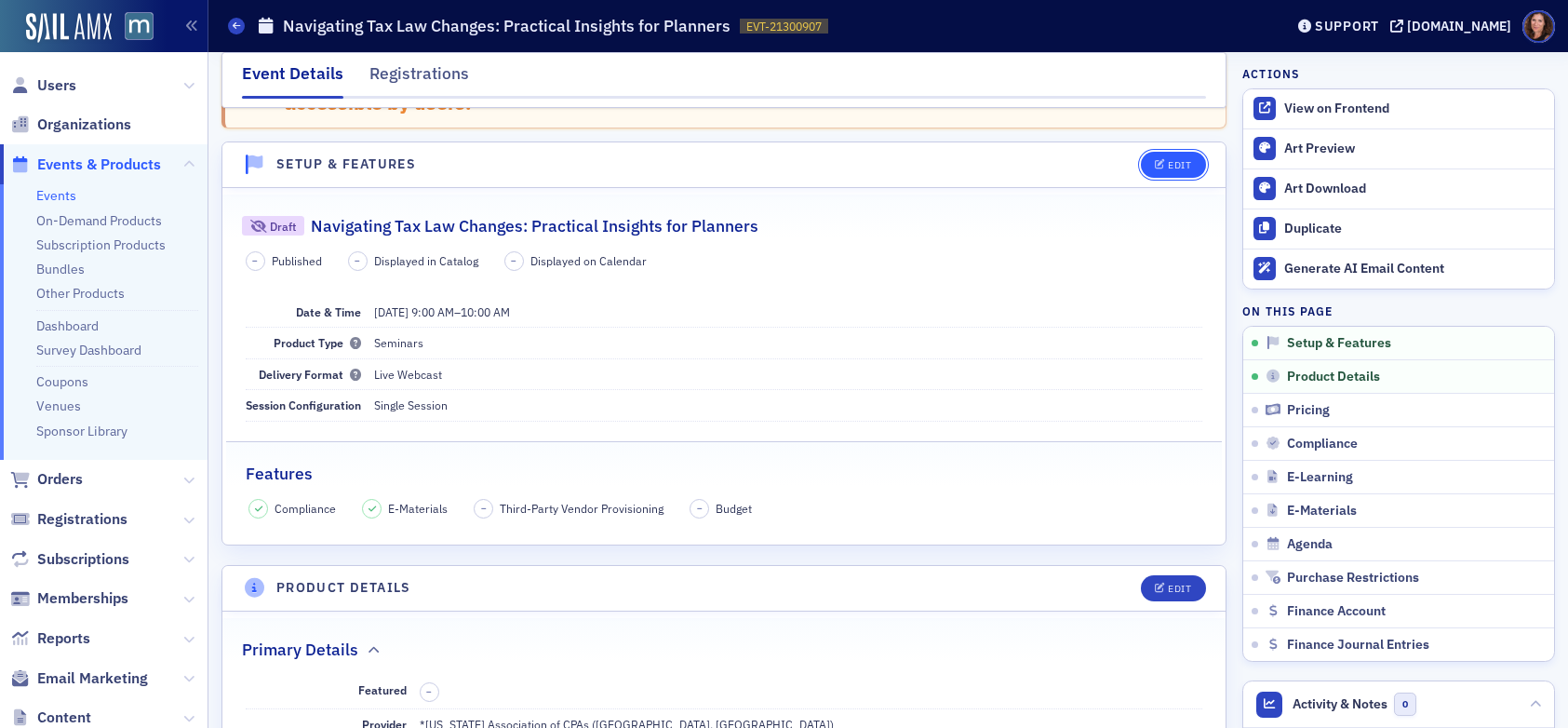
click at [1168, 165] on div "Edit" at bounding box center [1180, 165] width 23 height 11
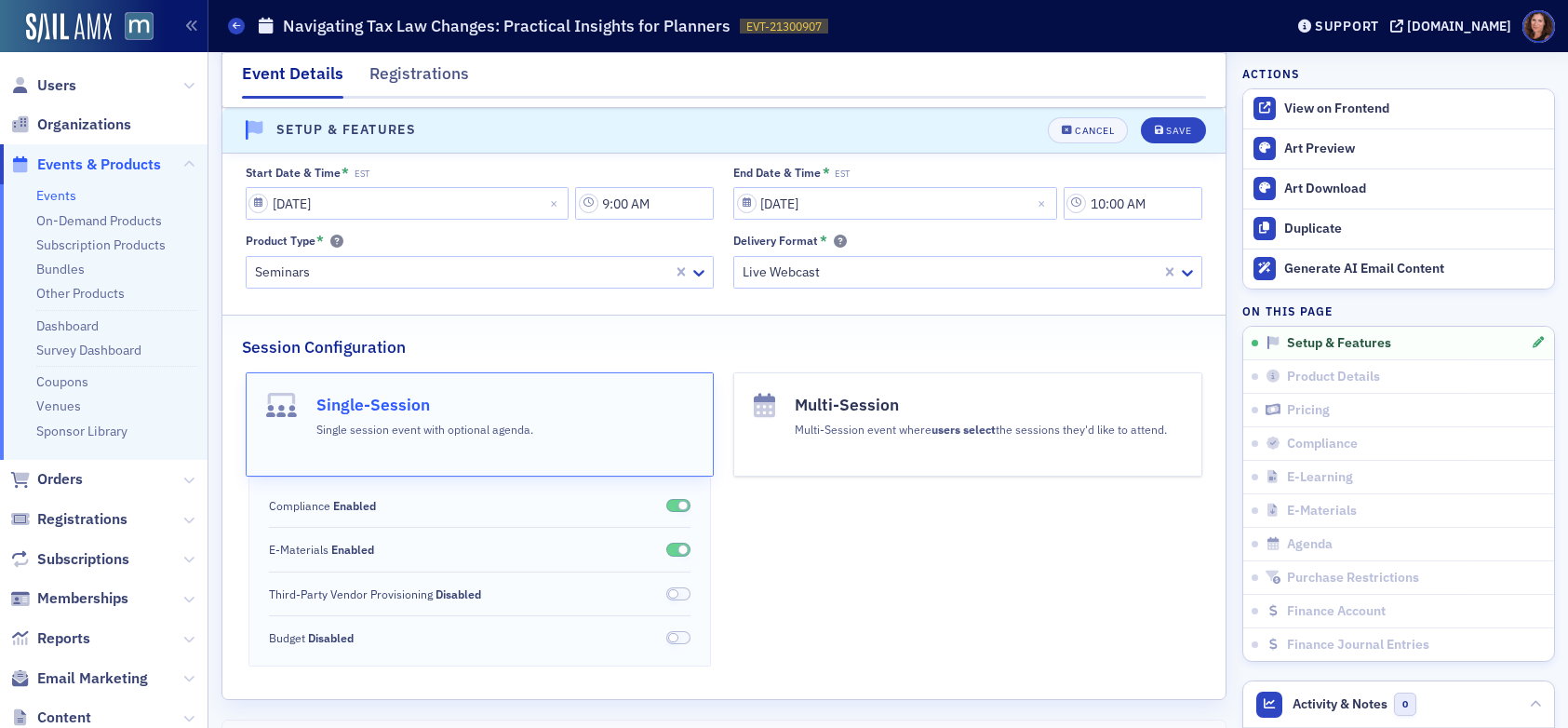
scroll to position [328, 0]
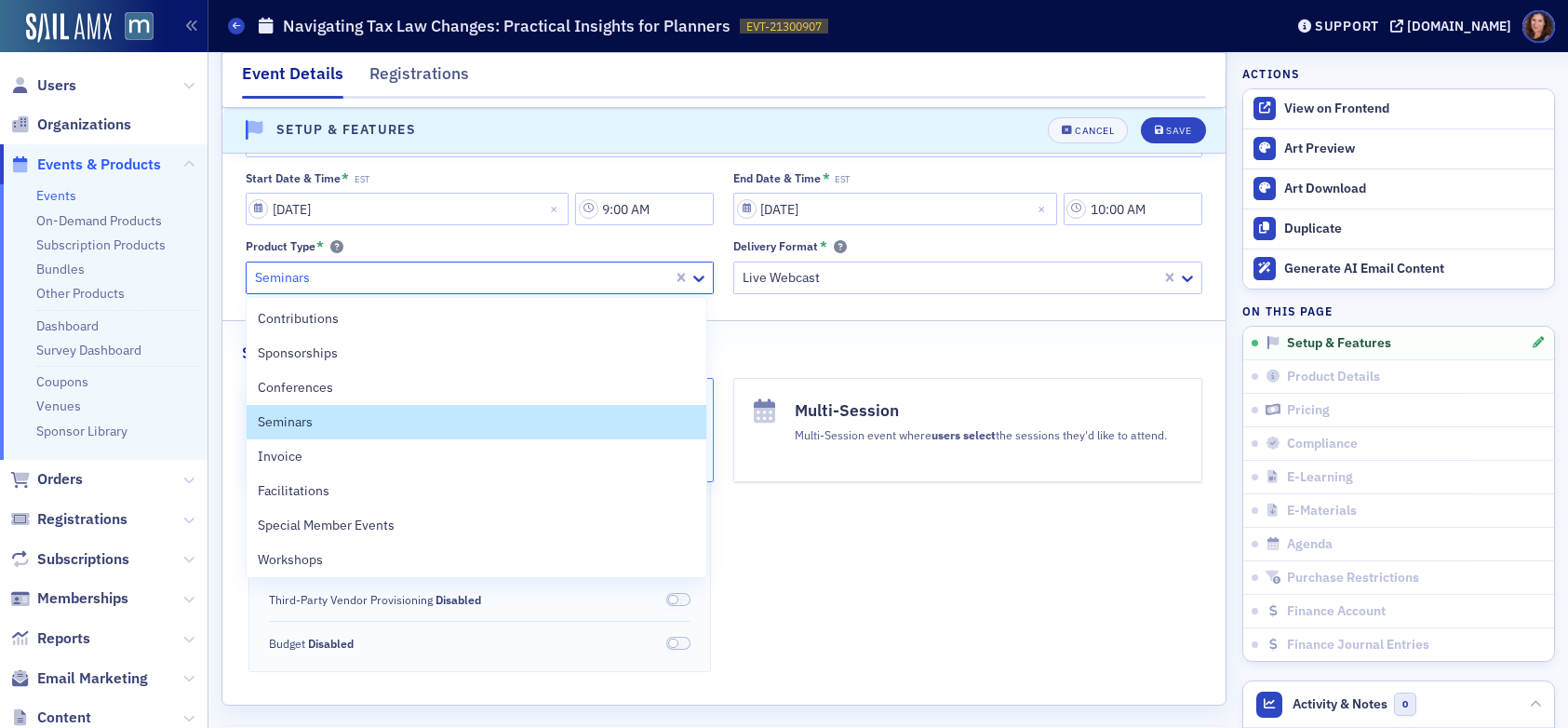
click at [553, 279] on div at bounding box center [463, 277] width 419 height 23
click at [509, 530] on div "Special Member Events" at bounding box center [476, 525] width 437 height 19
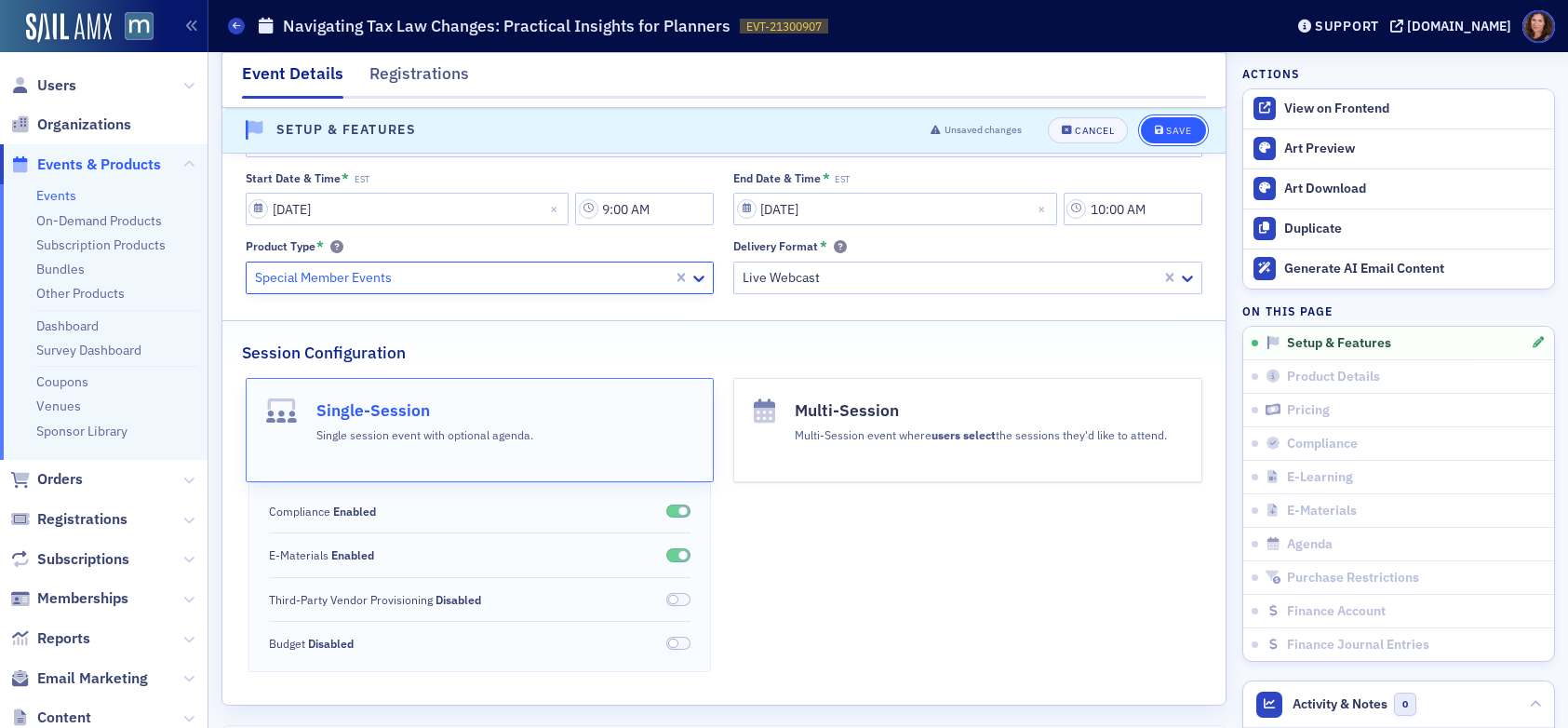
click at [1166, 125] on div "Save" at bounding box center [1179, 130] width 25 height 11
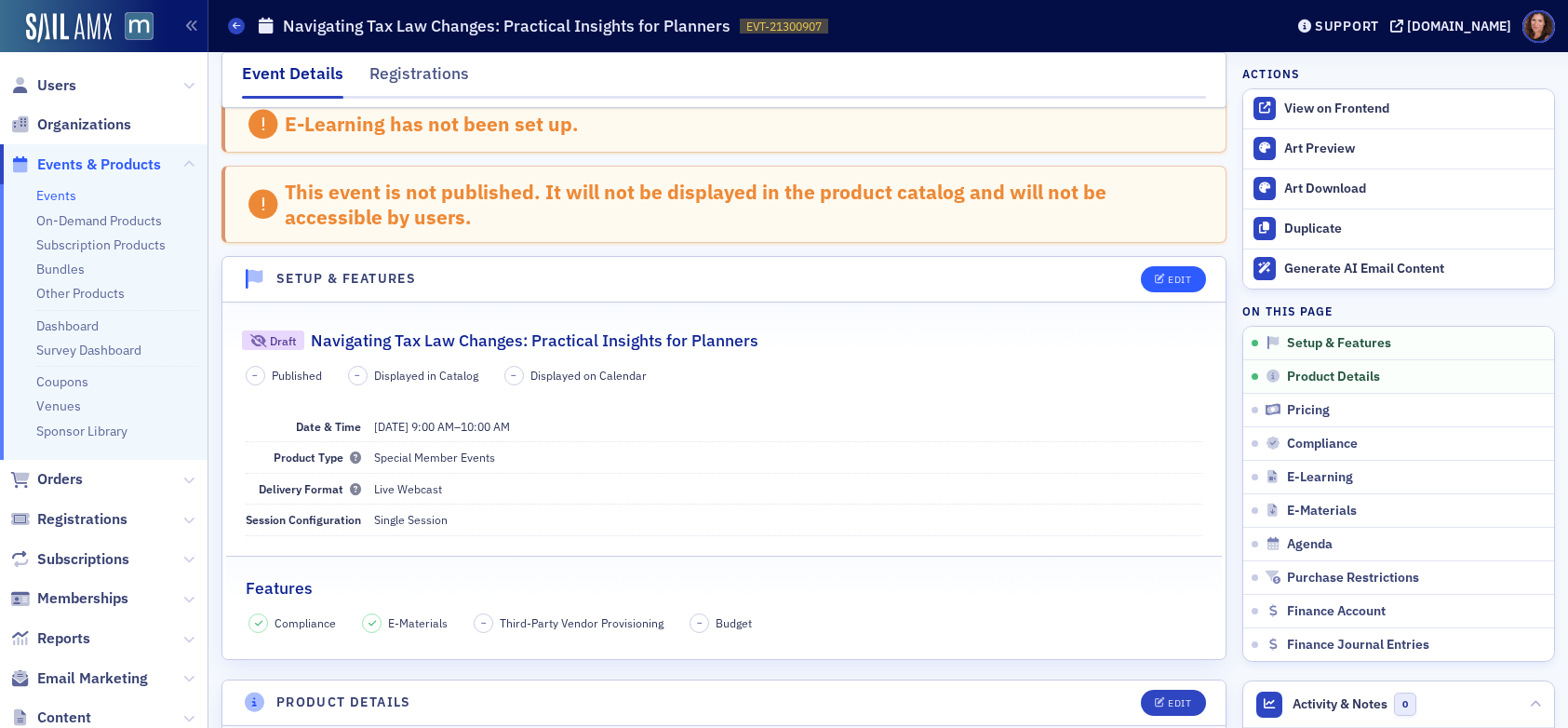
scroll to position [33, 0]
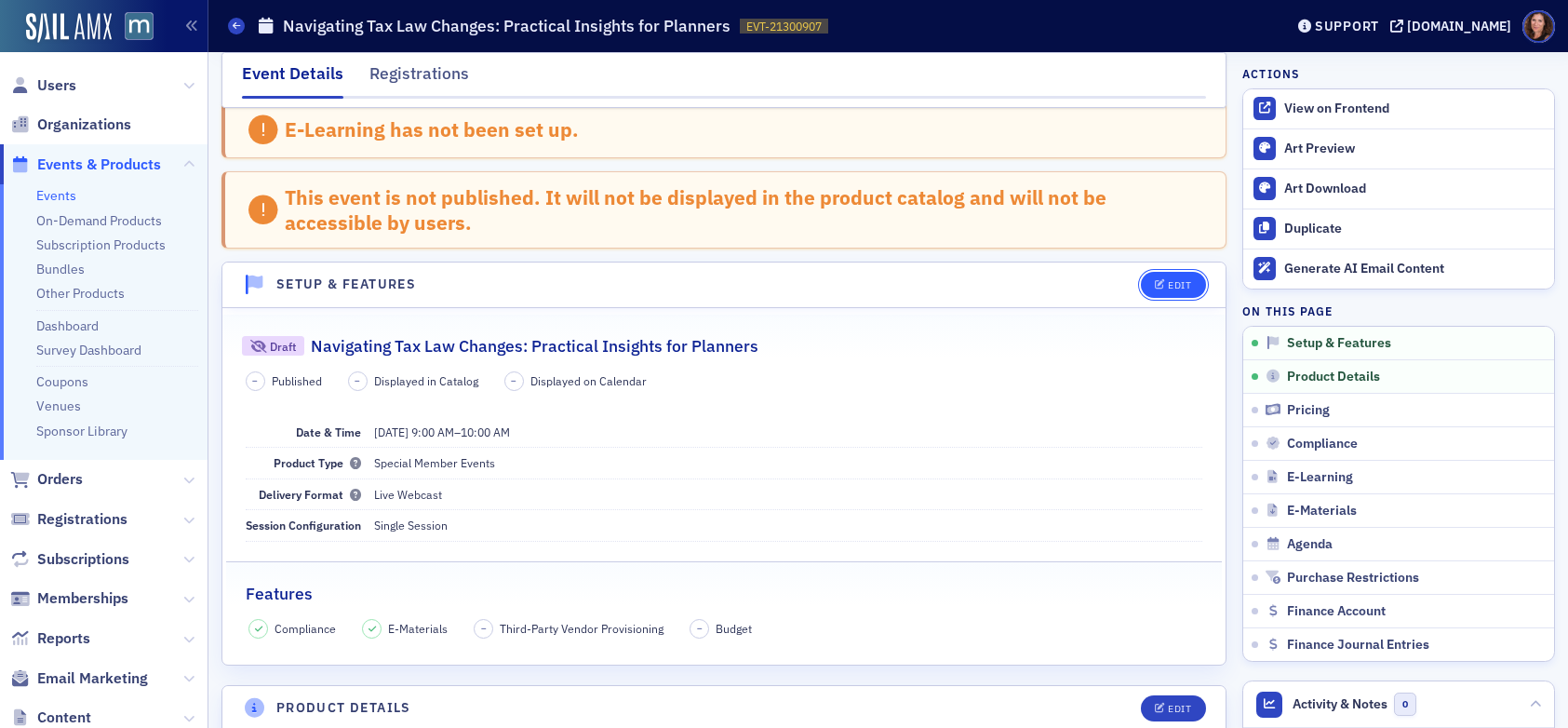
click at [1168, 290] on div "Edit" at bounding box center [1180, 285] width 23 height 11
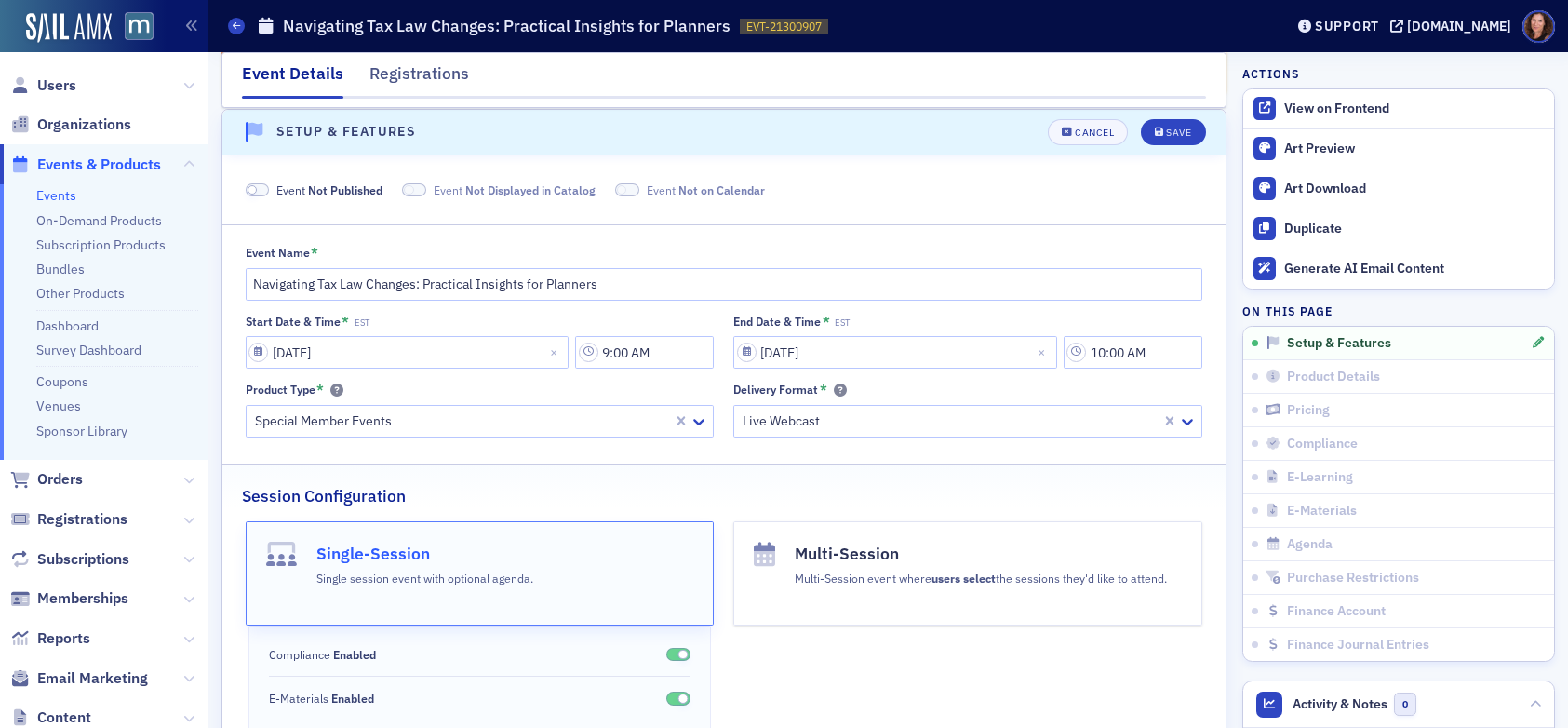
scroll to position [187, 0]
click at [265, 188] on span at bounding box center [257, 189] width 24 height 14
click at [1166, 136] on div "Save" at bounding box center [1179, 131] width 25 height 11
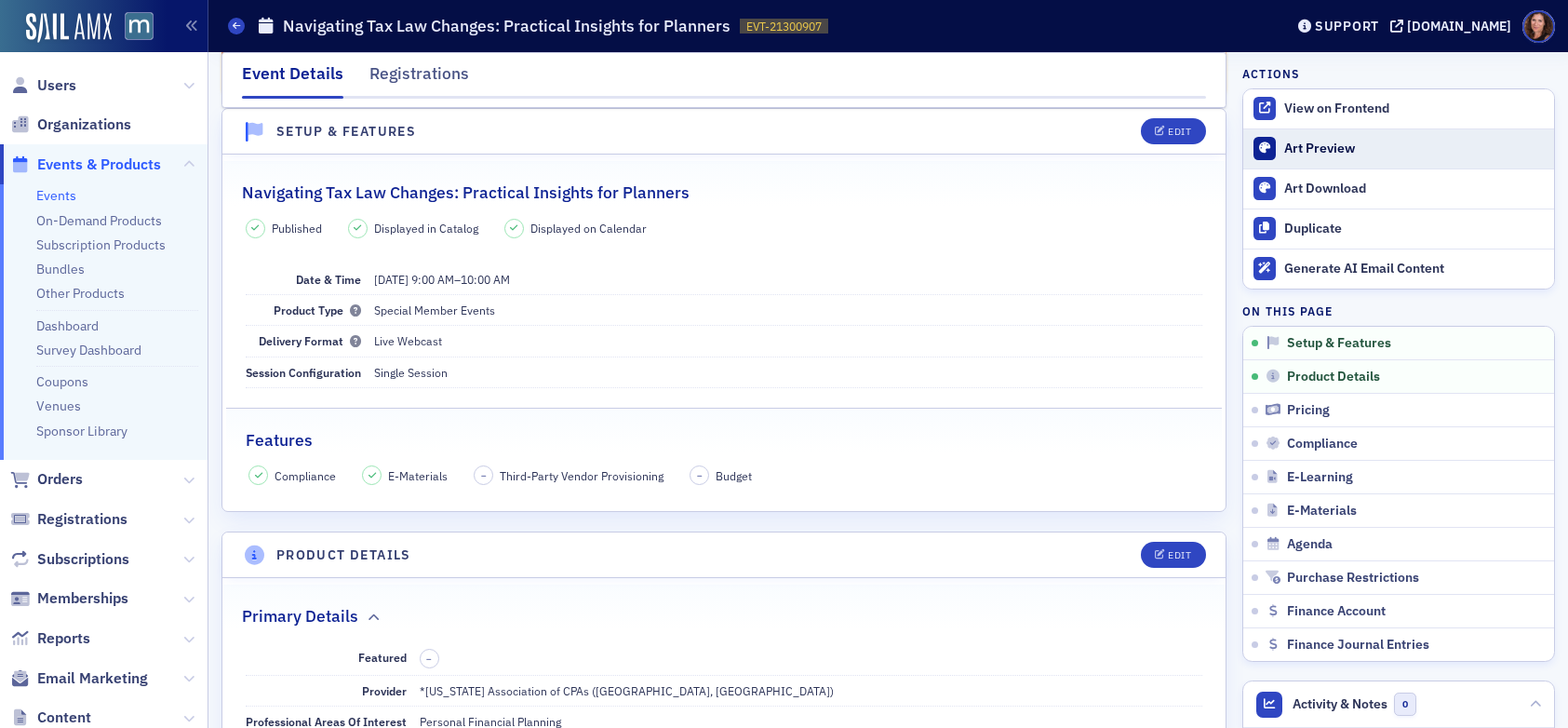
scroll to position [97, 0]
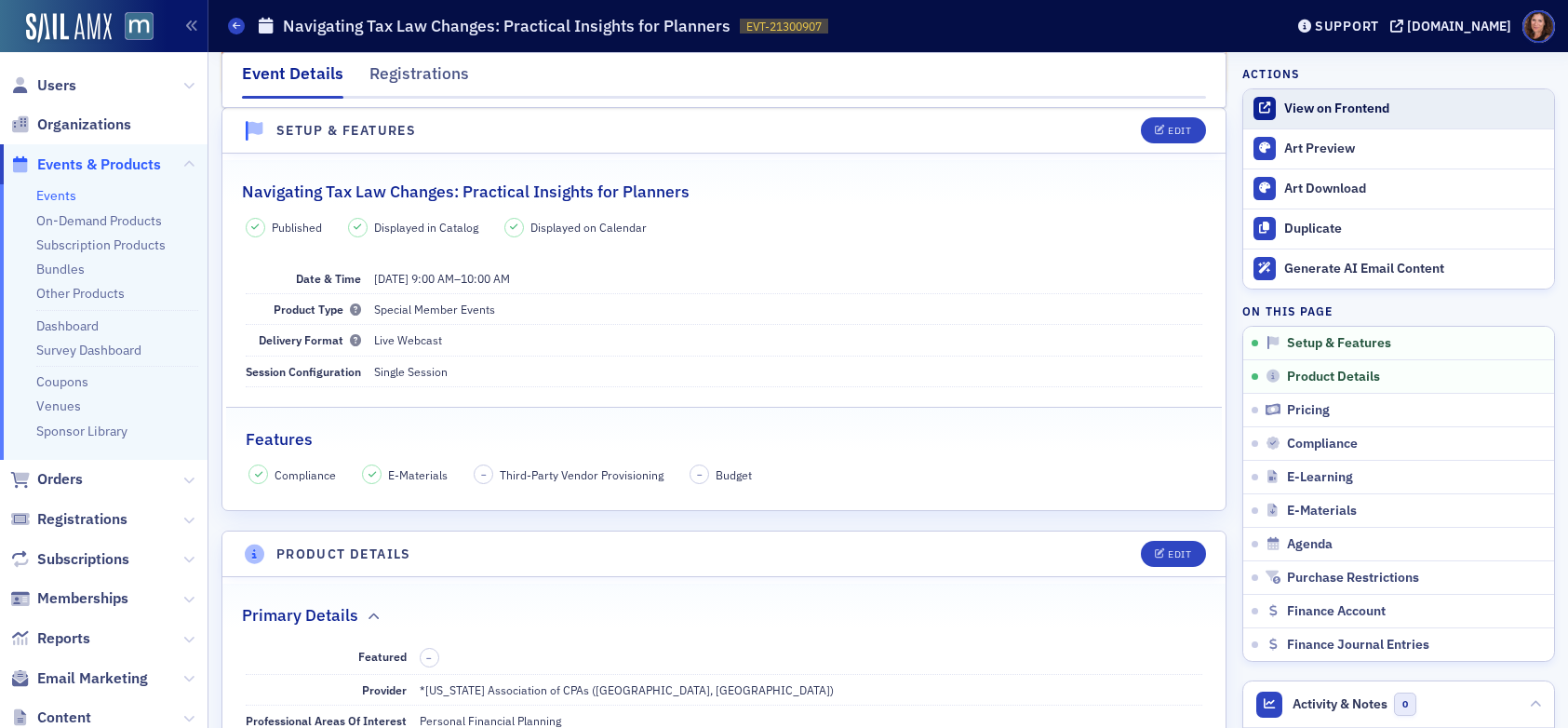
click at [1353, 115] on div "View on Frontend" at bounding box center [1415, 109] width 260 height 17
click at [470, 189] on h2 "Navigating Tax Law Changes: Practical Insights for Planners" at bounding box center [466, 191] width 448 height 24
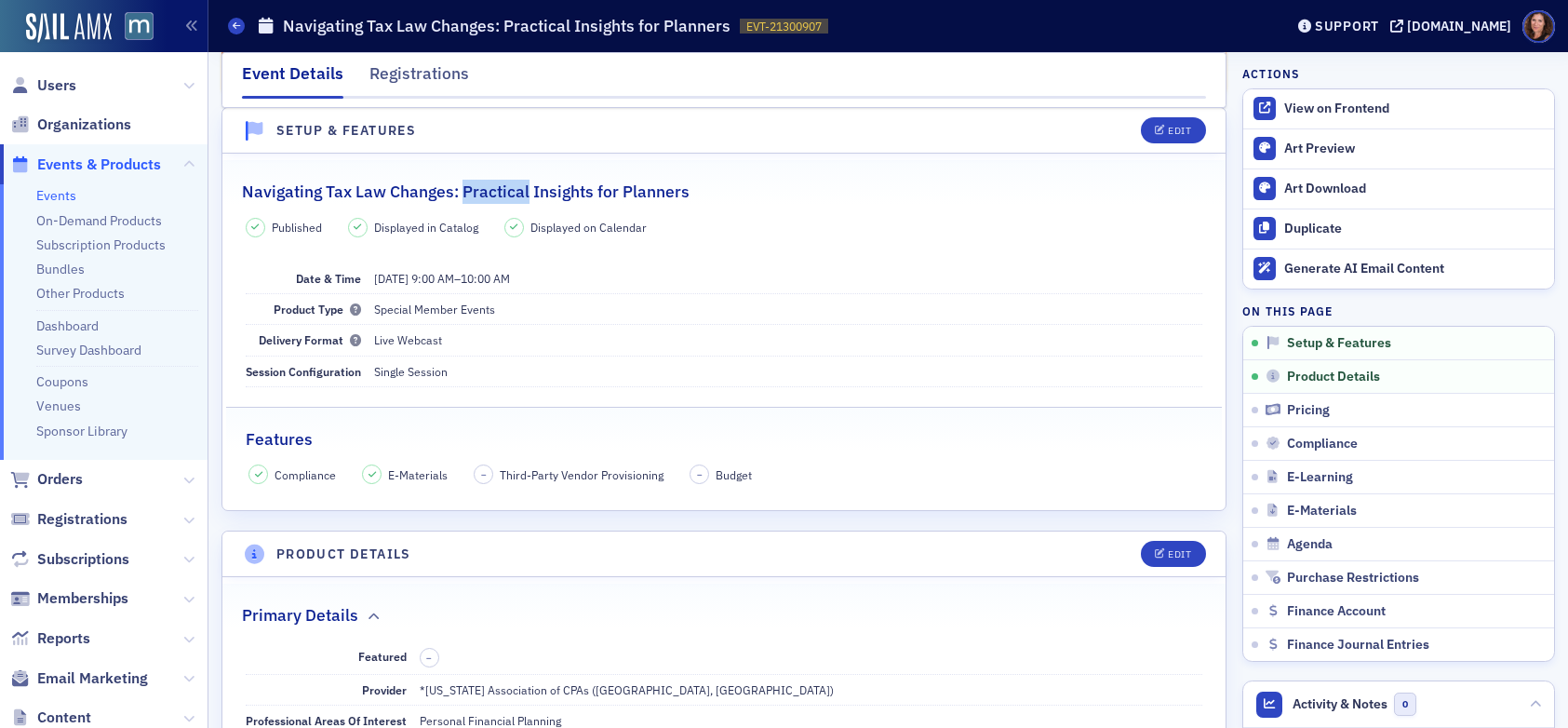
click at [470, 189] on h2 "Navigating Tax Law Changes: Practical Insights for Planners" at bounding box center [466, 191] width 448 height 24
copy h2 "Navigating Tax Law Changes: Practical Insights for Planners"
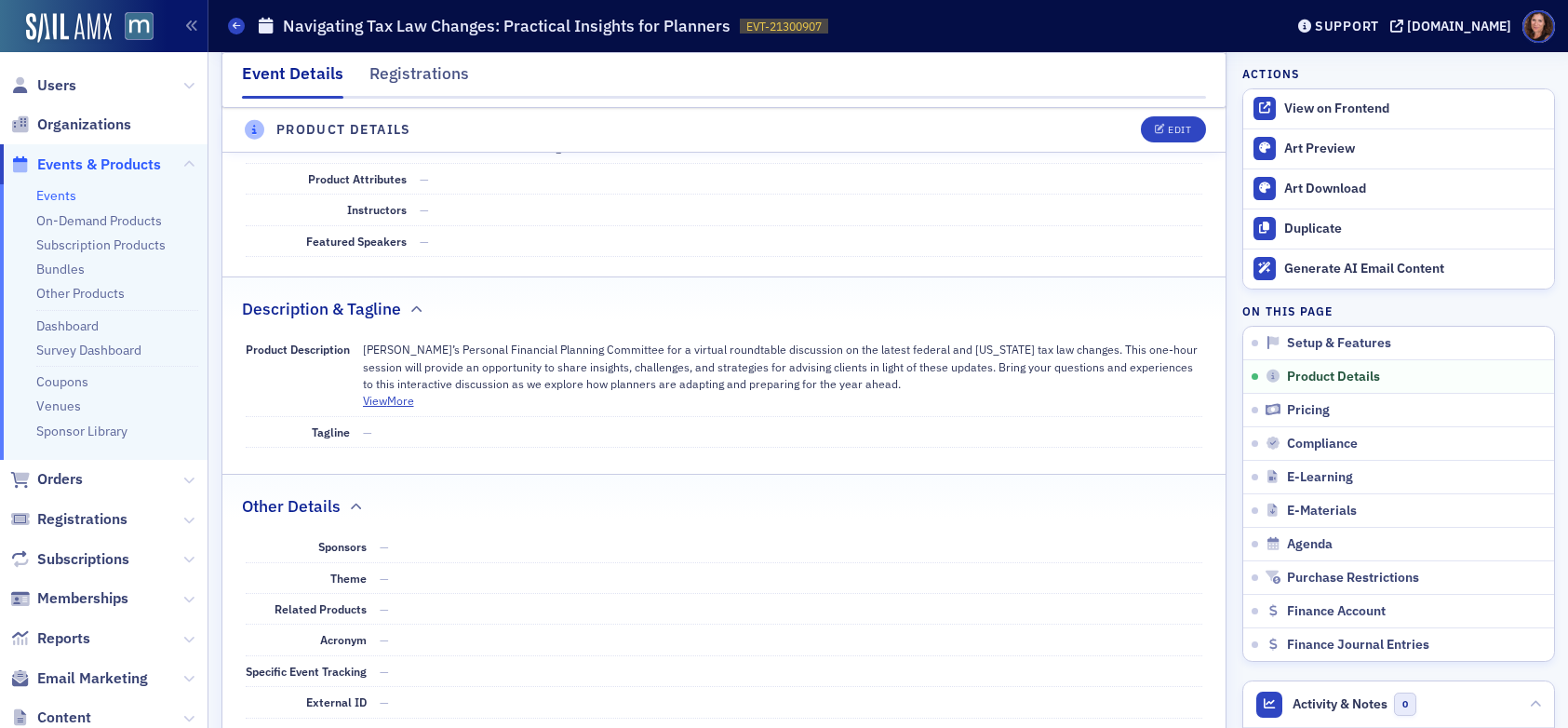
scroll to position [743, 0]
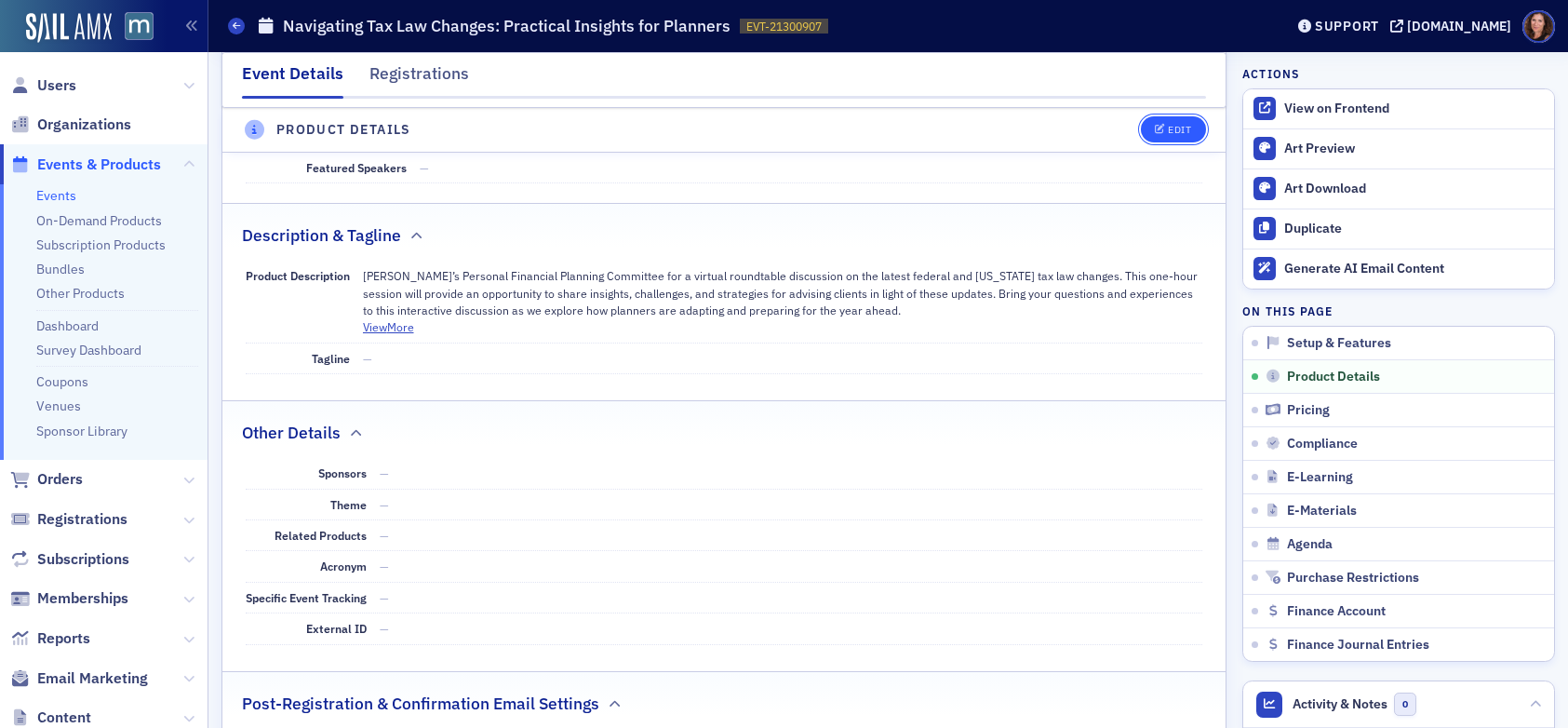
click at [1168, 130] on div "Edit" at bounding box center [1180, 130] width 23 height 11
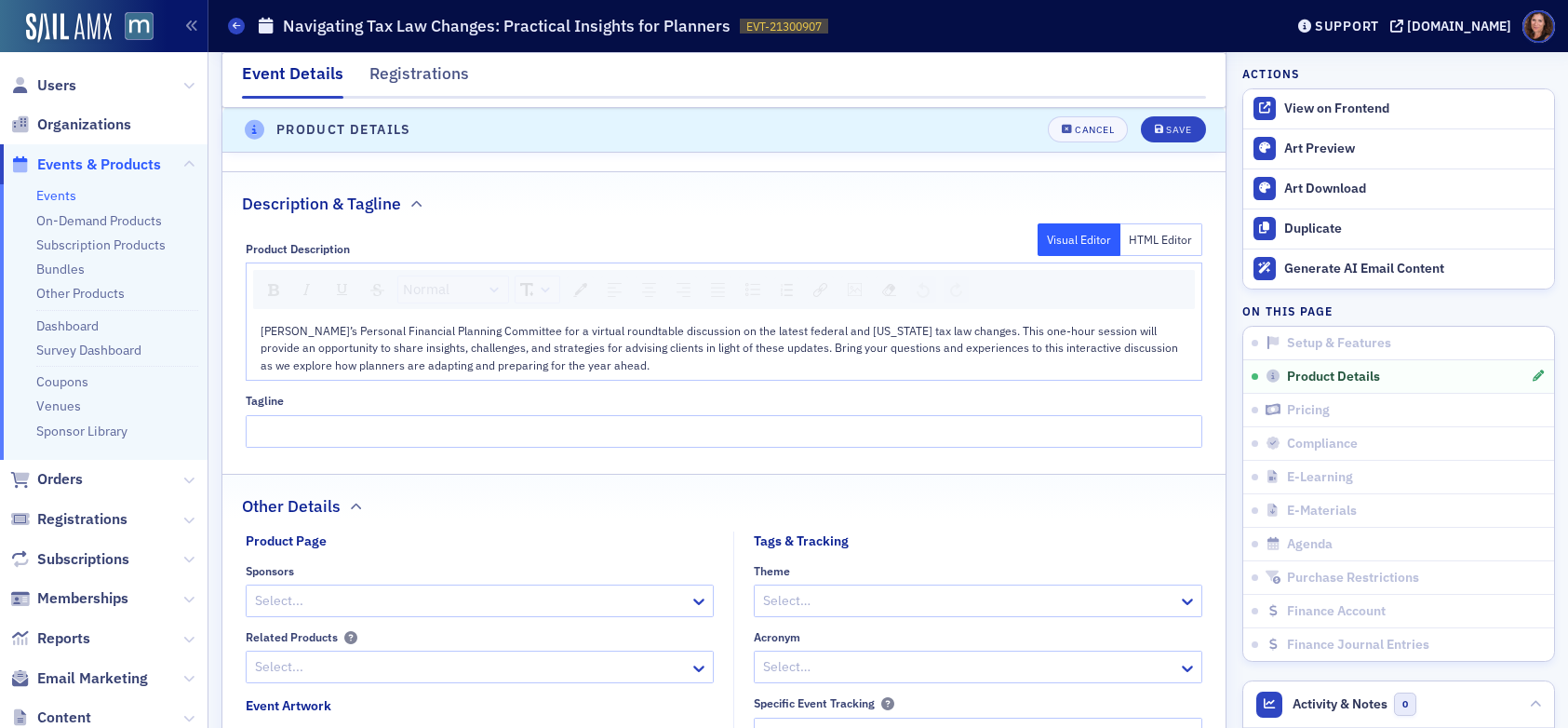
scroll to position [1043, 0]
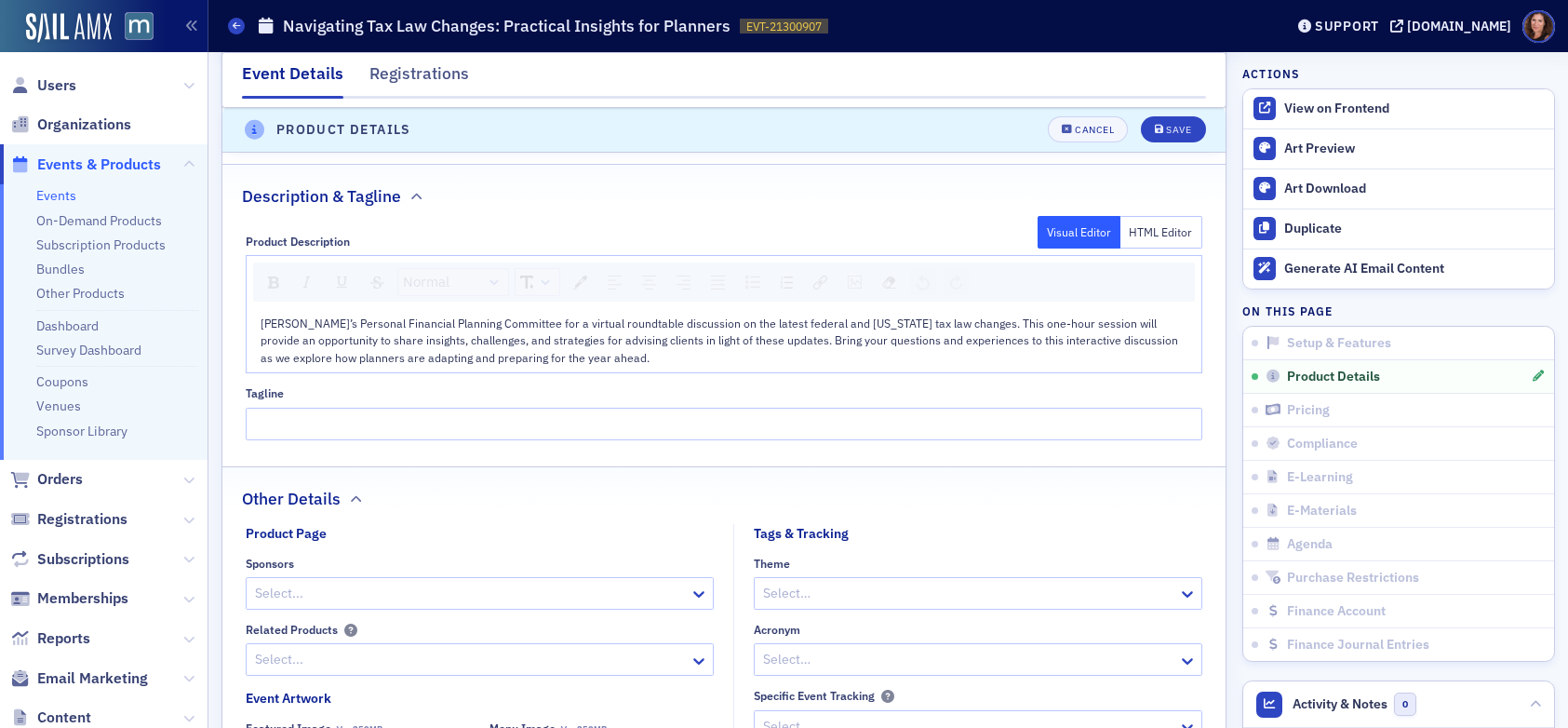
click at [664, 361] on div "[PERSON_NAME]’s Personal Financial Planning Committee for a virtual roundtable …" at bounding box center [724, 341] width 929 height 52
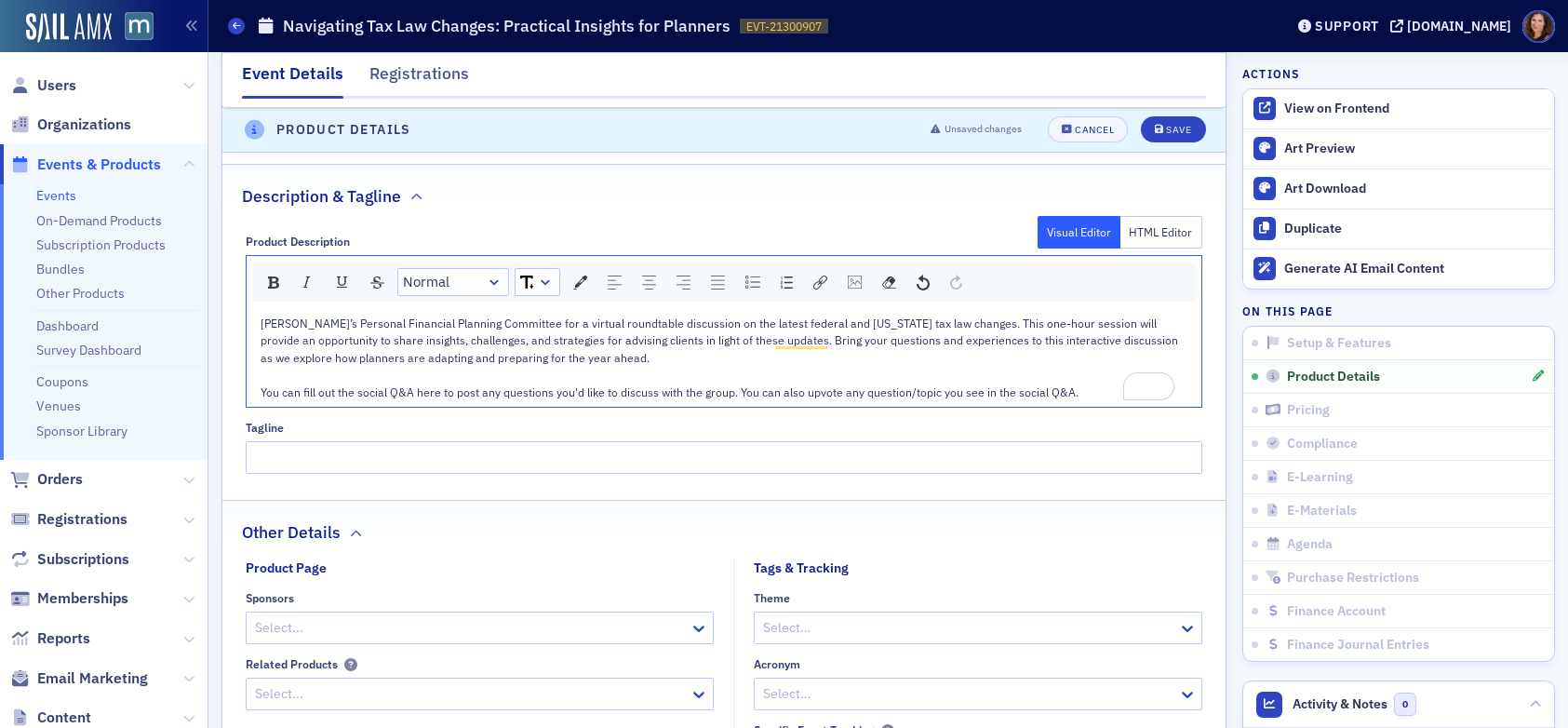
click at [678, 356] on div "[PERSON_NAME]’s Personal Financial Planning Committee for a virtual roundtable …" at bounding box center [724, 341] width 929 height 52
click at [260, 395] on span "You can fill out the social Q&A here to post any questions you'd like to discus…" at bounding box center [669, 392] width 818 height 15
click at [868, 340] on span "[PERSON_NAME]’s Personal Financial Planning Committee for a virtual roundtable …" at bounding box center [720, 341] width 920 height 50
click at [428, 396] on span "You can fill out the social Q&A here to post any questions you'd like to discus…" at bounding box center [669, 392] width 818 height 15
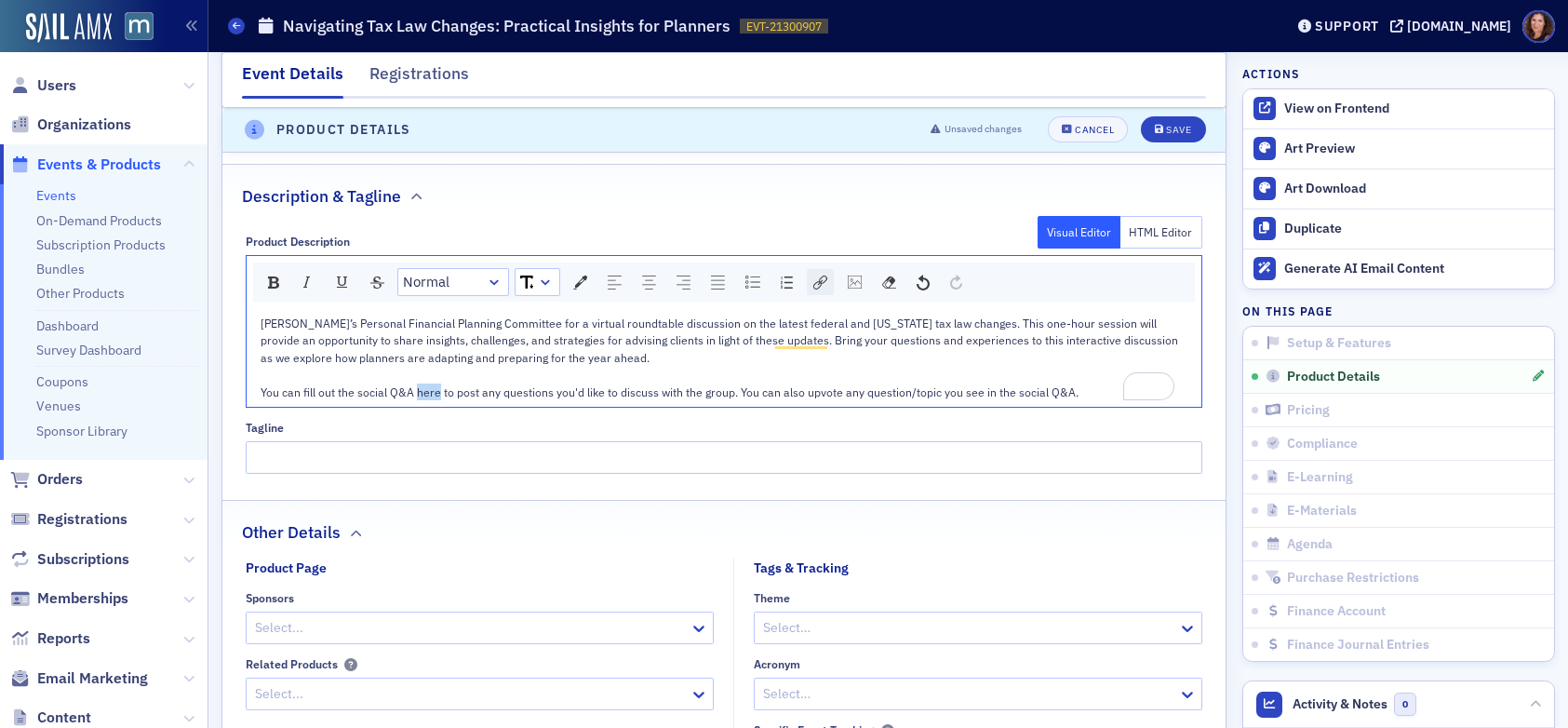
click at [823, 284] on img "rdw-link-control" at bounding box center [820, 282] width 14 height 14
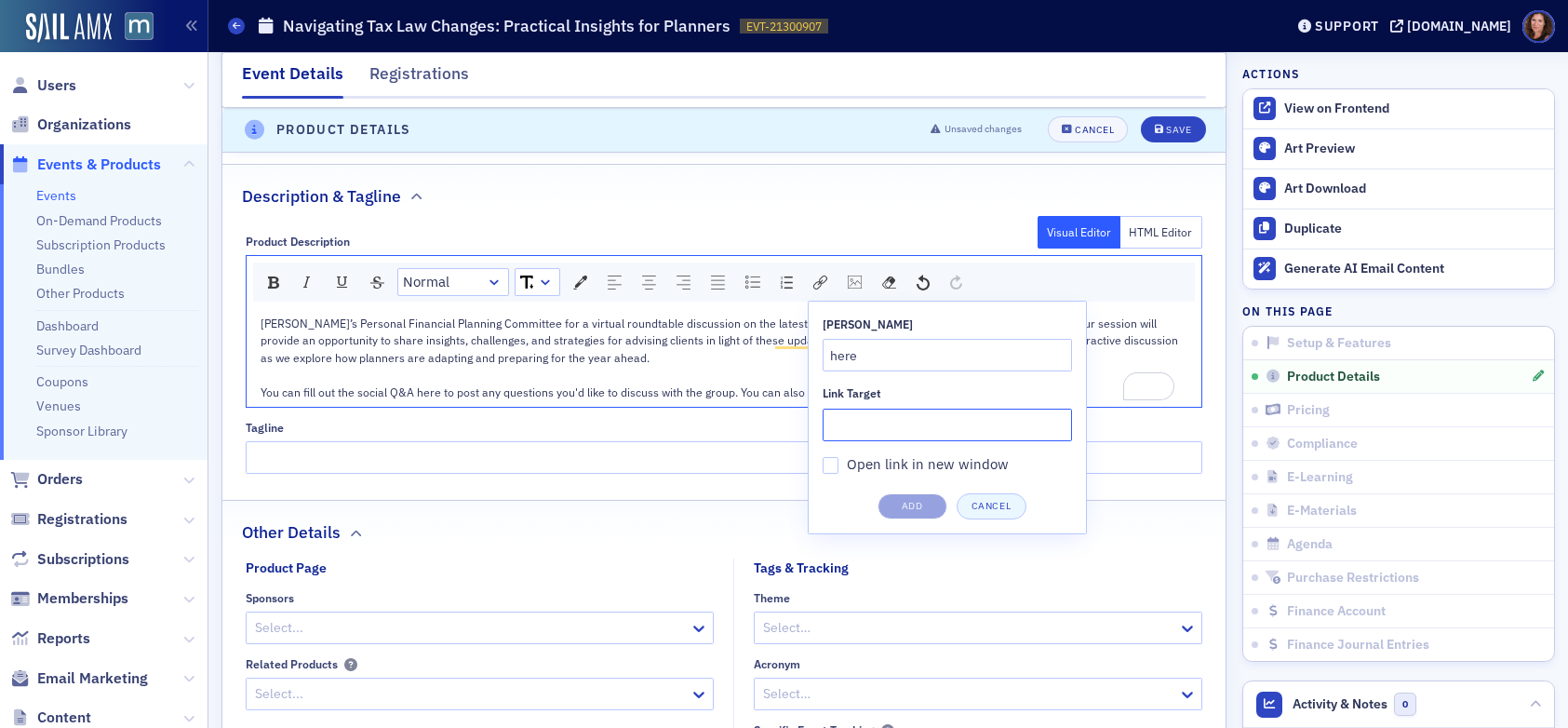
click at [861, 429] on input "Link Target" at bounding box center [947, 425] width 250 height 33
paste input "[URL][DOMAIN_NAME]"
type input "[URL][DOMAIN_NAME]"
click at [927, 504] on button "Add" at bounding box center [912, 506] width 70 height 26
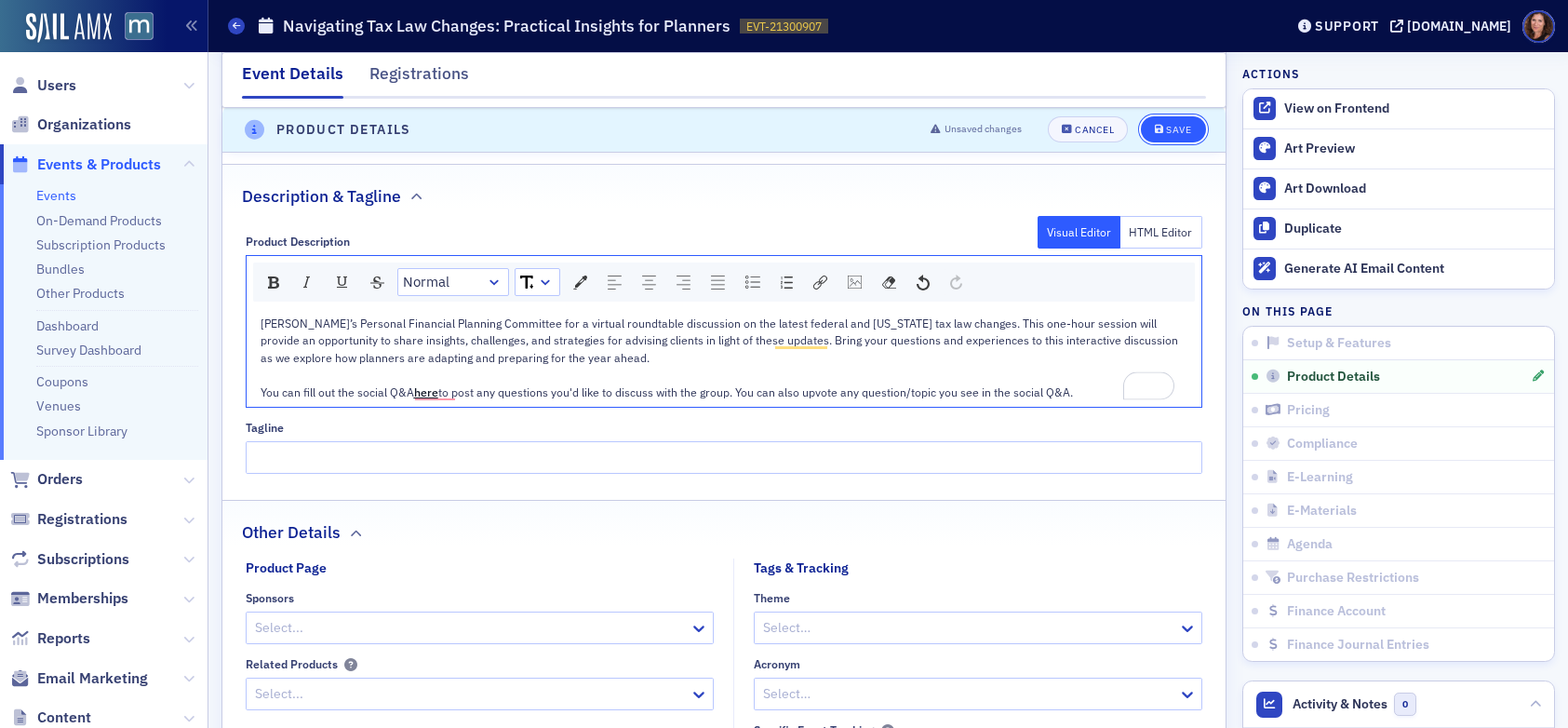
click at [1173, 130] on div "Save" at bounding box center [1179, 130] width 25 height 11
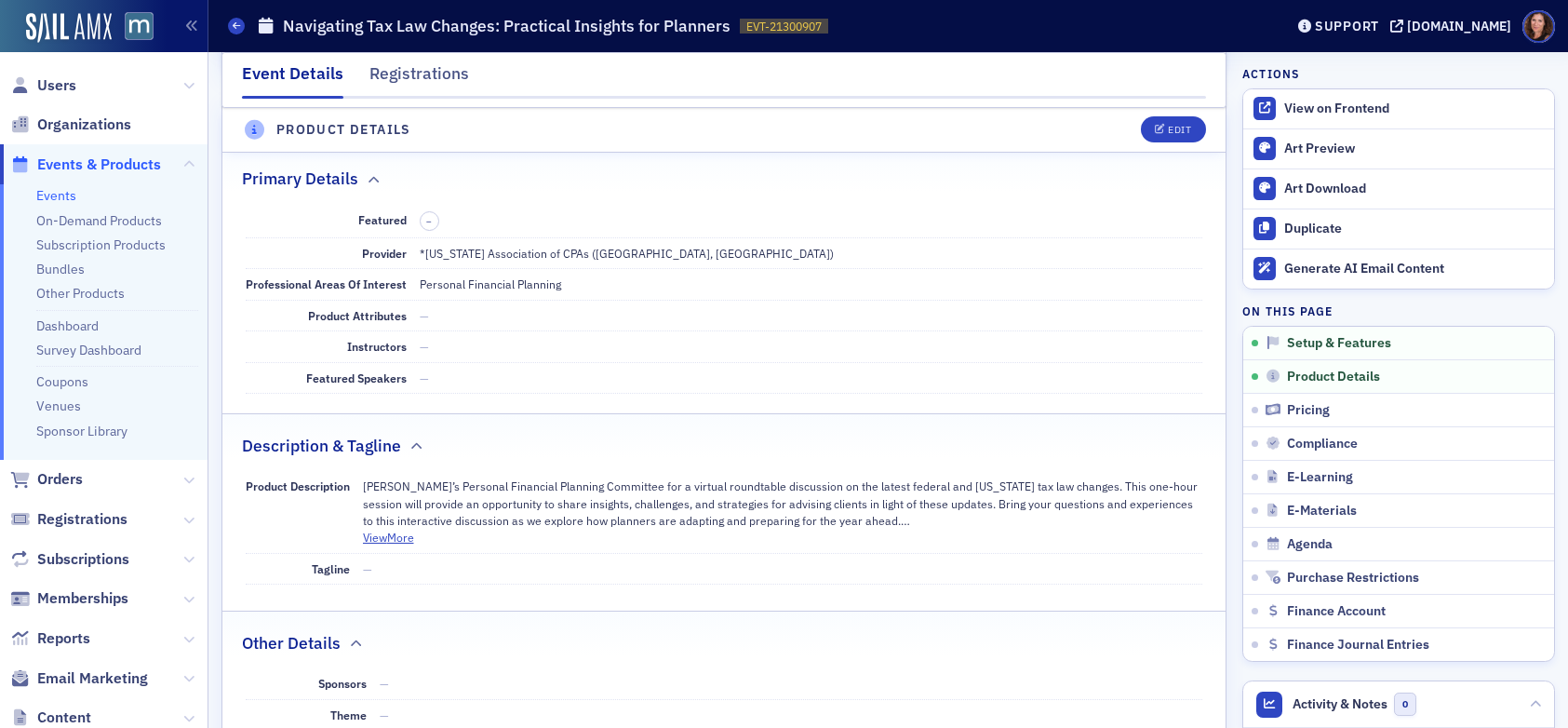
scroll to position [519, 0]
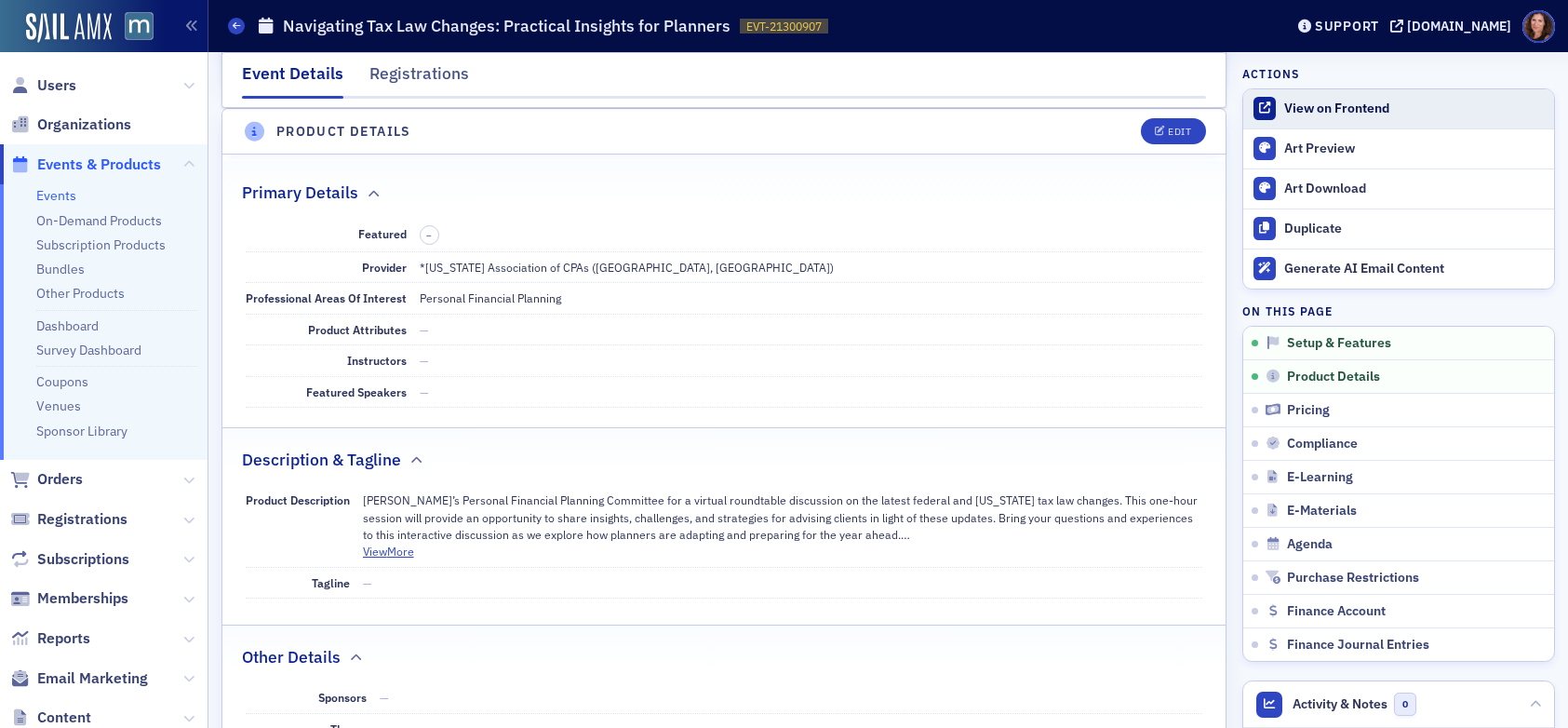
click at [1325, 109] on div "View on Frontend" at bounding box center [1415, 109] width 260 height 17
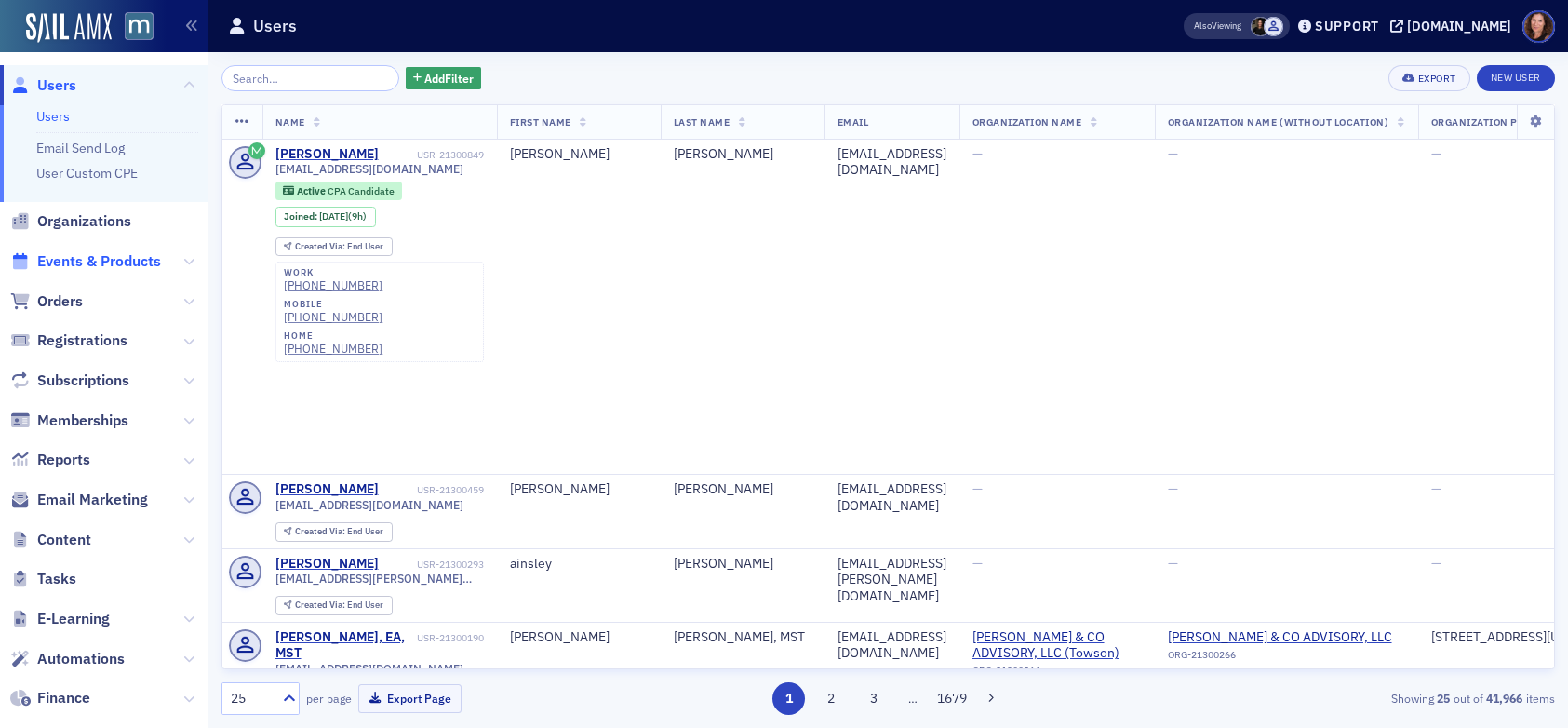
click at [70, 265] on span "Events & Products" at bounding box center [99, 261] width 123 height 20
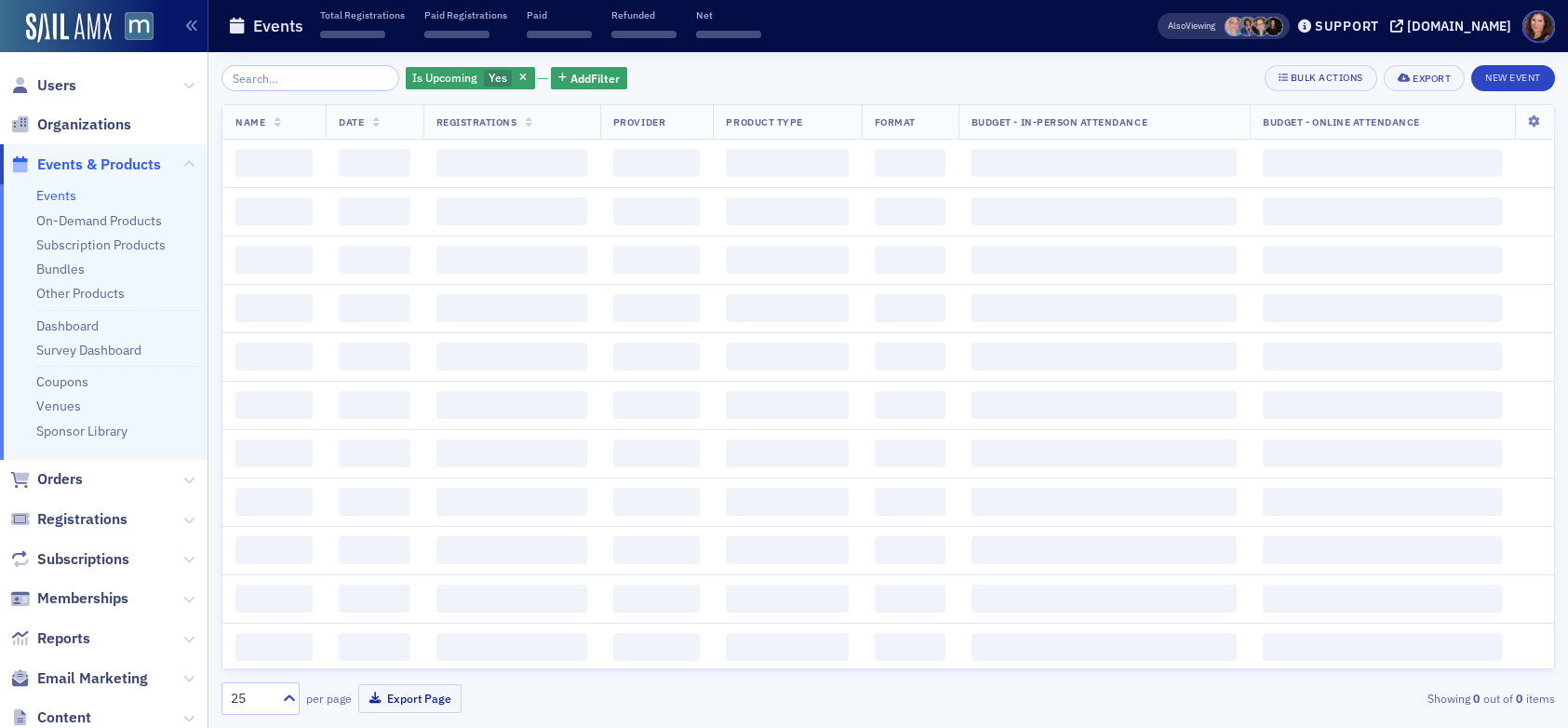
click at [289, 71] on input "search" at bounding box center [311, 77] width 178 height 26
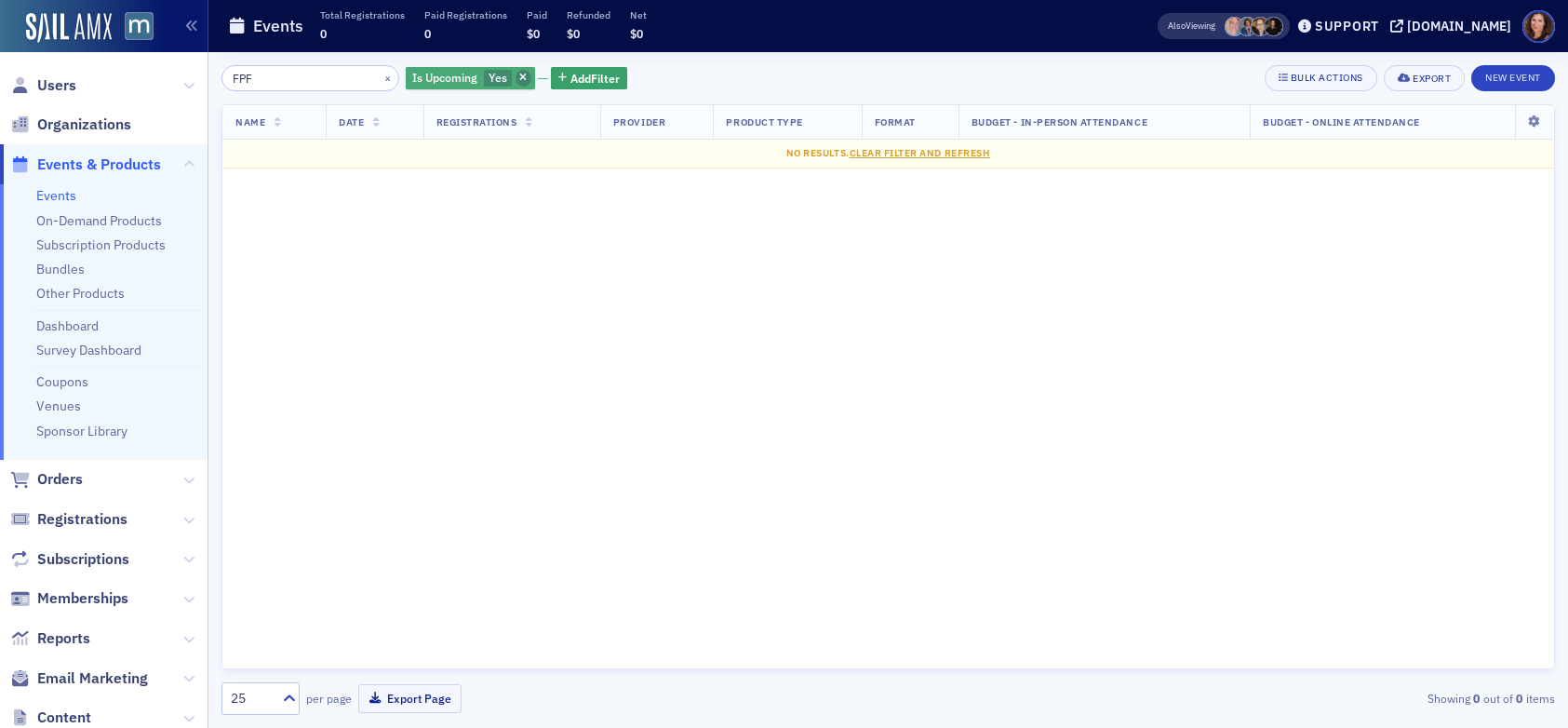
click at [519, 79] on icon "button" at bounding box center [523, 78] width 8 height 11
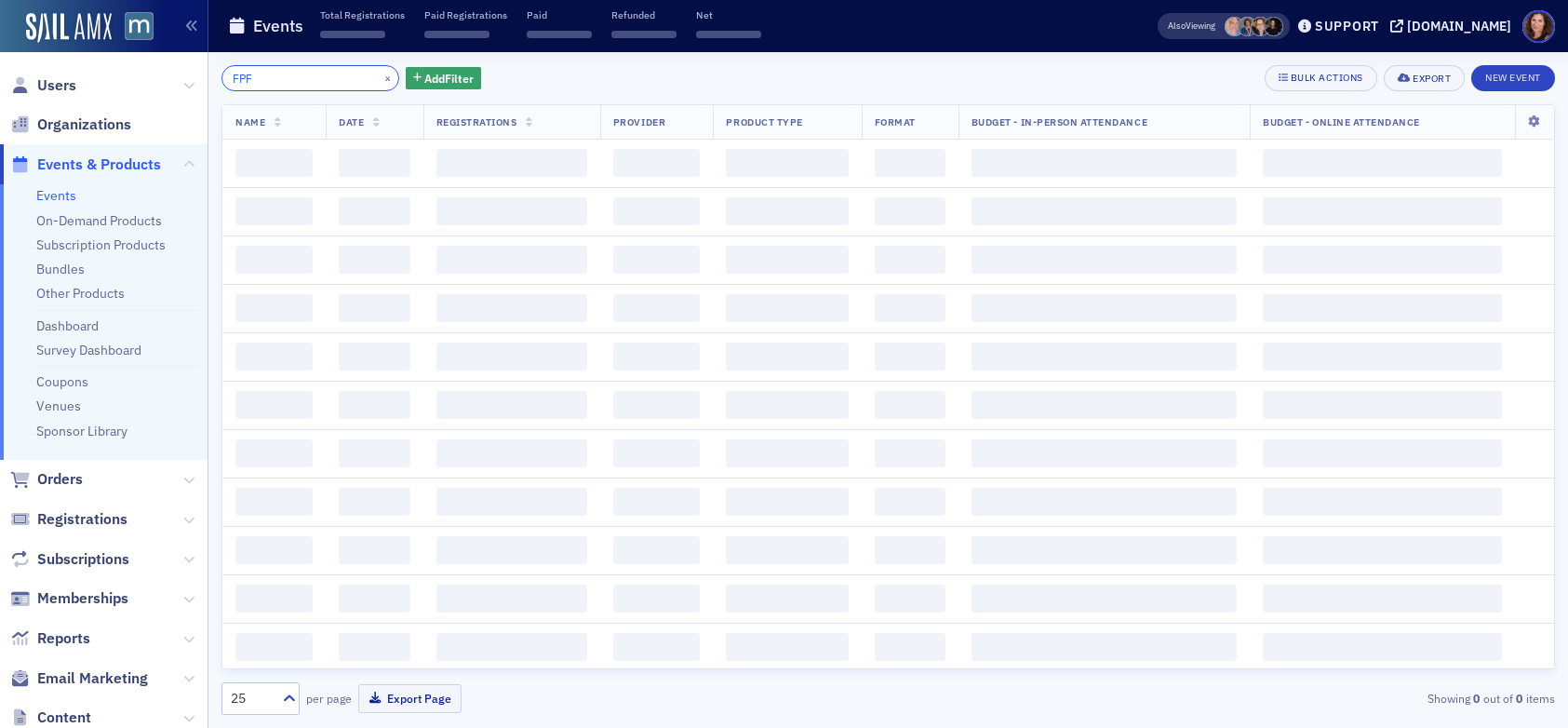
click at [288, 78] on input "FPF" at bounding box center [311, 77] width 178 height 26
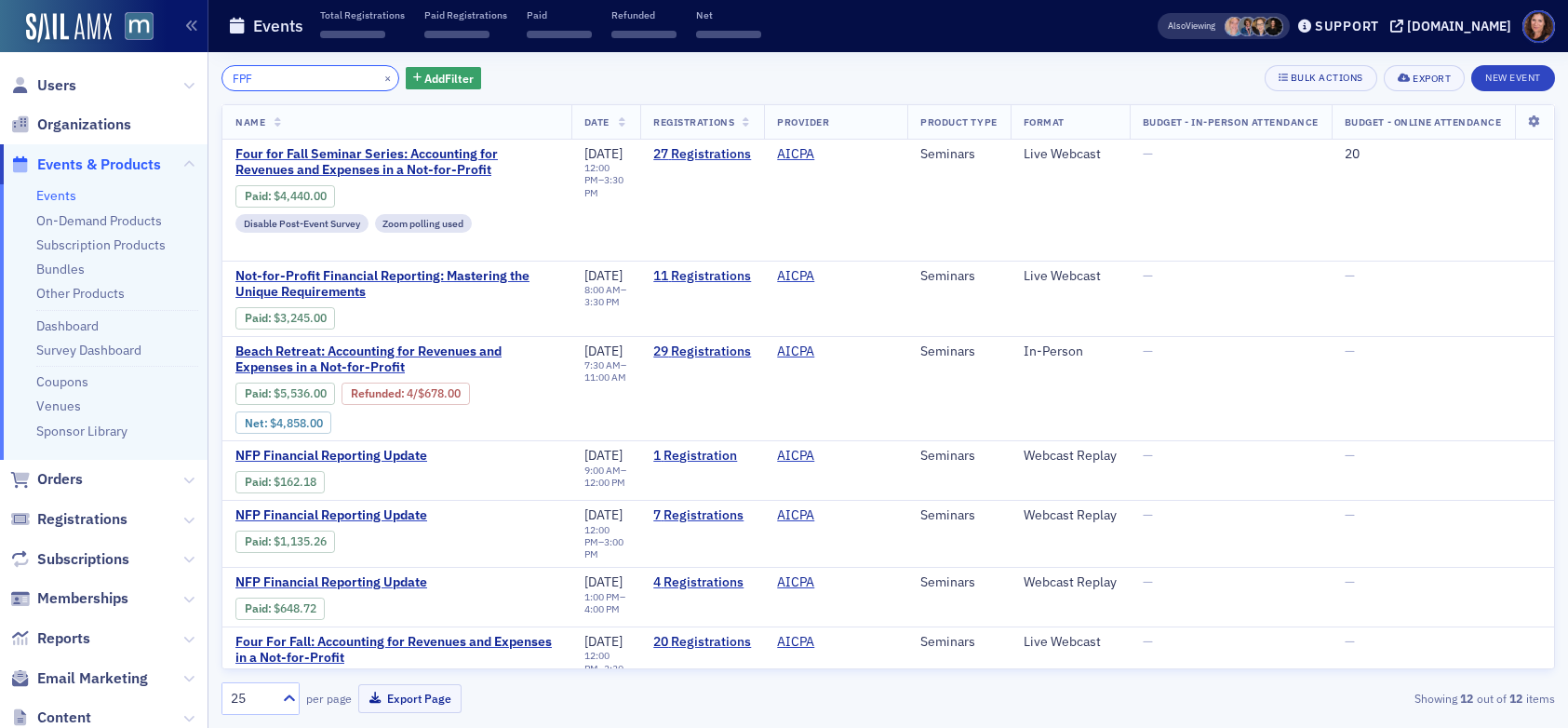
click at [288, 78] on input "FPF" at bounding box center [311, 77] width 178 height 26
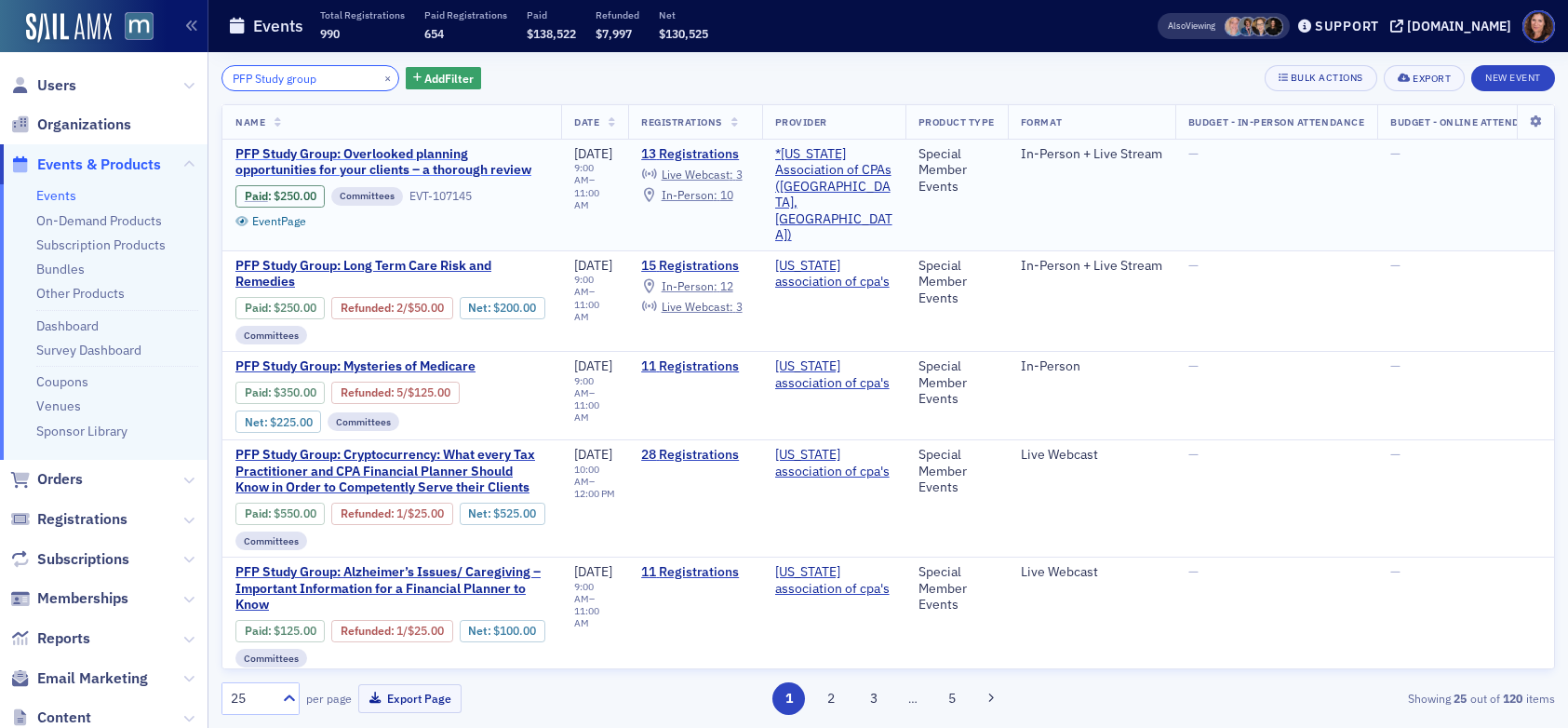
type input "PFP Study group"
click at [435, 168] on span "PFP Study Group: Overlooked planning opportunities for your clients – a thoroug…" at bounding box center [391, 163] width 313 height 33
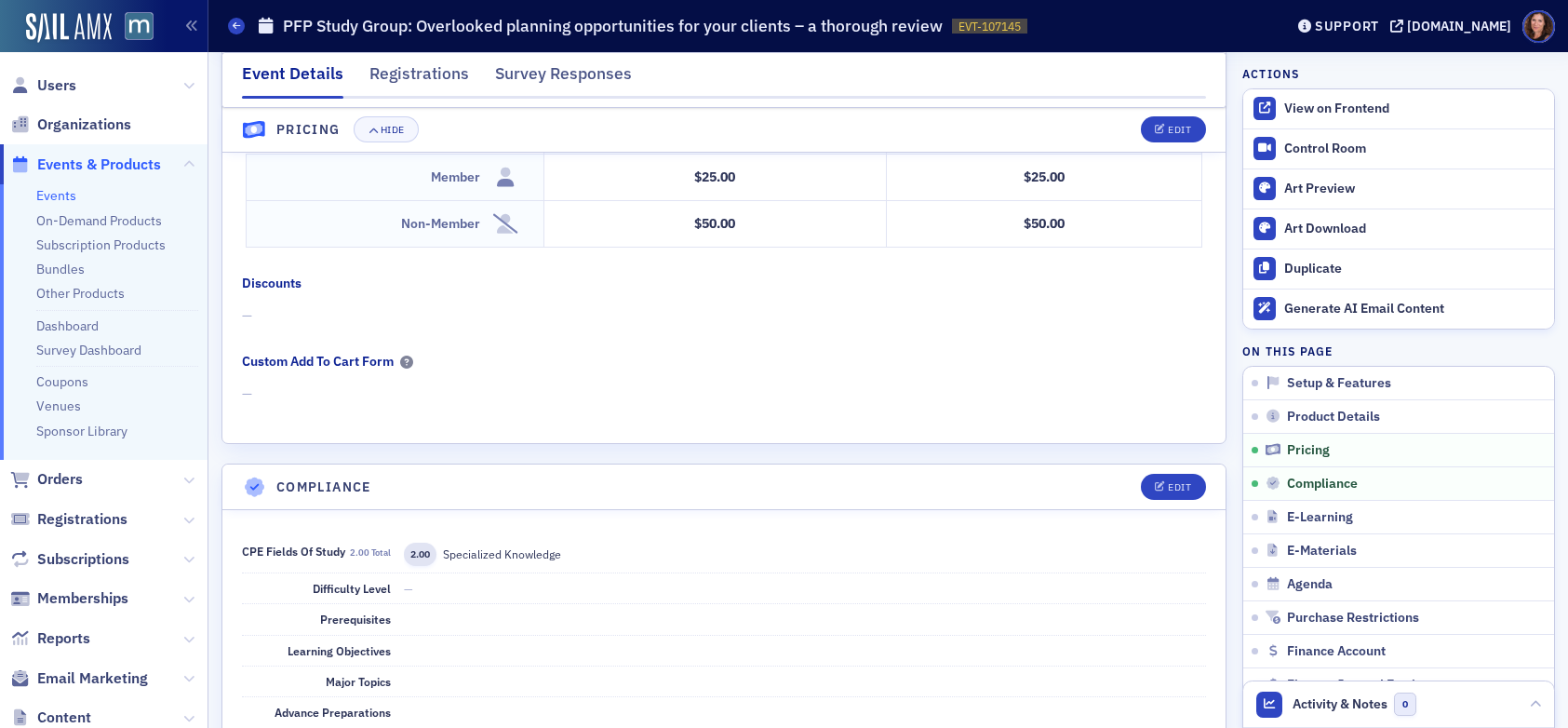
scroll to position [1657, 0]
